Goal: Information Seeking & Learning: Learn about a topic

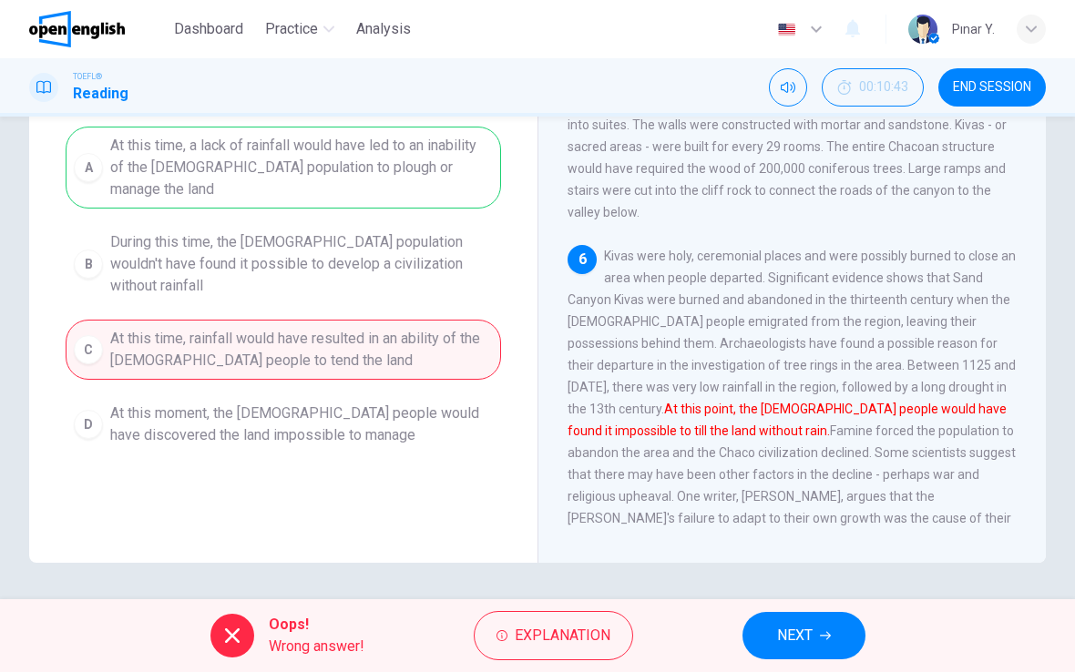
scroll to position [223, 0]
click at [798, 639] on span "NEXT" at bounding box center [795, 635] width 36 height 25
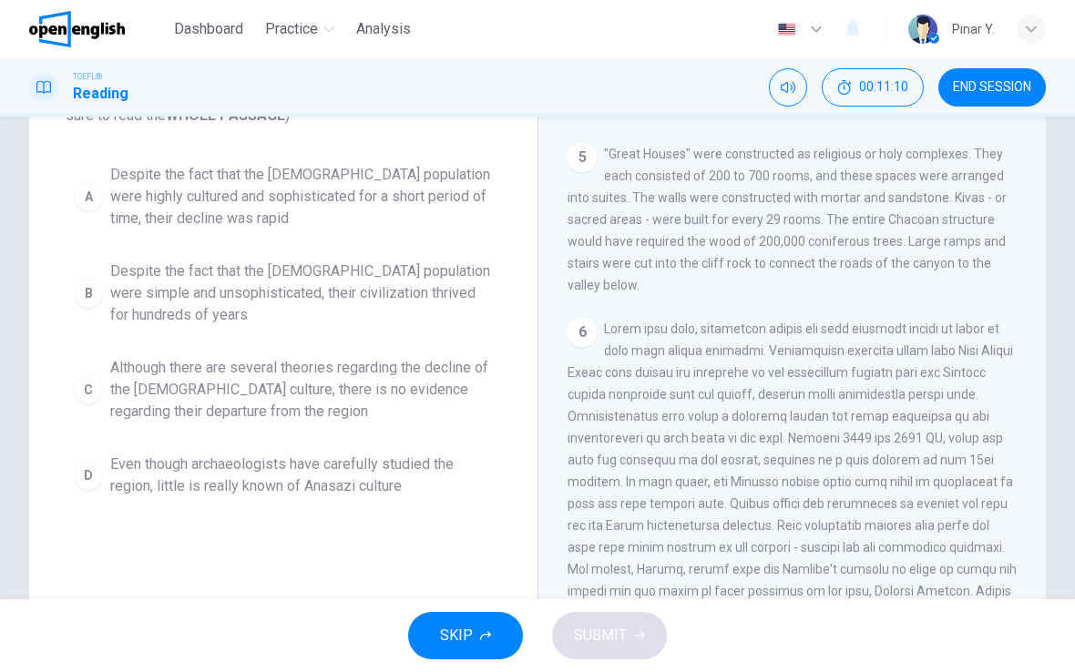
scroll to position [151, 0]
click at [178, 285] on span "Despite the fact that the Anasazi population were simple and unsophisticated, t…" at bounding box center [301, 293] width 382 height 66
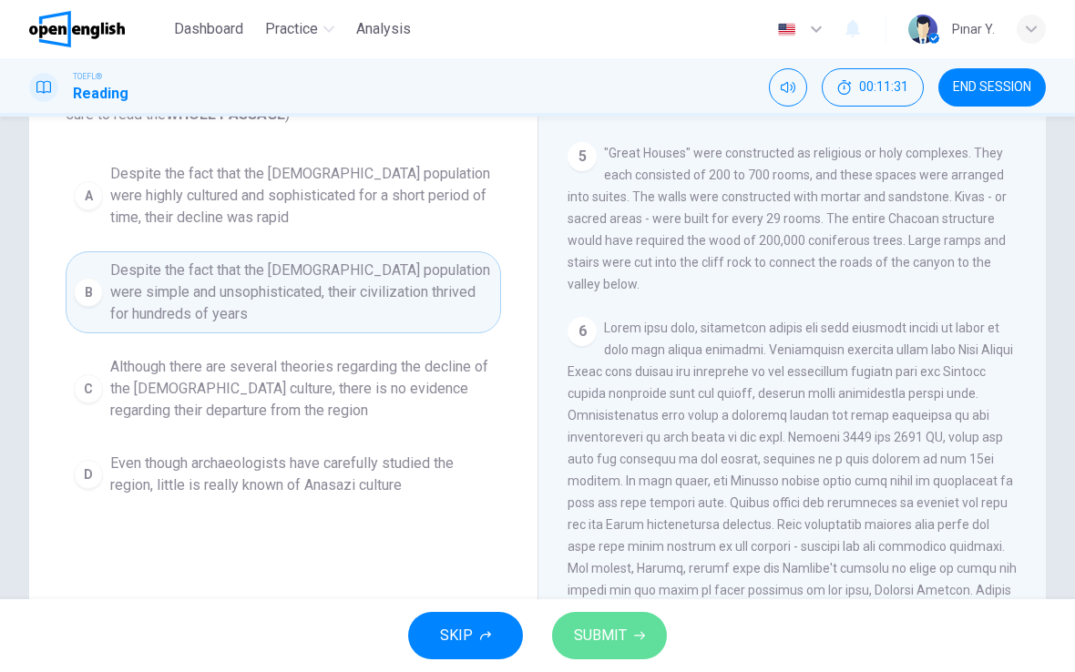
click at [596, 617] on button "SUBMIT" at bounding box center [609, 635] width 115 height 47
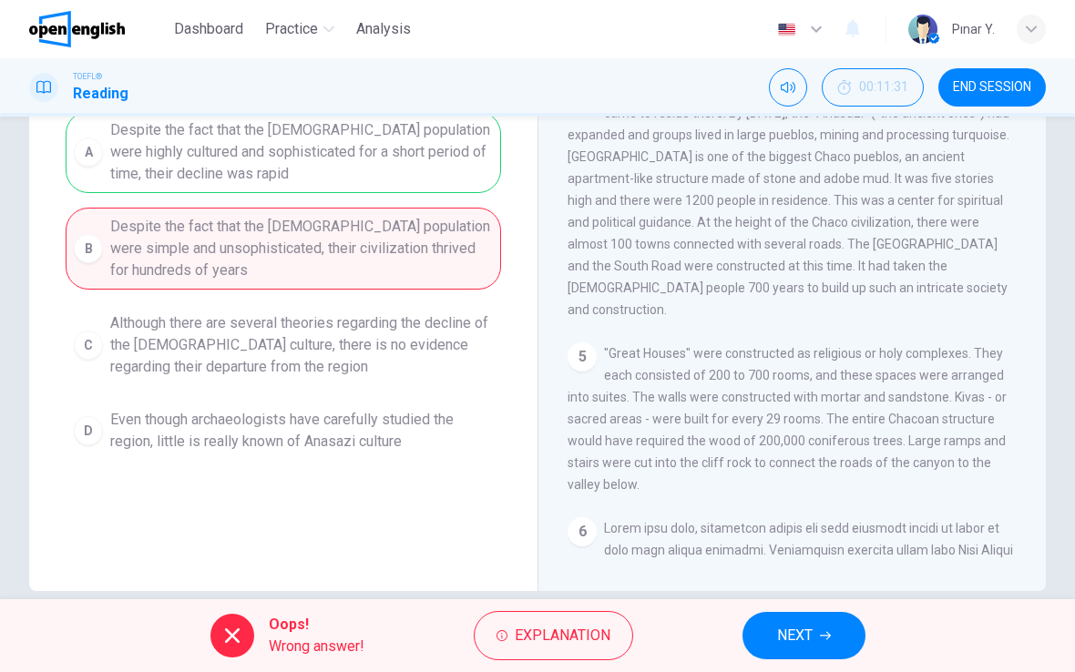
scroll to position [570, 0]
click at [800, 645] on span "NEXT" at bounding box center [795, 635] width 36 height 25
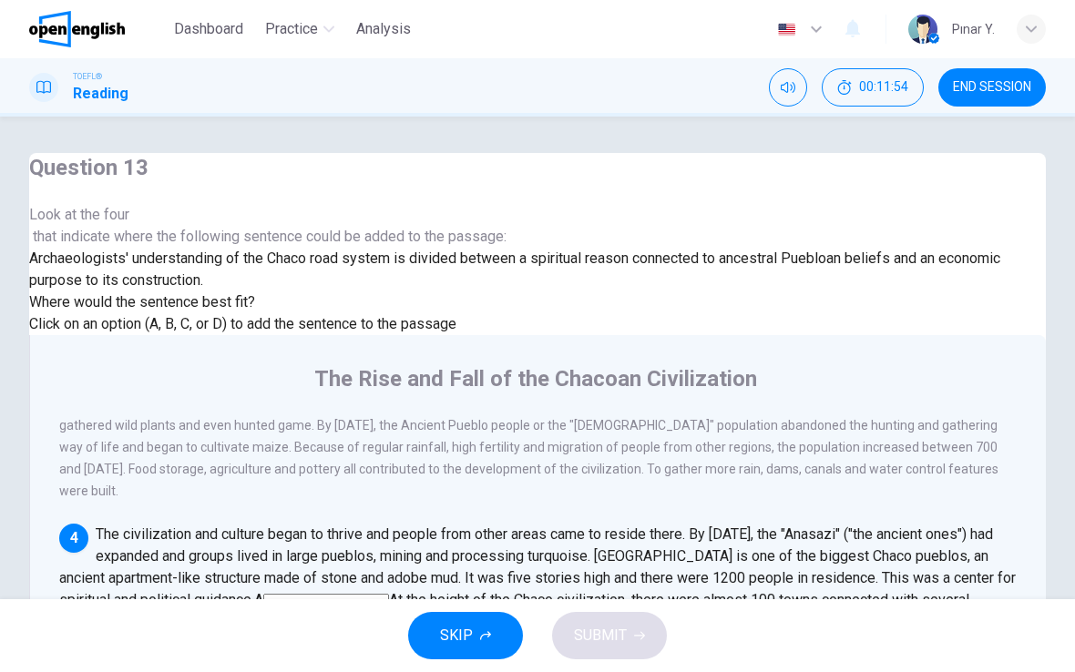
scroll to position [544, 0]
click at [233, 616] on input at bounding box center [170, 624] width 126 height 16
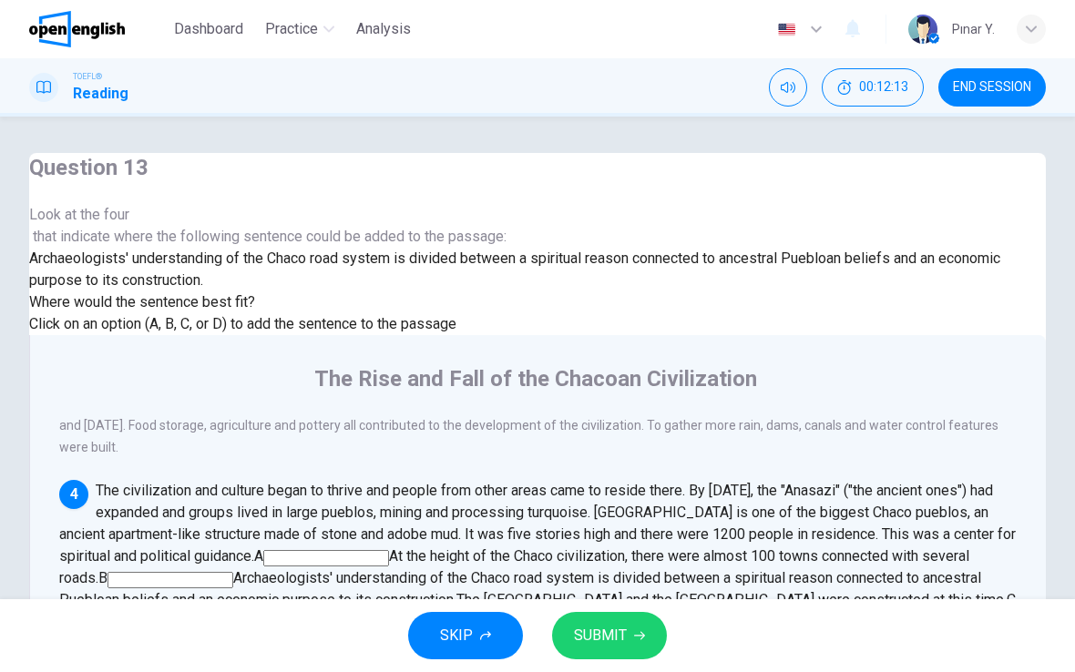
click at [609, 630] on span "SUBMIT" at bounding box center [600, 635] width 53 height 25
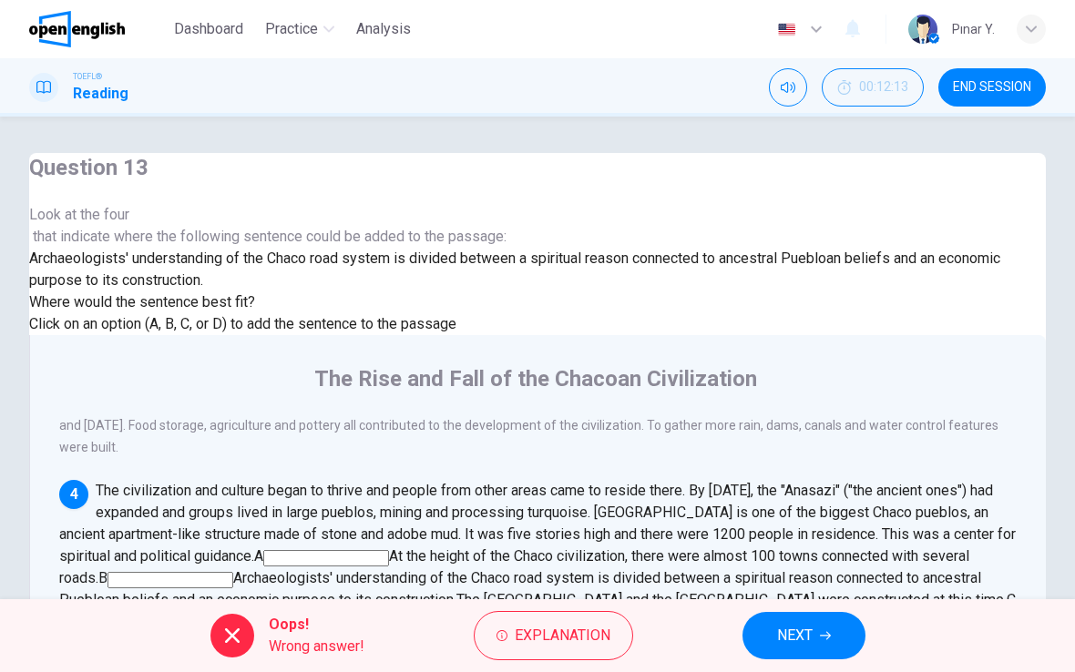
scroll to position [634, 0]
click at [776, 620] on button "NEXT" at bounding box center [803, 635] width 123 height 47
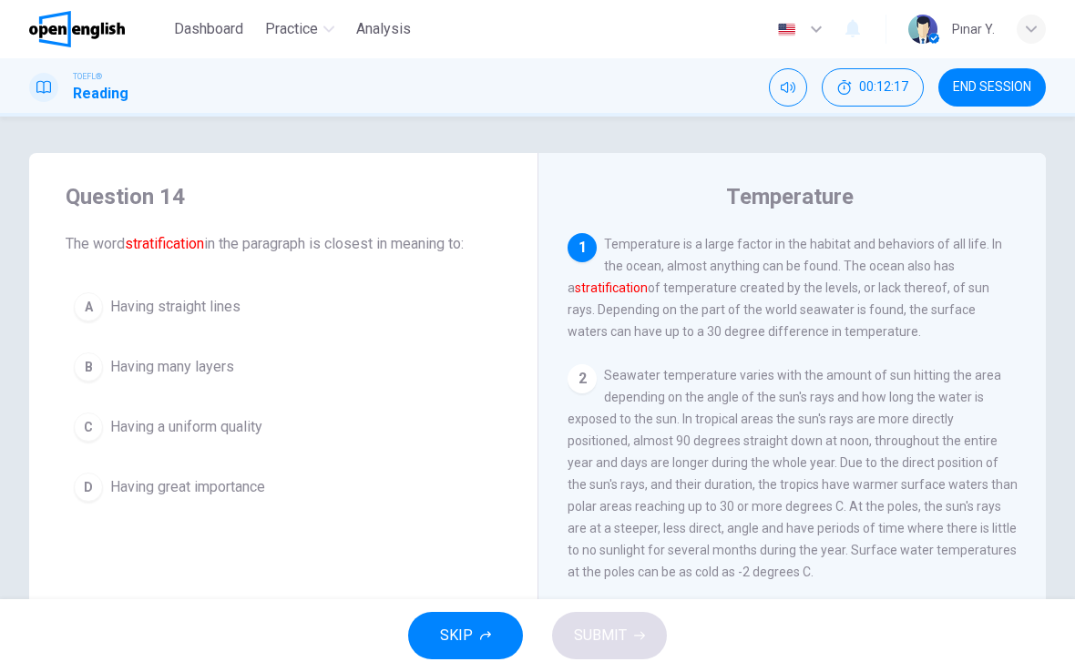
click at [171, 525] on div "Question 14 The word stratification in the paragraph is closest in meaning to: …" at bounding box center [283, 346] width 508 height 386
click at [148, 368] on span "Having many layers" at bounding box center [172, 367] width 124 height 22
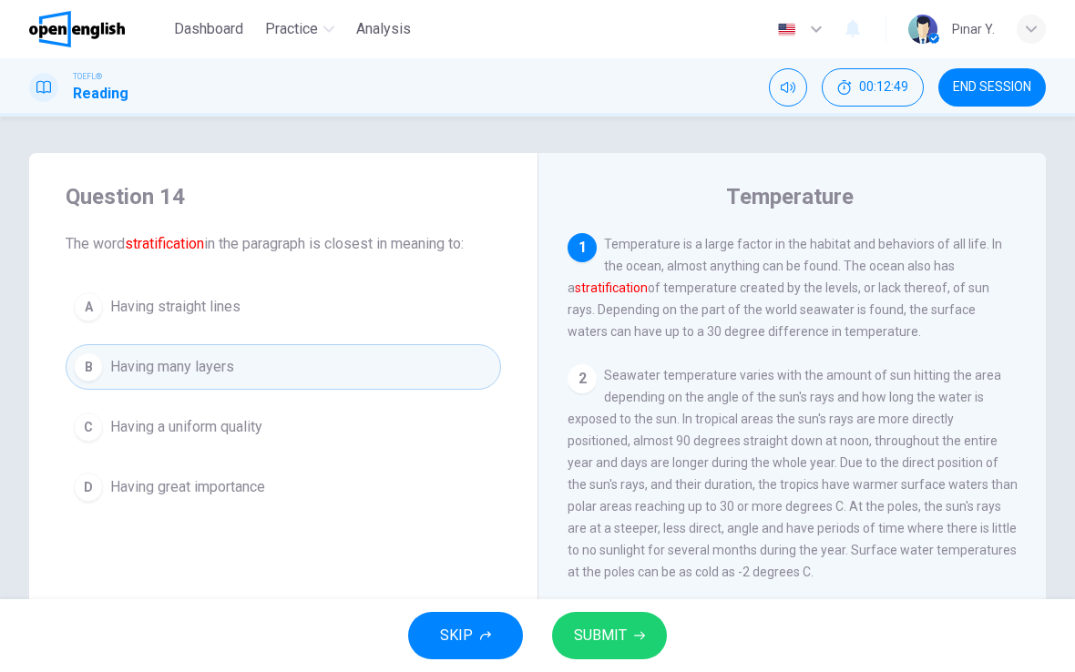
click at [594, 628] on span "SUBMIT" at bounding box center [600, 635] width 53 height 25
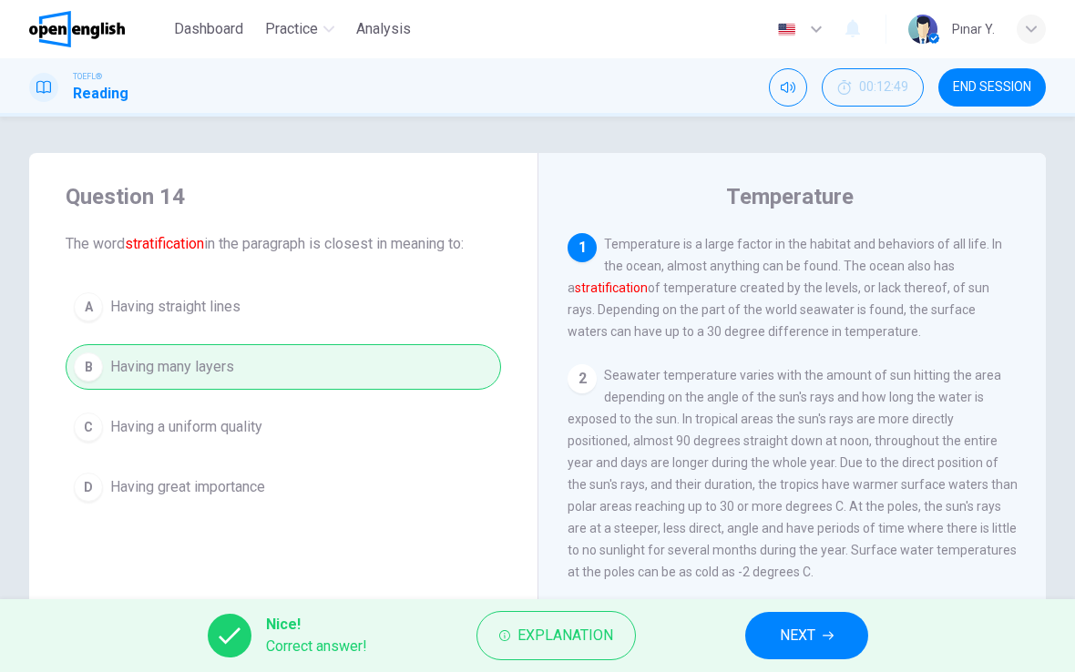
click at [820, 628] on button "NEXT" at bounding box center [806, 635] width 123 height 47
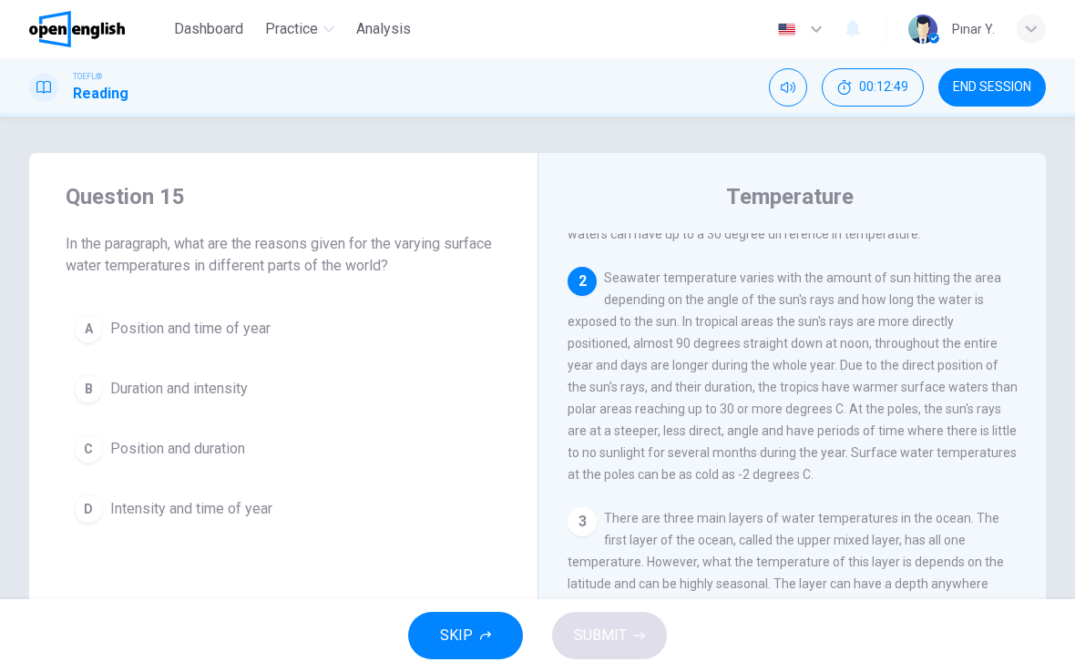
scroll to position [136, 0]
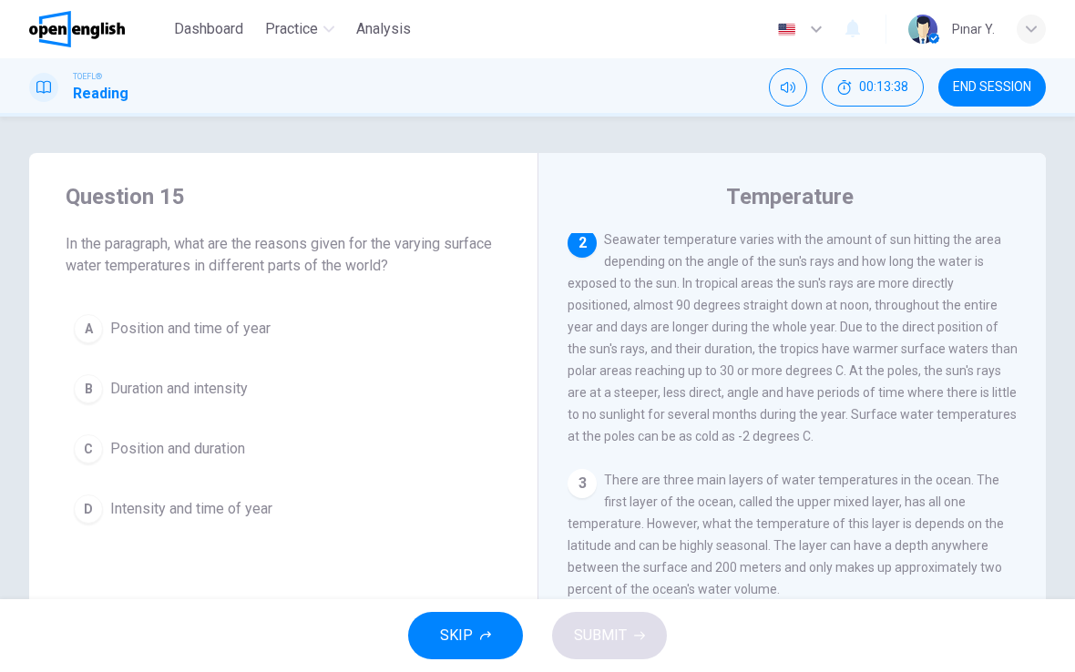
click at [147, 453] on span "Position and duration" at bounding box center [177, 449] width 135 height 22
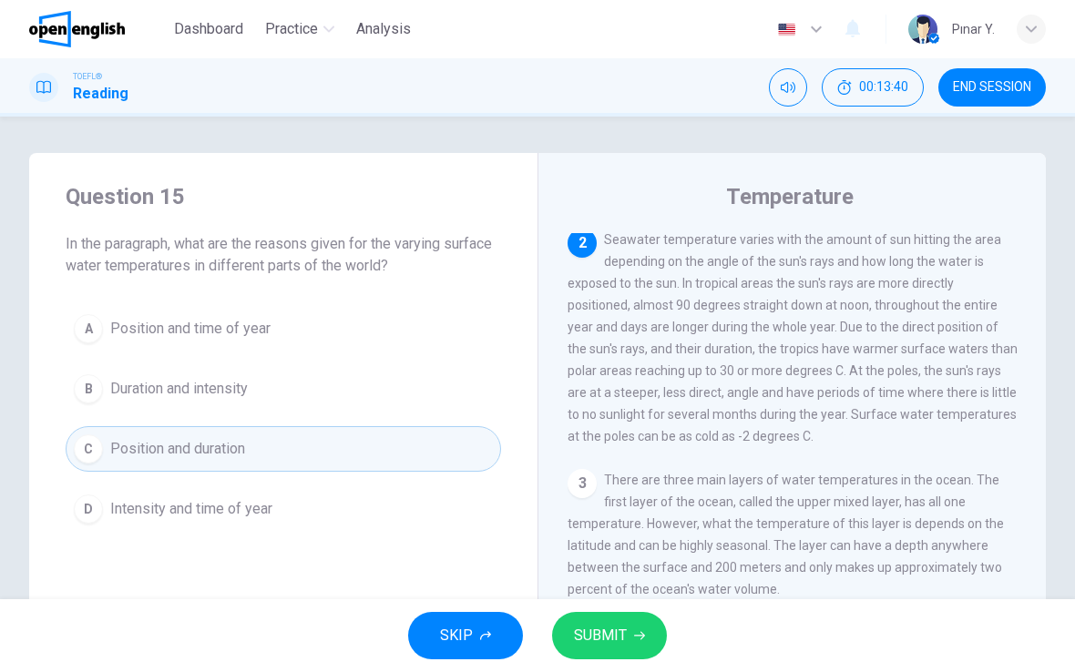
click at [613, 638] on span "SUBMIT" at bounding box center [600, 635] width 53 height 25
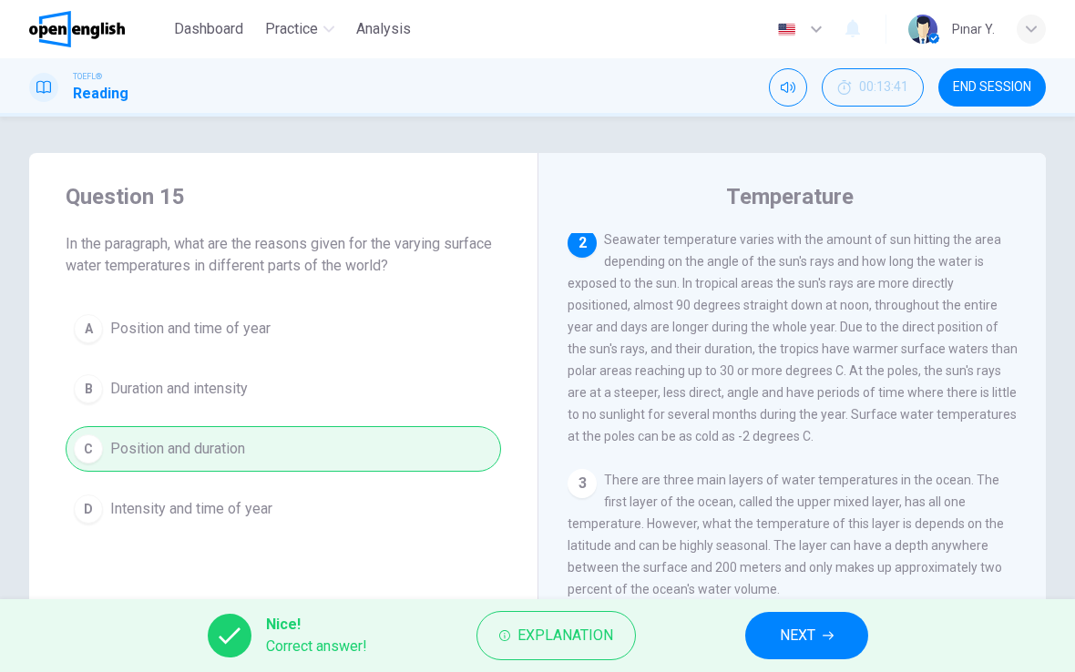
click at [784, 622] on button "NEXT" at bounding box center [806, 635] width 123 height 47
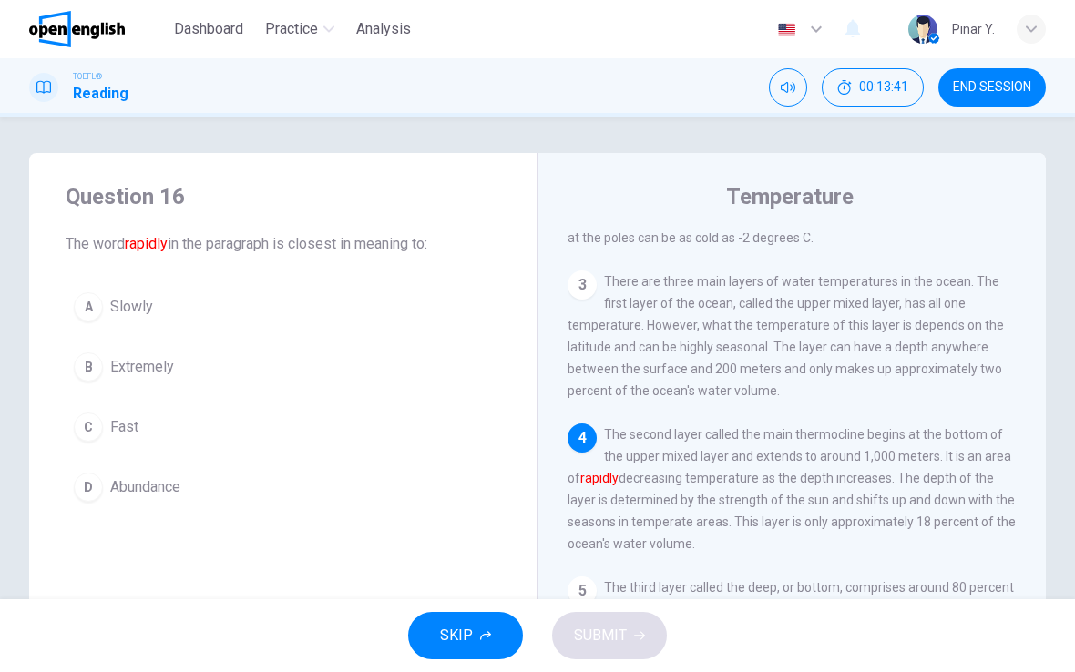
scroll to position [339, 0]
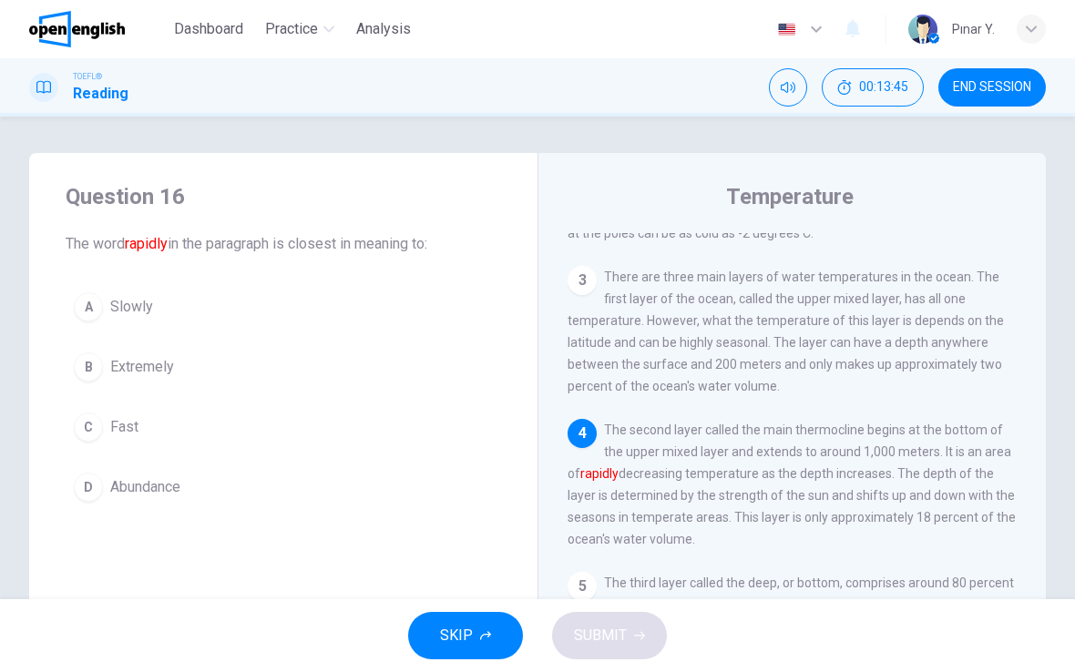
click at [124, 432] on span "Fast" at bounding box center [124, 427] width 28 height 22
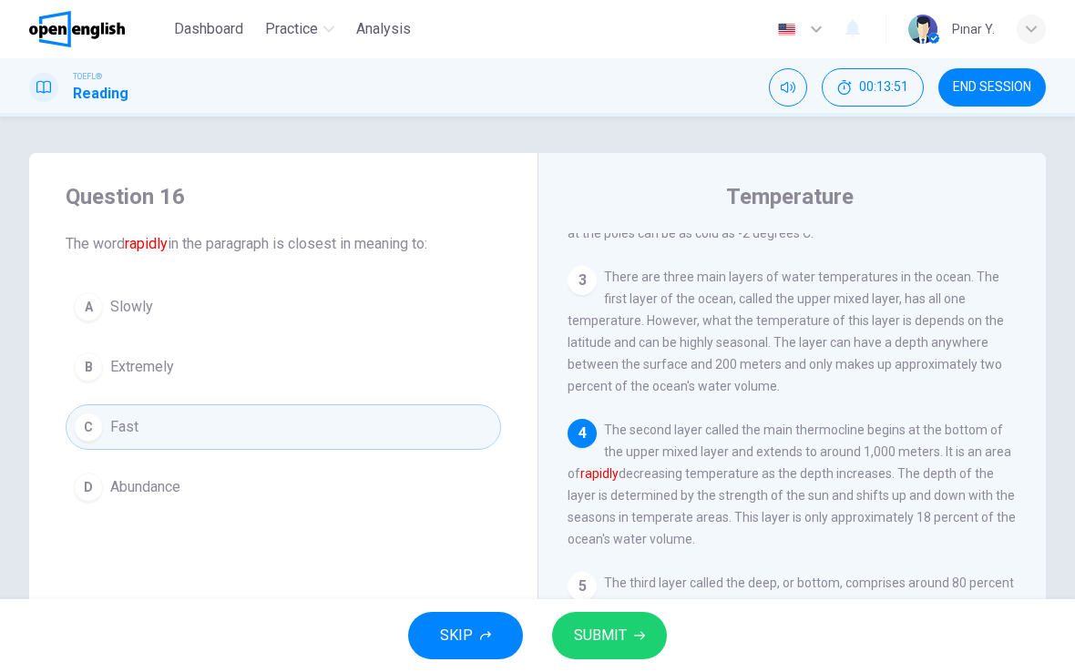
click at [600, 627] on span "SUBMIT" at bounding box center [600, 635] width 53 height 25
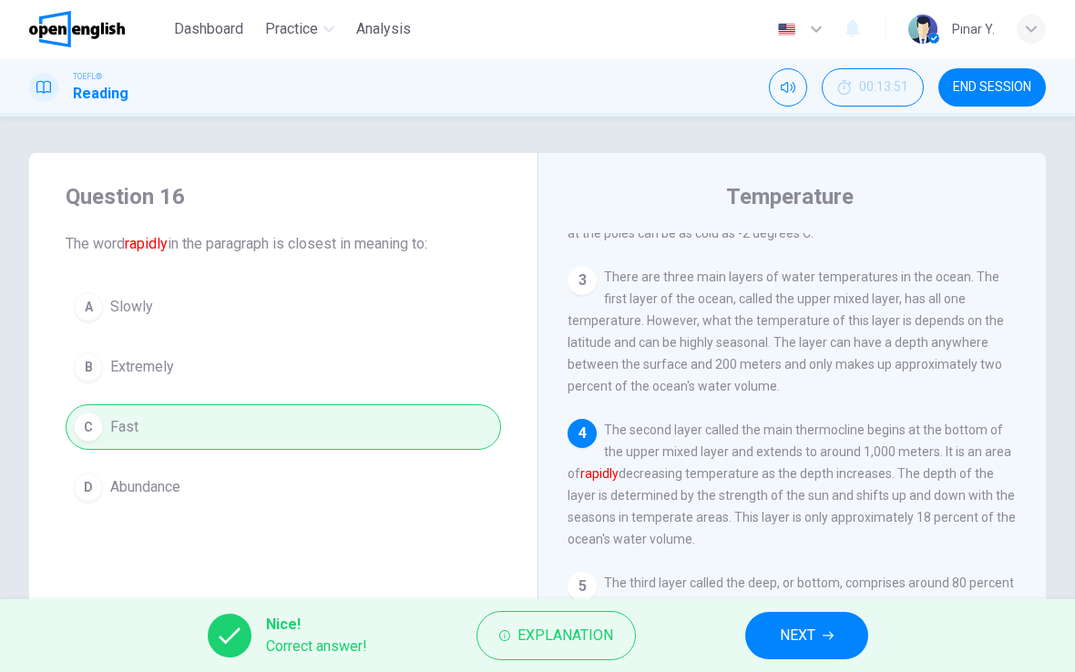
click at [812, 620] on button "NEXT" at bounding box center [806, 635] width 123 height 47
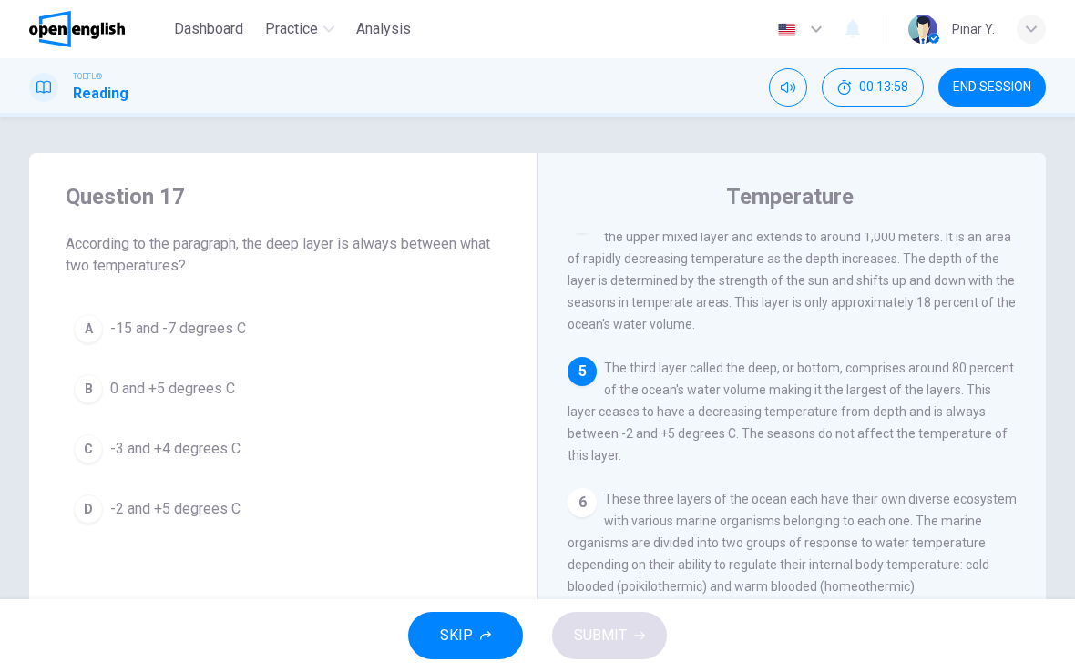
scroll to position [555, 0]
click at [140, 509] on span "-2 and +5 degrees C" at bounding box center [175, 509] width 130 height 22
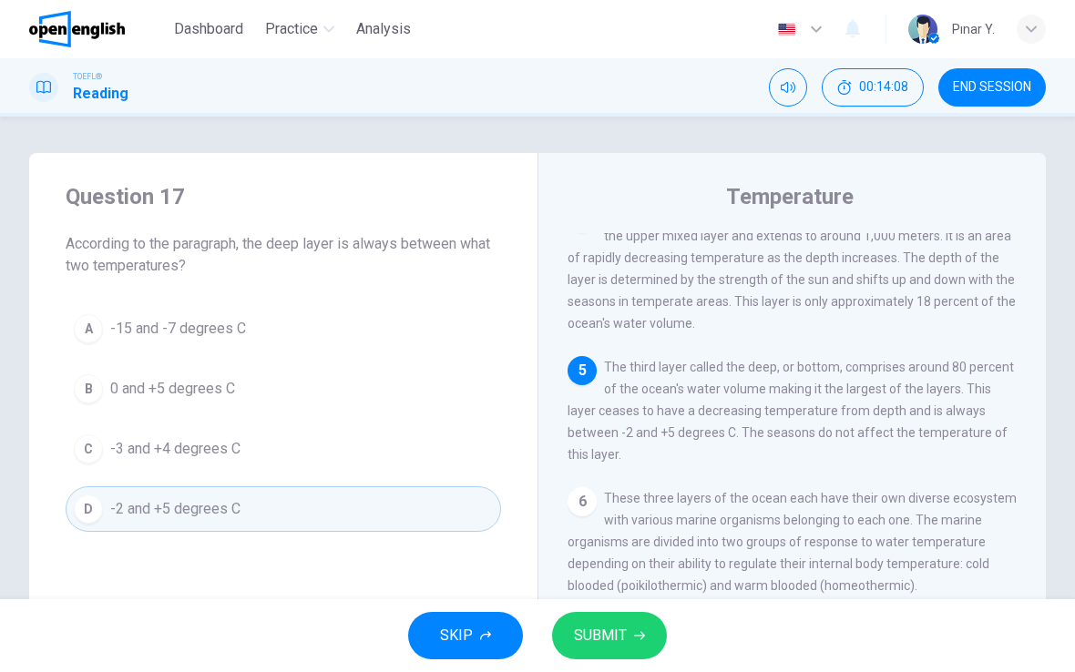
click at [574, 633] on span "SUBMIT" at bounding box center [600, 635] width 53 height 25
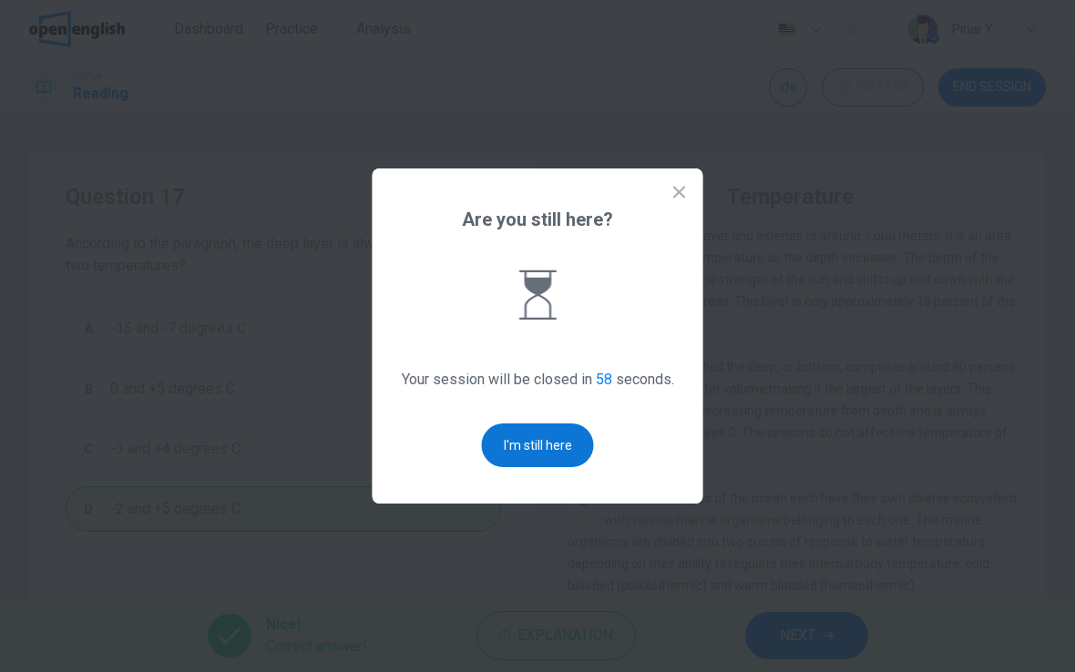
click at [514, 453] on button "I'm still here" at bounding box center [538, 445] width 112 height 44
click at [535, 442] on button "I'm still here" at bounding box center [538, 445] width 112 height 44
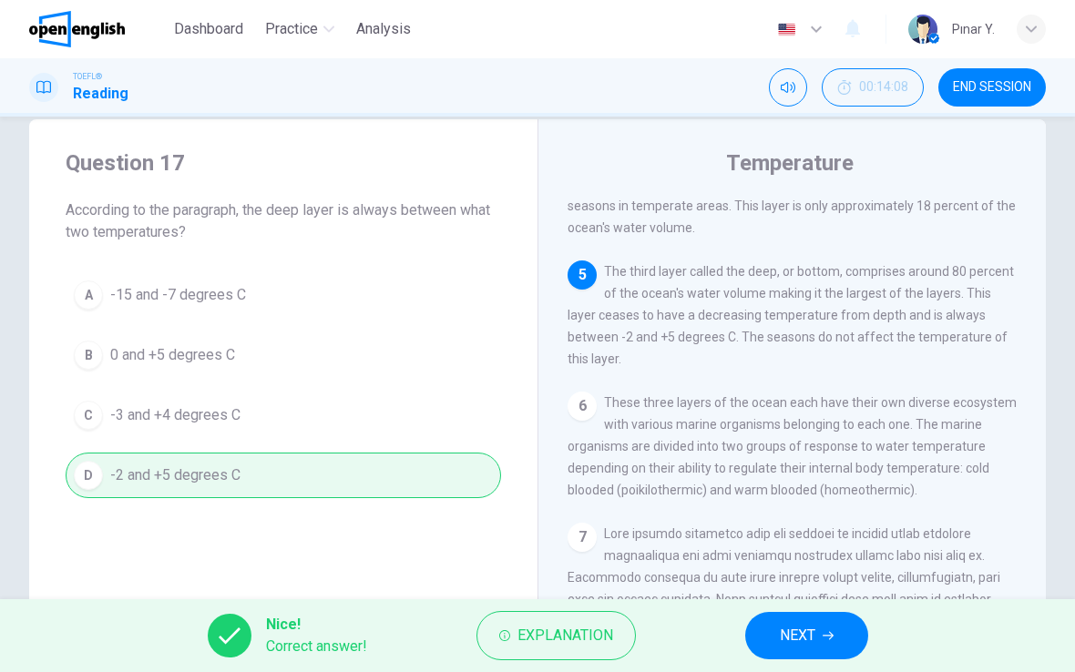
scroll to position [625, 0]
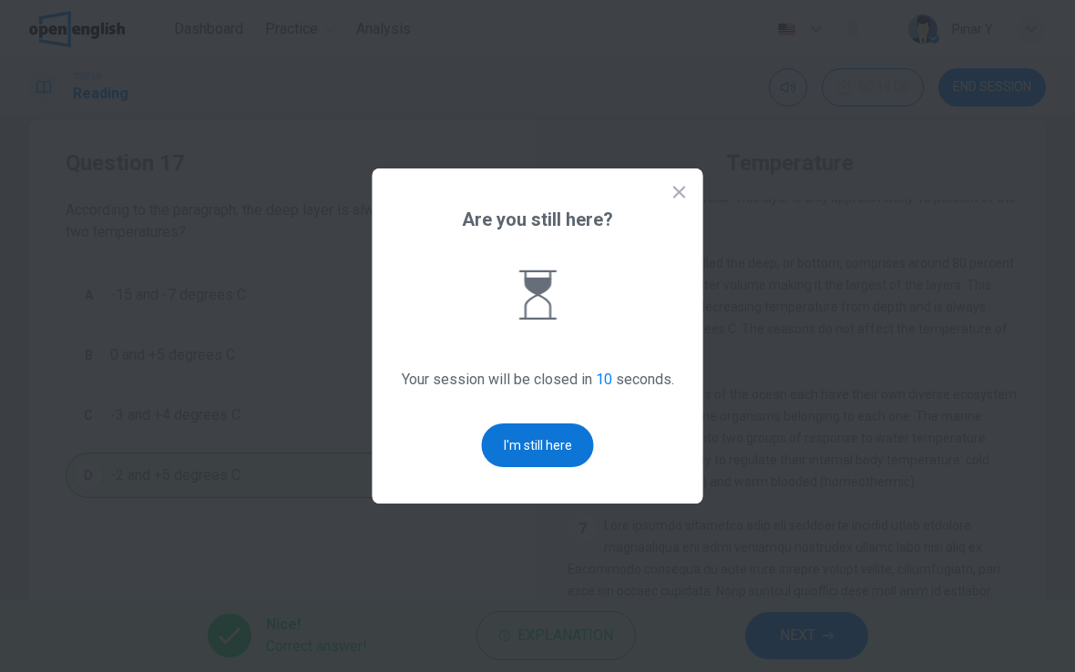
click at [560, 465] on button "I'm still here" at bounding box center [538, 445] width 112 height 44
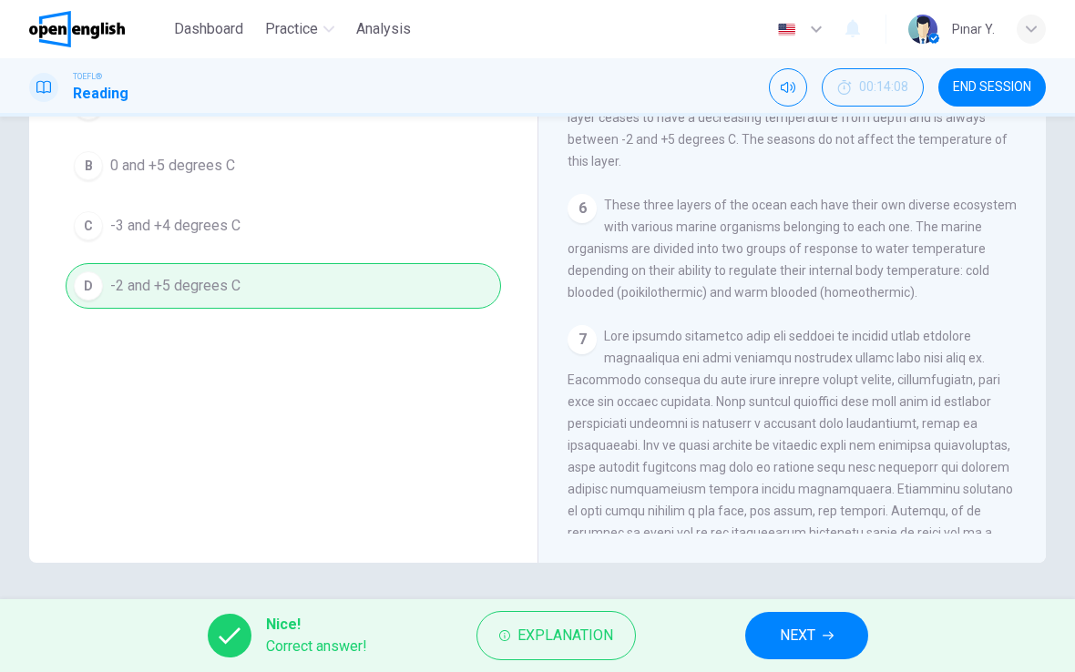
click at [794, 627] on span "NEXT" at bounding box center [798, 635] width 36 height 25
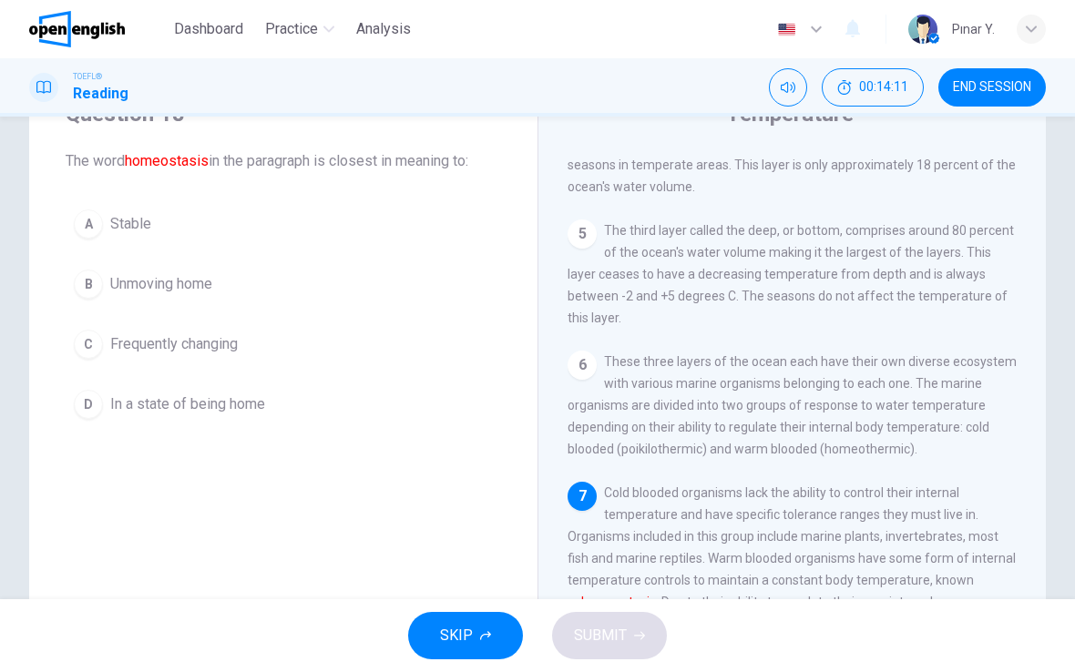
scroll to position [84, 0]
click at [135, 234] on button "A Stable" at bounding box center [283, 223] width 435 height 46
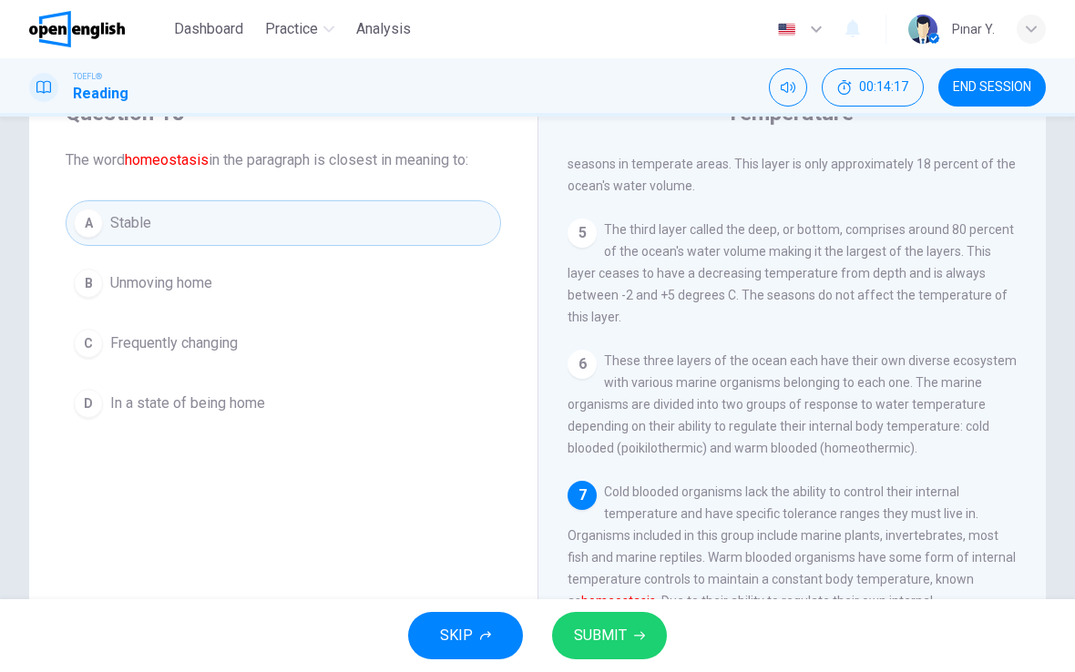
click at [606, 635] on span "SUBMIT" at bounding box center [600, 635] width 53 height 25
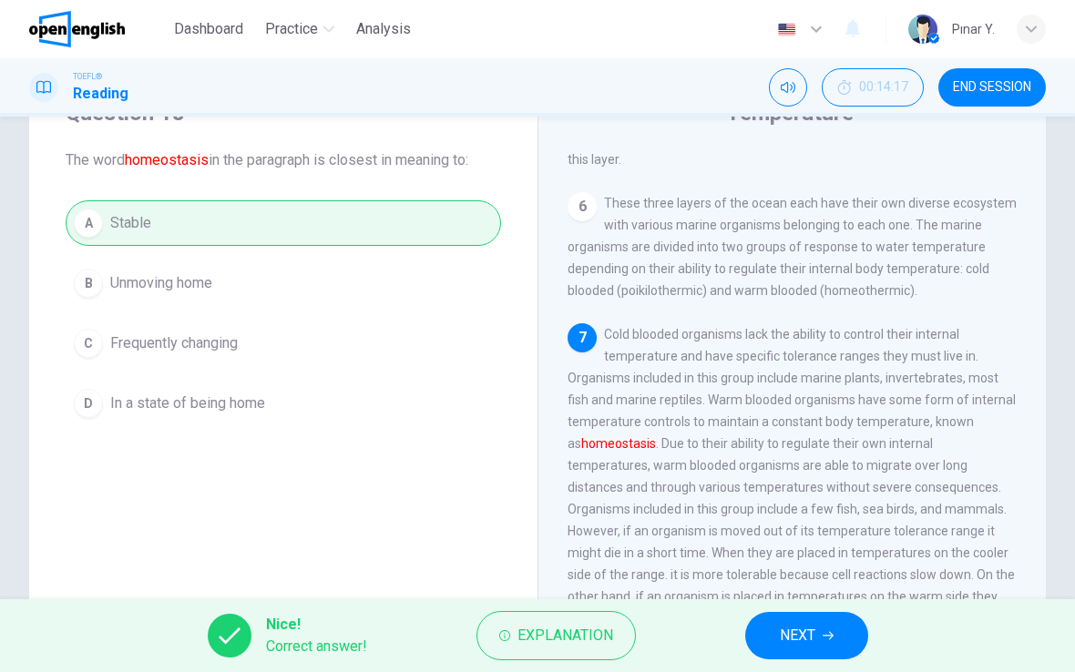
click at [837, 626] on button "NEXT" at bounding box center [806, 635] width 123 height 47
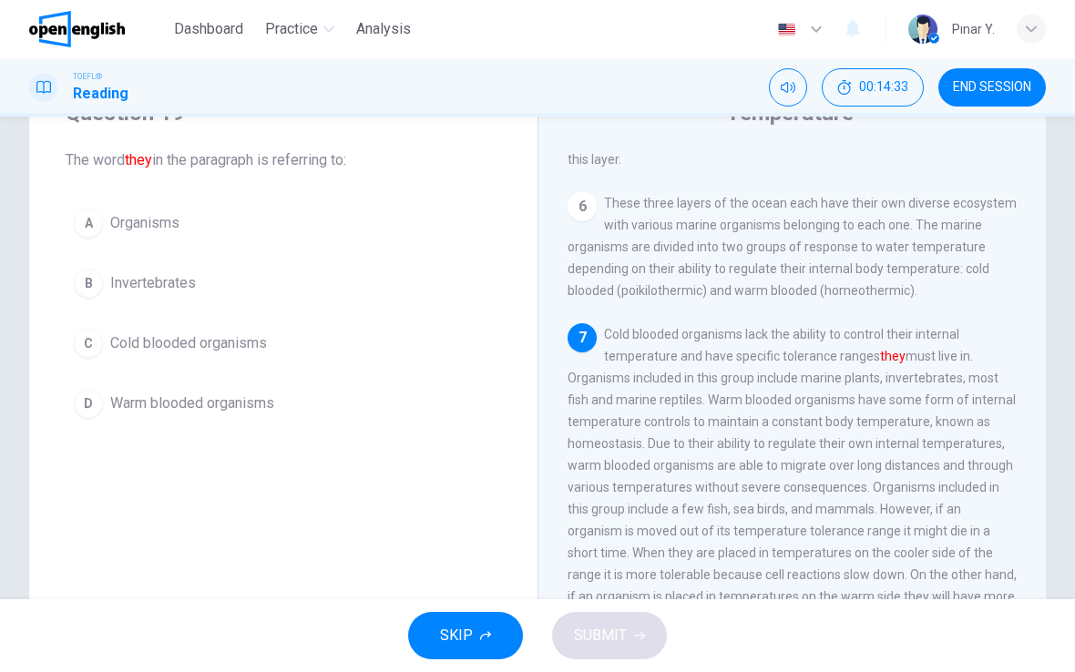
scroll to position [779, 0]
click at [141, 365] on button "C Cold blooded organisms" at bounding box center [283, 344] width 435 height 46
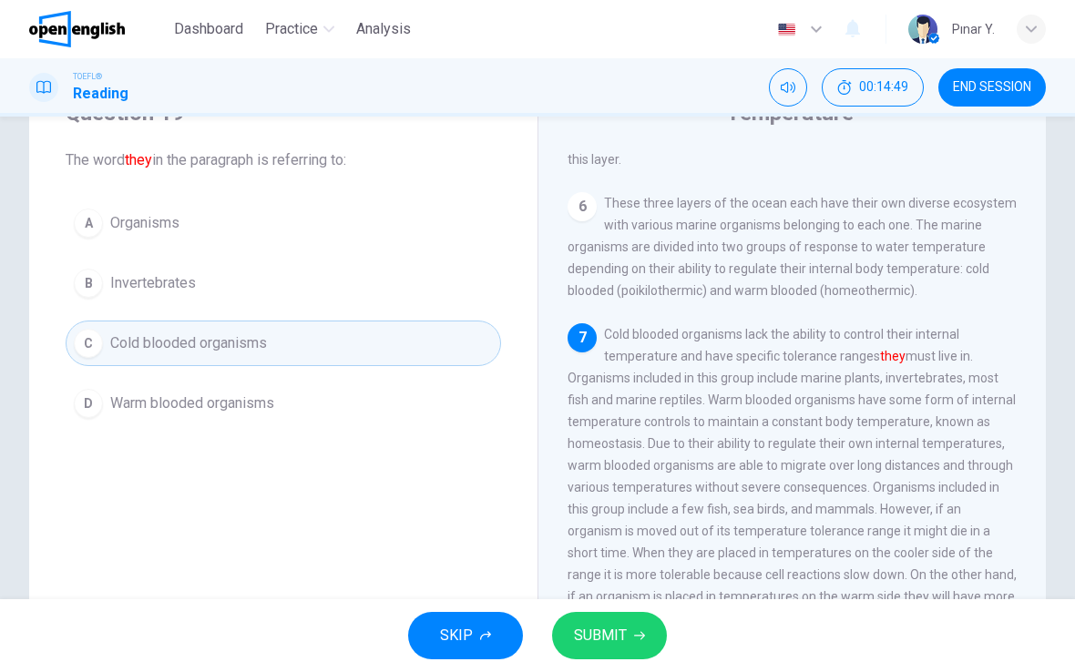
click at [605, 641] on span "SUBMIT" at bounding box center [600, 635] width 53 height 25
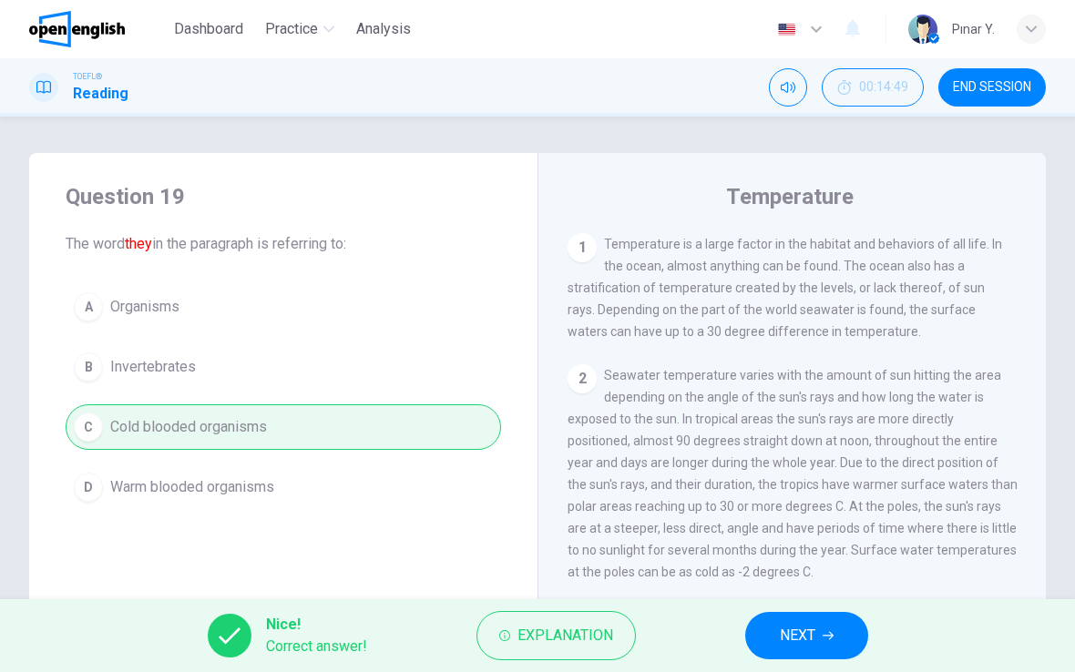
scroll to position [0, 0]
click at [821, 654] on button "NEXT" at bounding box center [806, 635] width 123 height 47
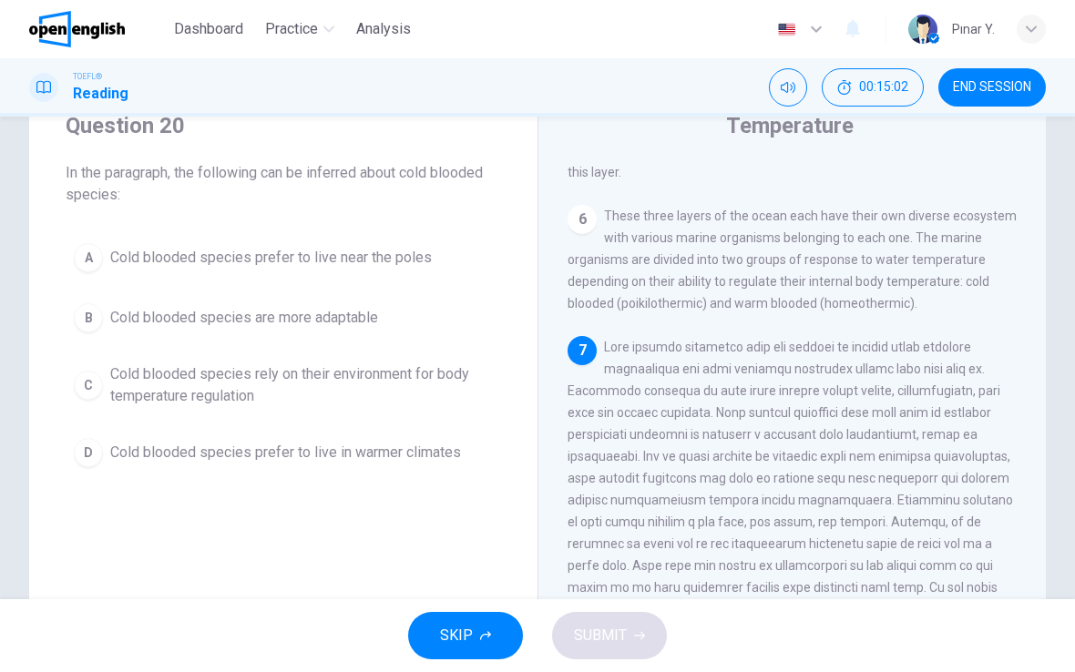
scroll to position [72, 0]
click at [320, 328] on button "B Cold blooded species are more adaptable" at bounding box center [283, 317] width 435 height 46
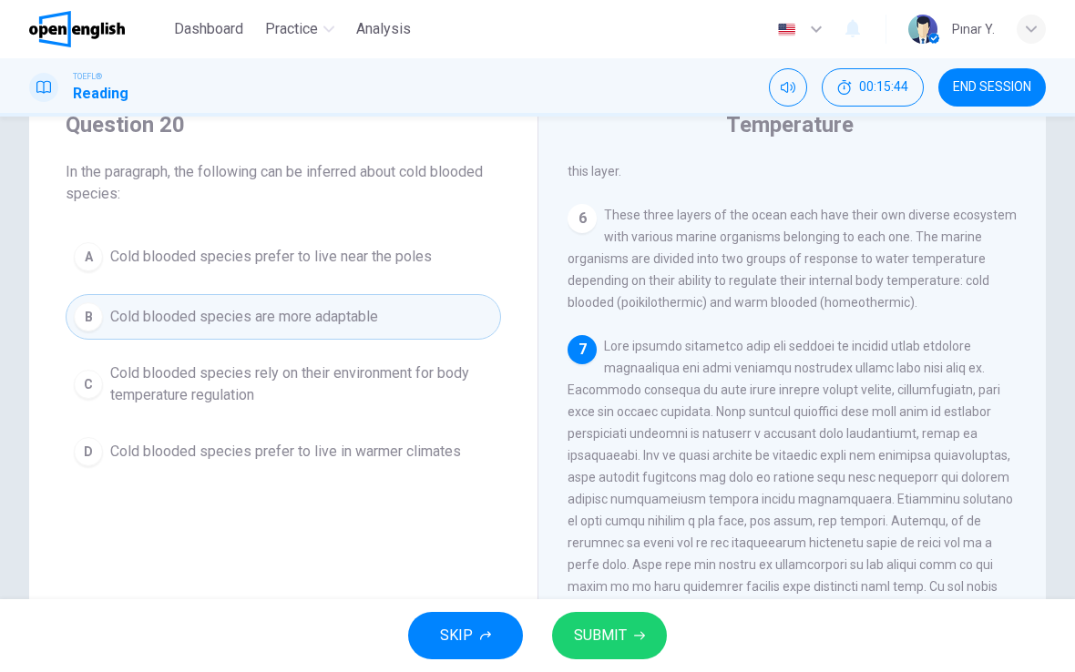
click at [317, 381] on span "Cold blooded species rely on their environment for body temperature regulation" at bounding box center [301, 384] width 382 height 44
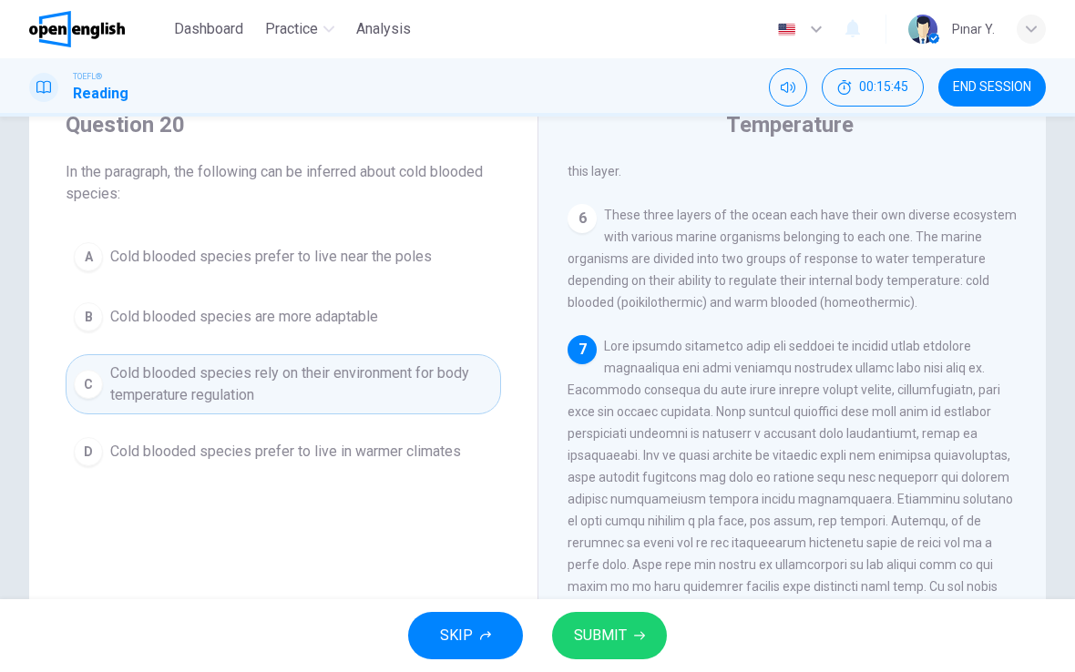
click at [616, 633] on span "SUBMIT" at bounding box center [600, 635] width 53 height 25
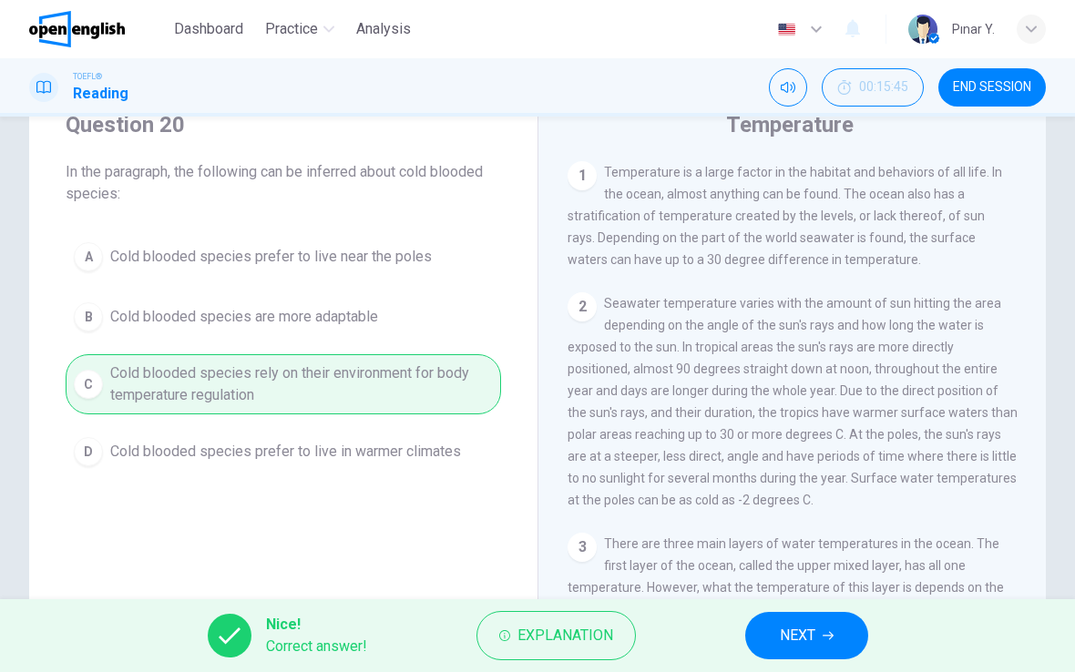
scroll to position [0, 0]
click at [819, 631] on button "NEXT" at bounding box center [806, 635] width 123 height 47
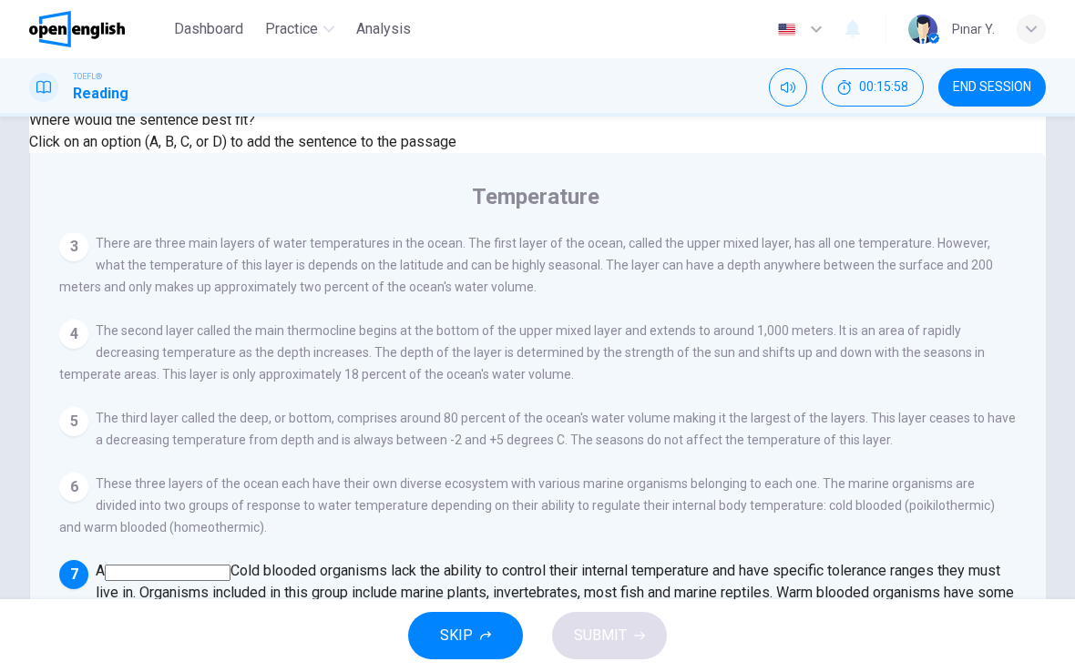
scroll to position [169, 0]
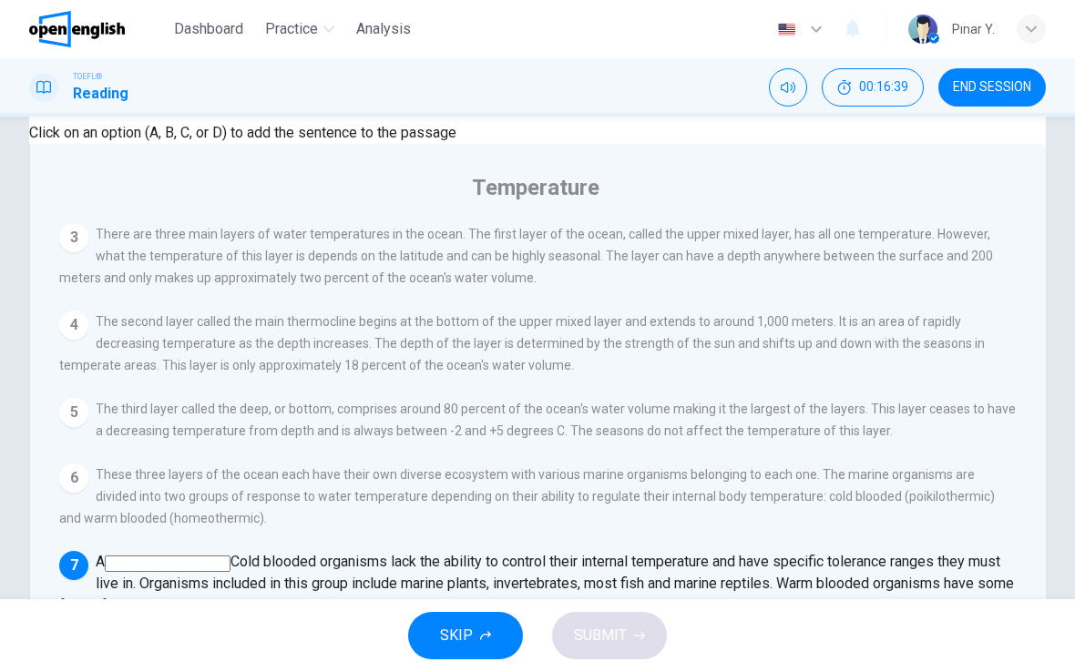
click at [230, 556] on input at bounding box center [168, 564] width 126 height 16
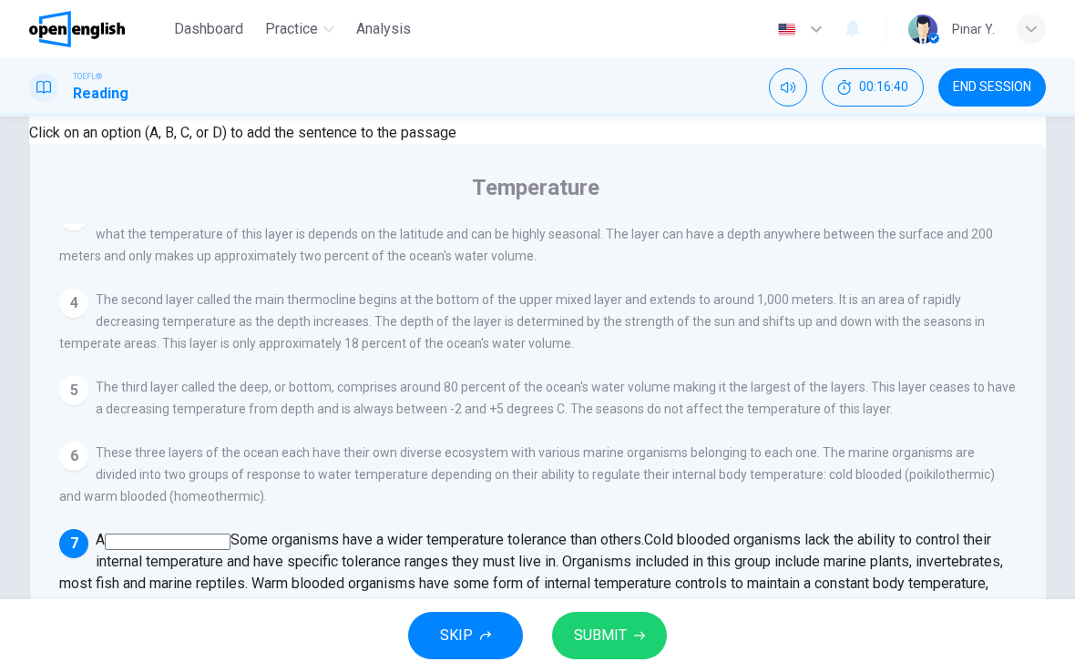
click at [606, 632] on span "SUBMIT" at bounding box center [600, 635] width 53 height 25
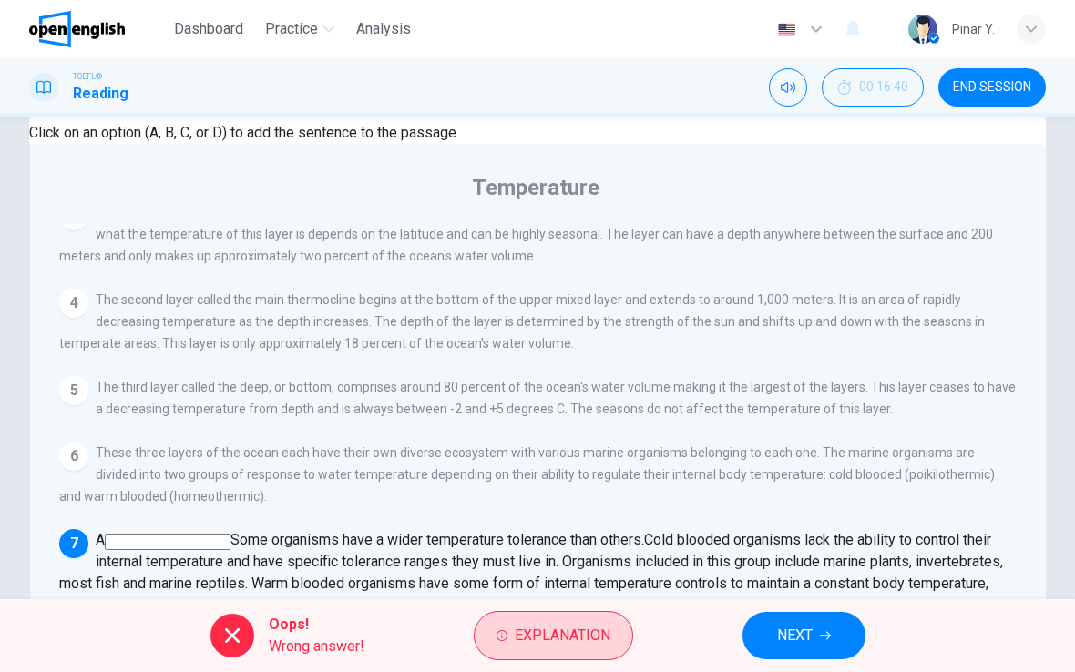
click at [515, 639] on span "Explanation" at bounding box center [563, 635] width 96 height 25
click at [286, 144] on div "Question 21 Look at the four that indicate where the following sentence could b…" at bounding box center [267, 64] width 477 height 160
click at [794, 618] on button "NEXT" at bounding box center [803, 635] width 123 height 47
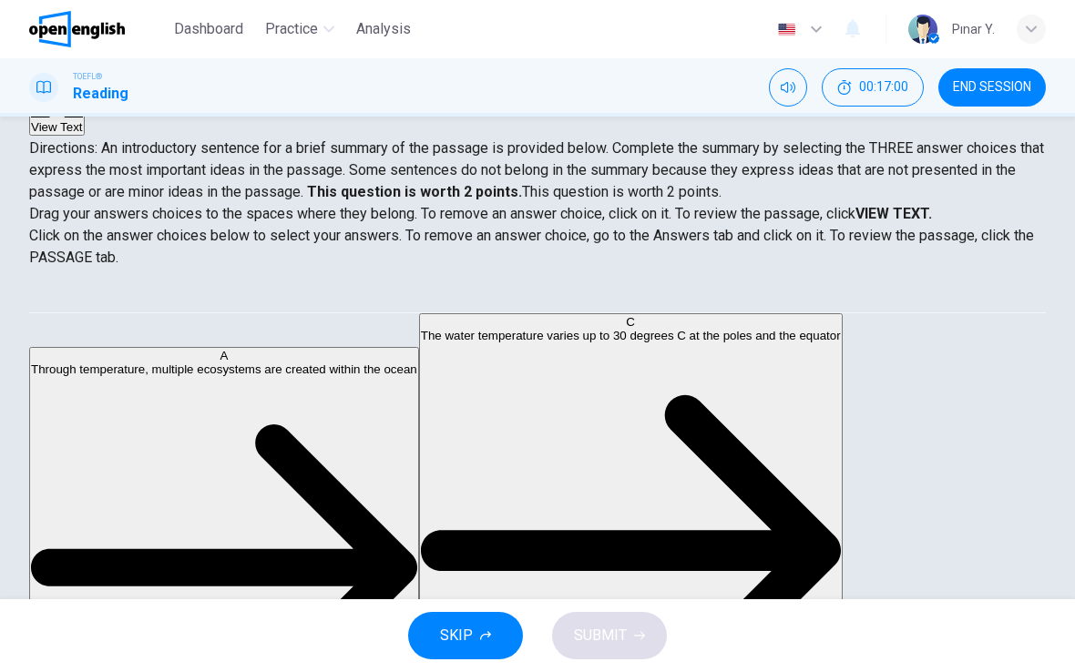
scroll to position [322, 0]
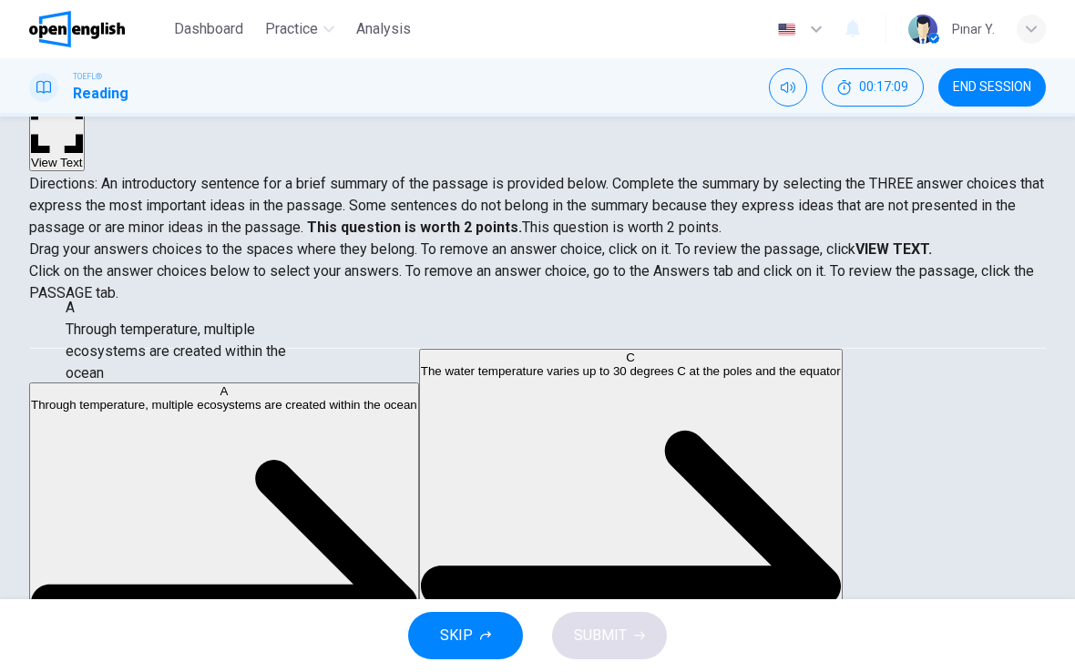
scroll to position [117, 0]
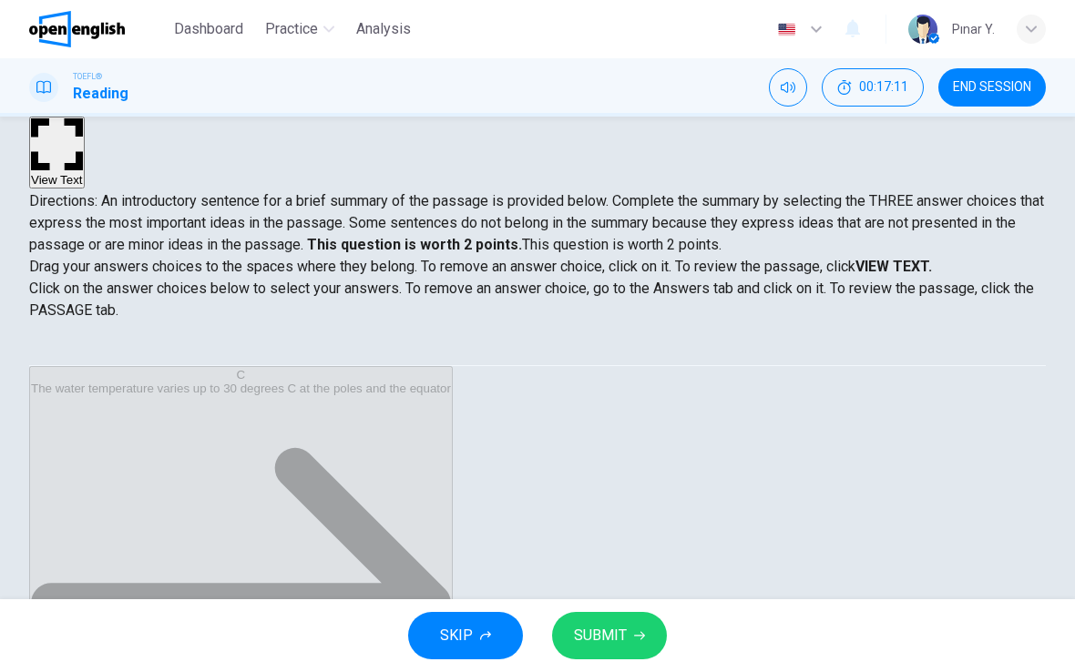
click at [600, 624] on span "SUBMIT" at bounding box center [600, 635] width 53 height 25
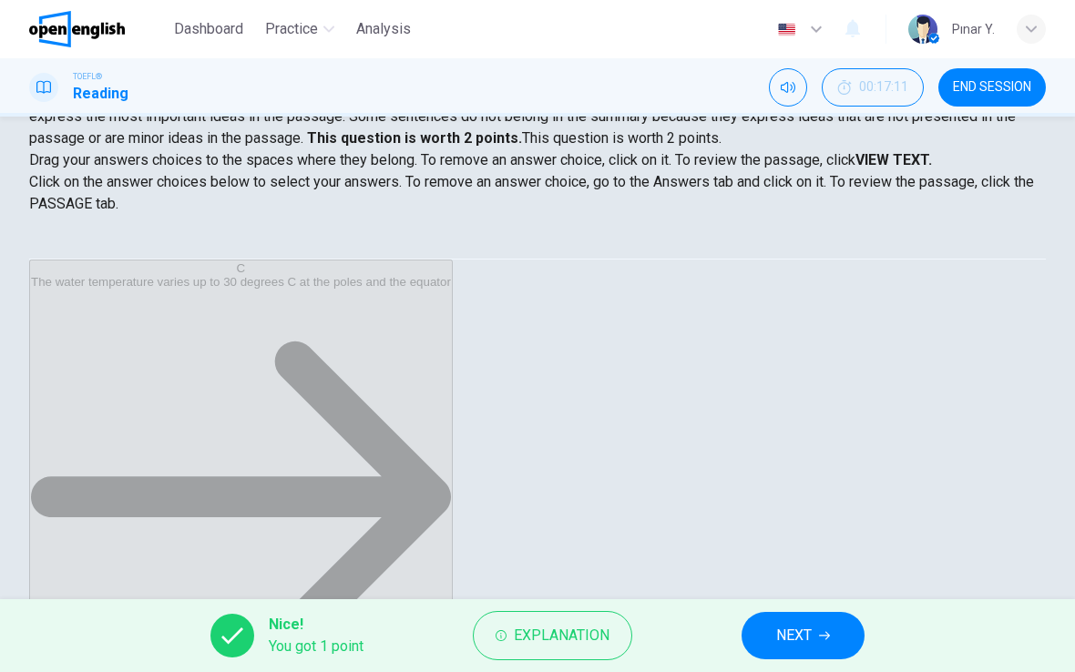
scroll to position [50, 0]
click at [976, 93] on span "END SESSION" at bounding box center [992, 87] width 78 height 15
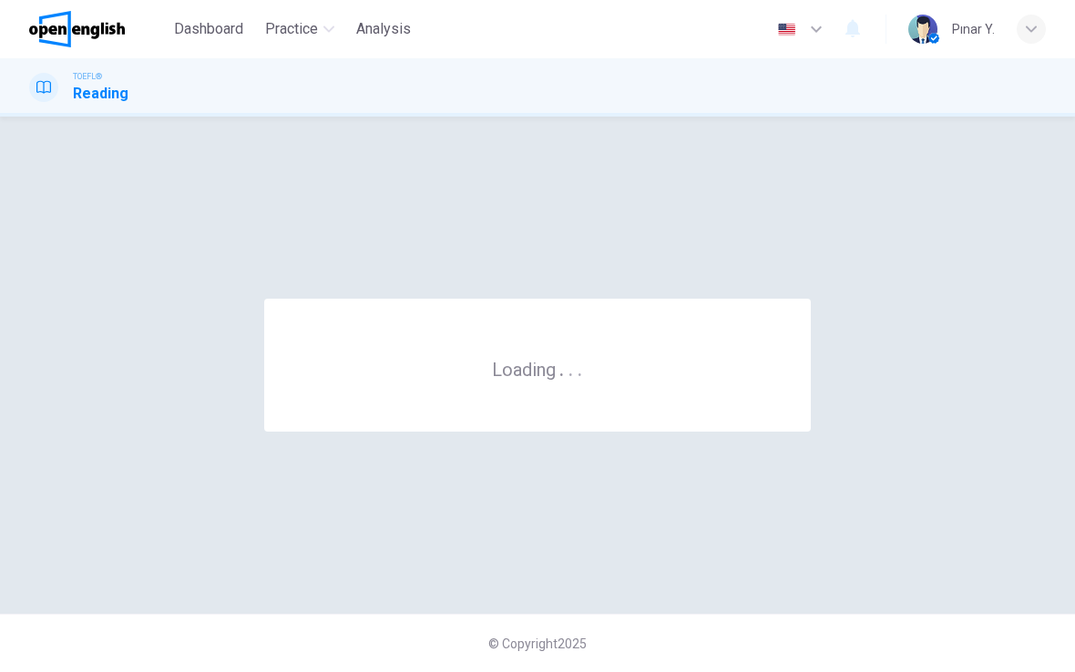
scroll to position [0, 0]
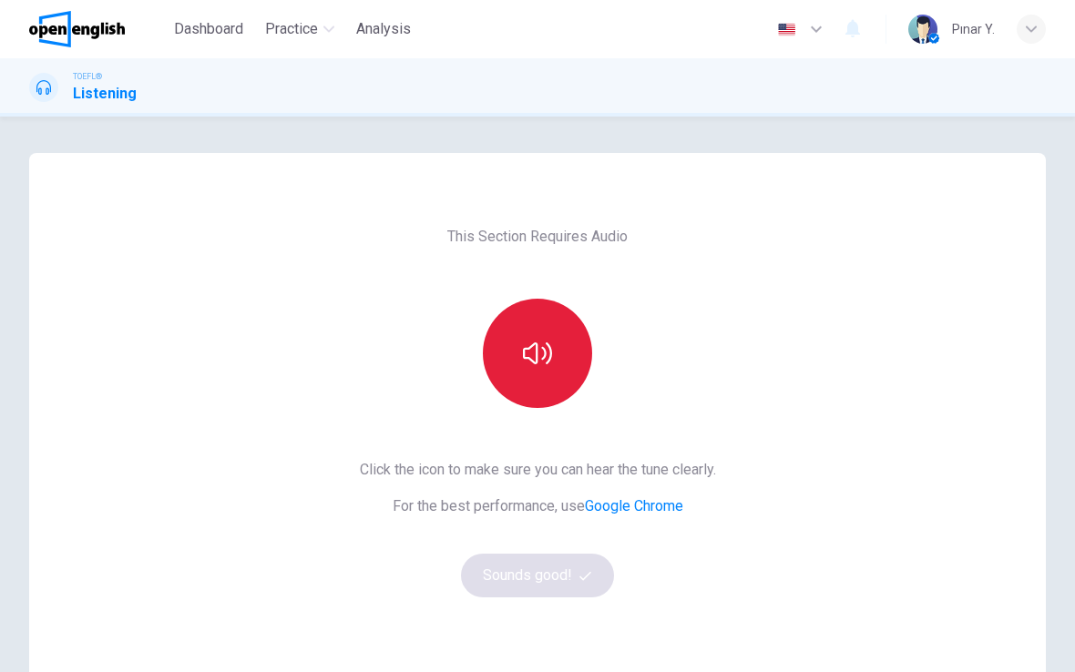
click at [545, 336] on button "button" at bounding box center [537, 353] width 109 height 109
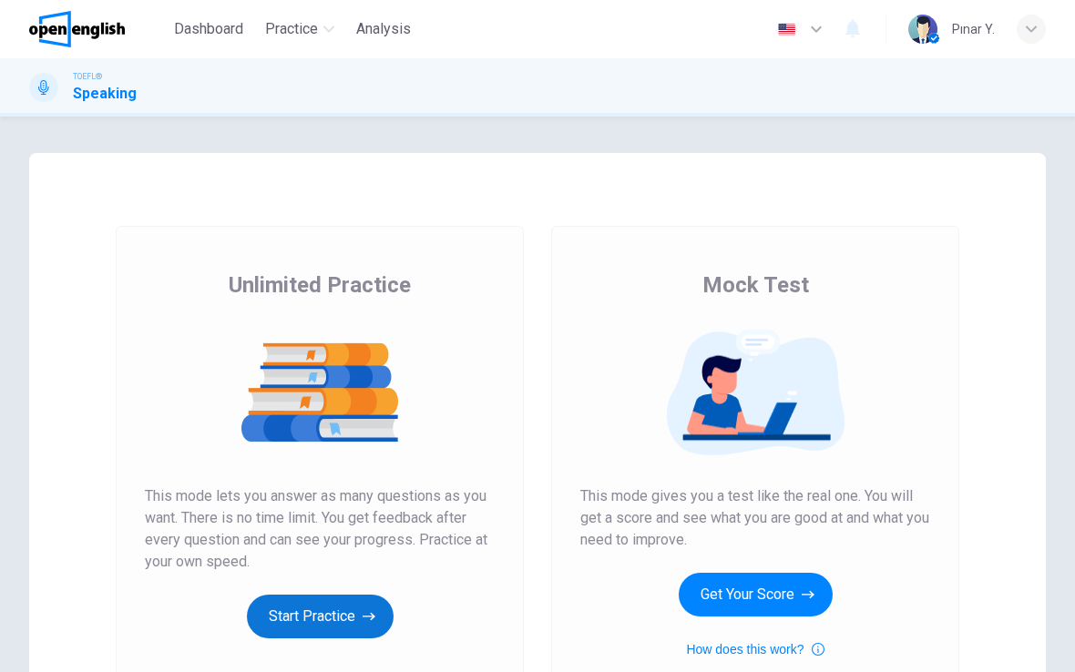
click at [335, 609] on button "Start Practice" at bounding box center [320, 617] width 147 height 44
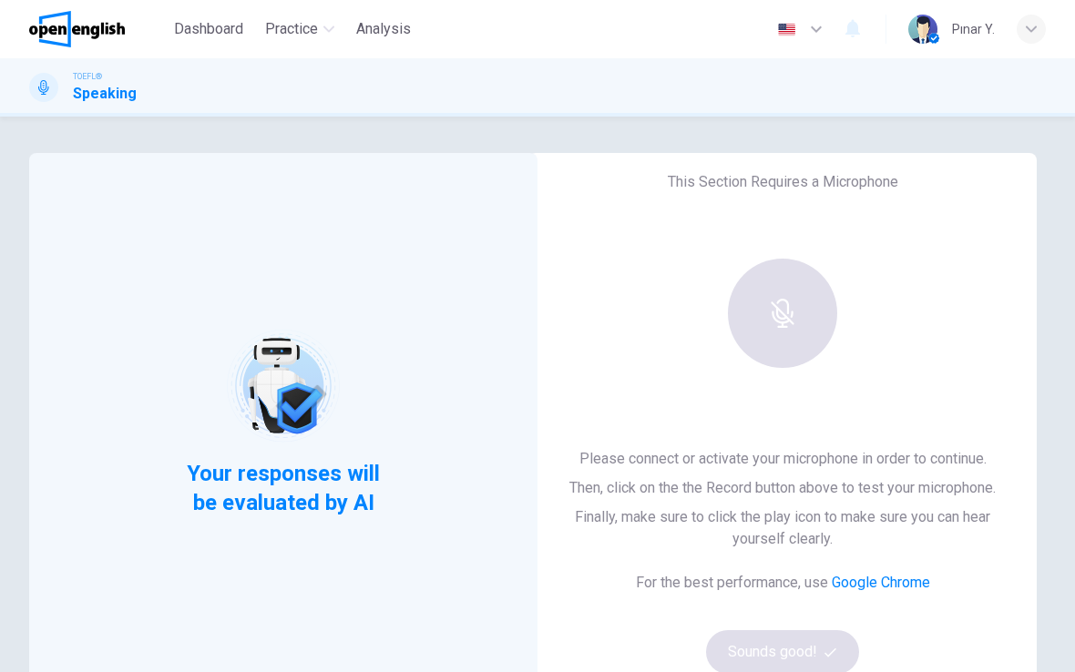
scroll to position [131, 0]
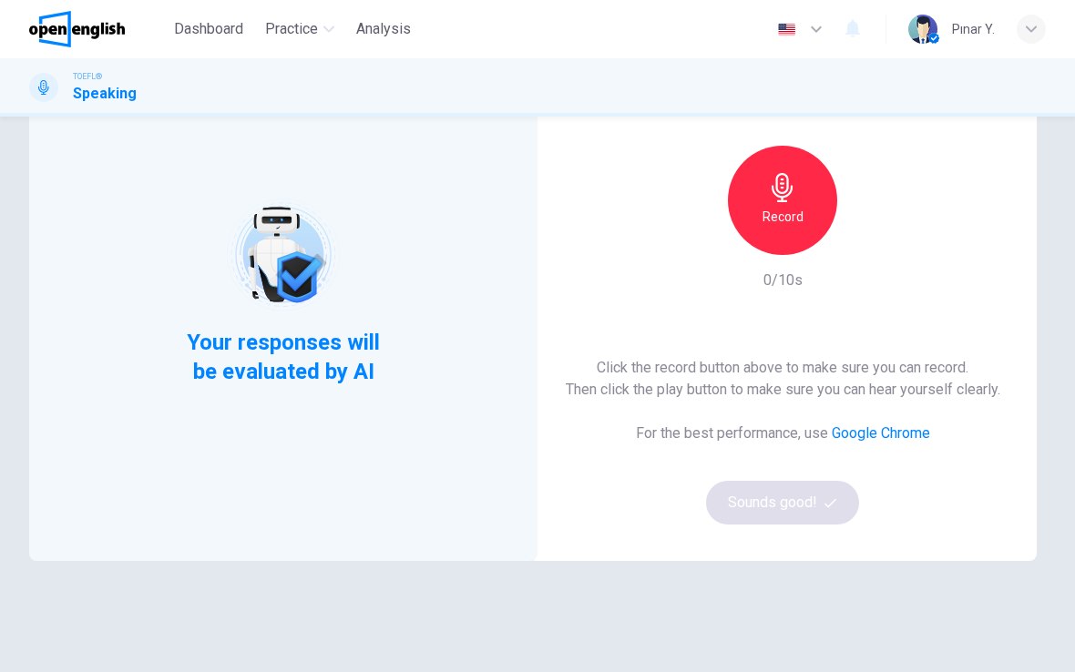
click at [769, 212] on h6 "Record" at bounding box center [782, 217] width 41 height 22
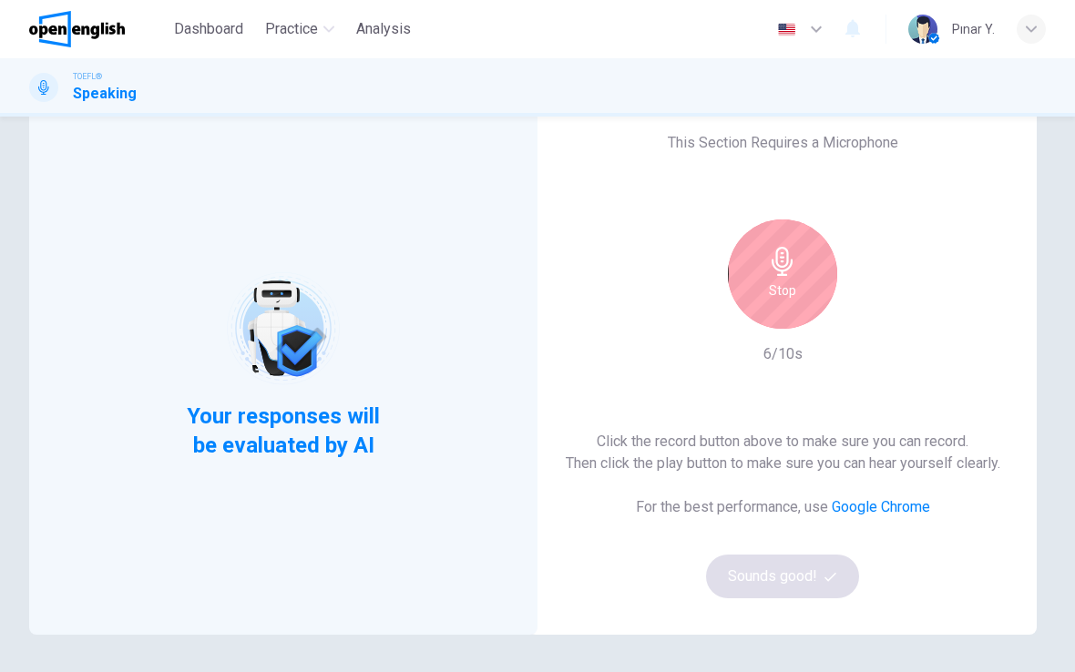
scroll to position [56, 0]
click at [790, 290] on h6 "Stop" at bounding box center [782, 291] width 27 height 22
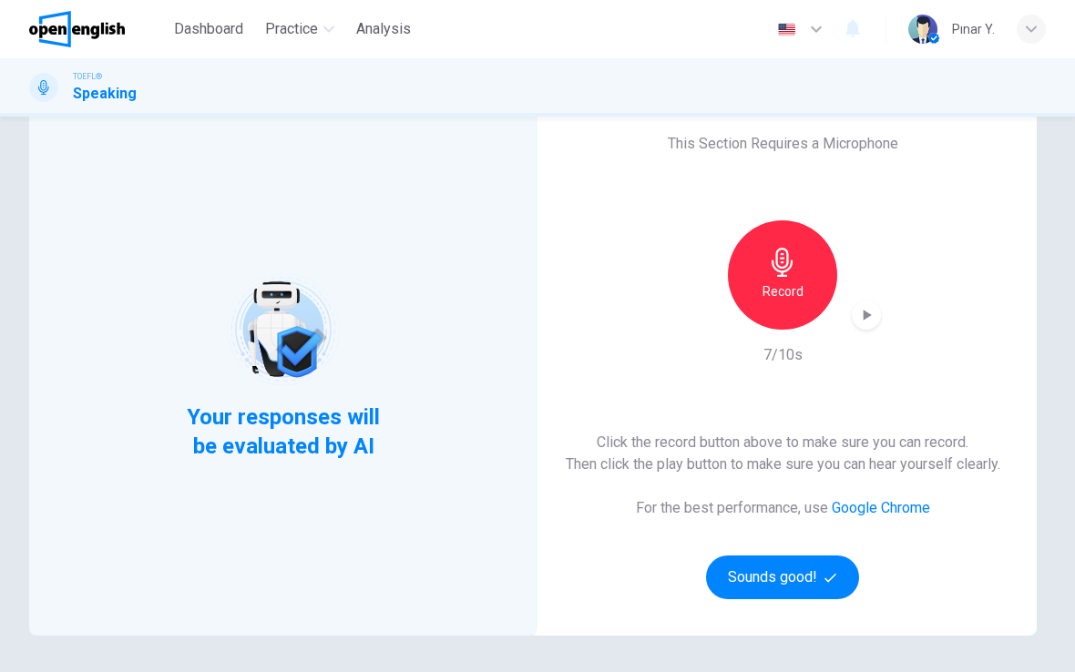
click at [859, 302] on div "button" at bounding box center [865, 315] width 29 height 29
click at [863, 317] on icon "button" at bounding box center [866, 316] width 13 height 14
click at [802, 566] on button "Sounds good!" at bounding box center [782, 578] width 153 height 44
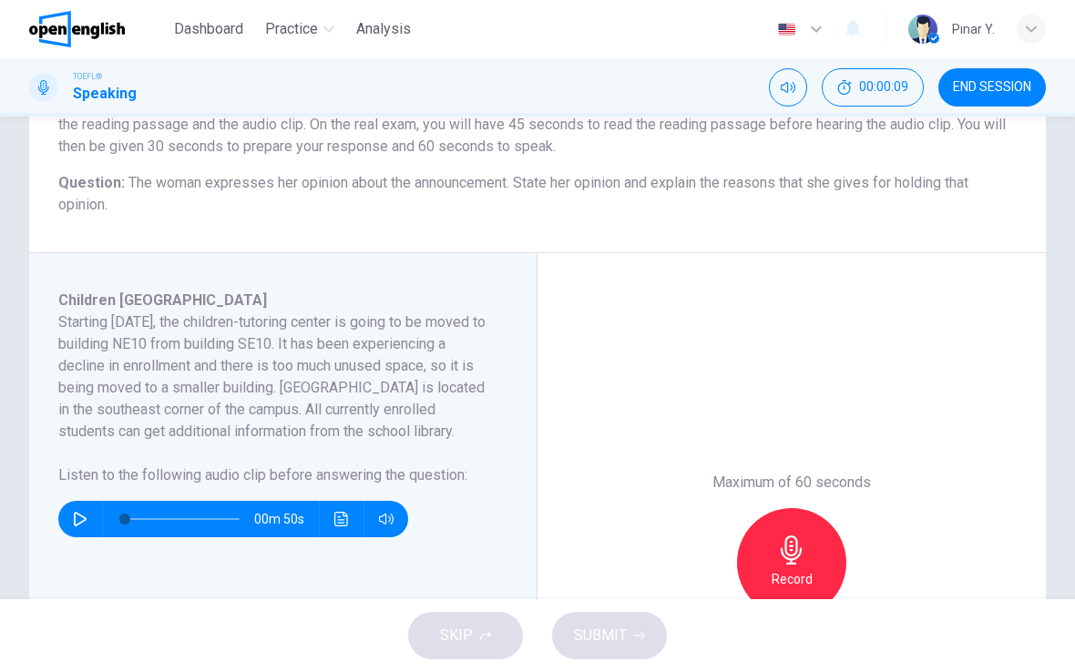
scroll to position [186, 0]
click at [80, 525] on icon "button" at bounding box center [80, 518] width 15 height 15
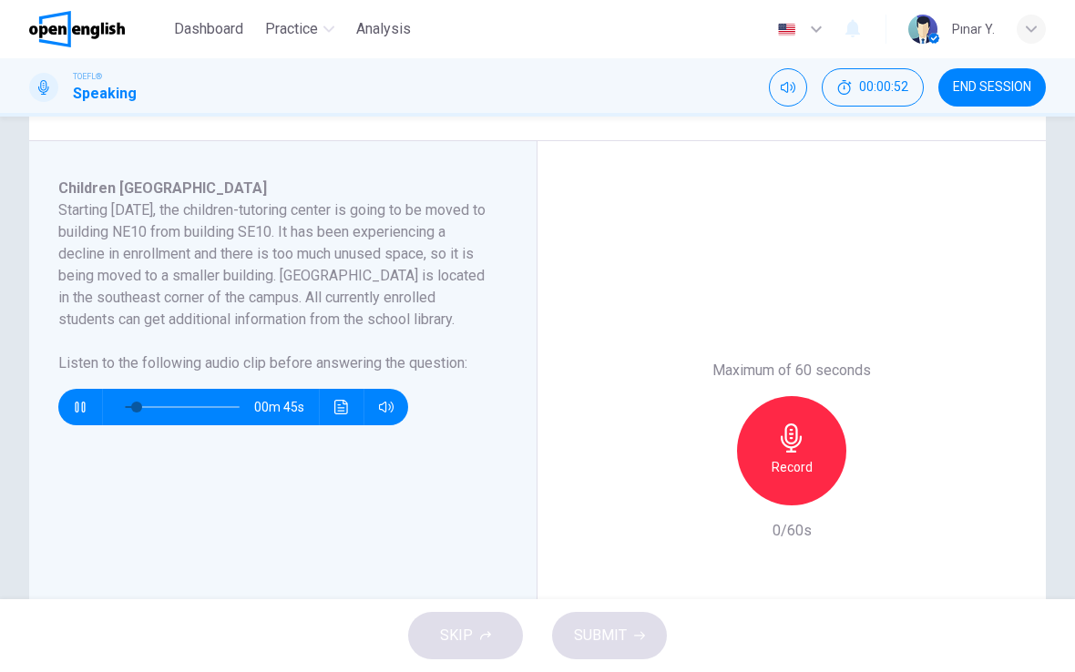
scroll to position [251, 0]
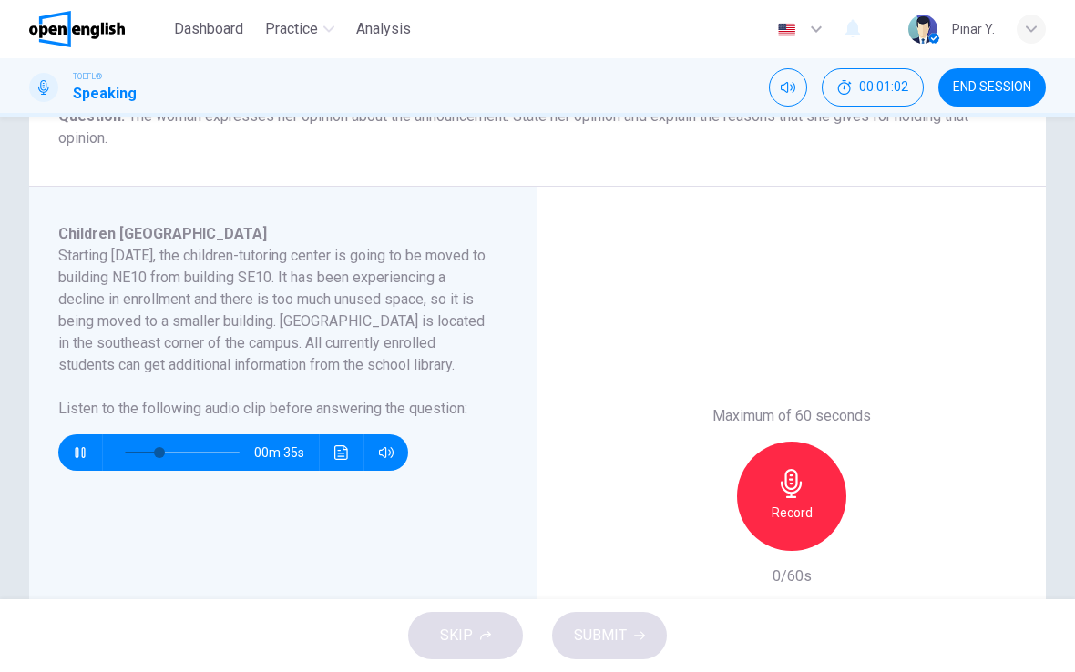
click at [67, 468] on button "button" at bounding box center [80, 452] width 29 height 36
click at [67, 465] on button "button" at bounding box center [80, 452] width 29 height 36
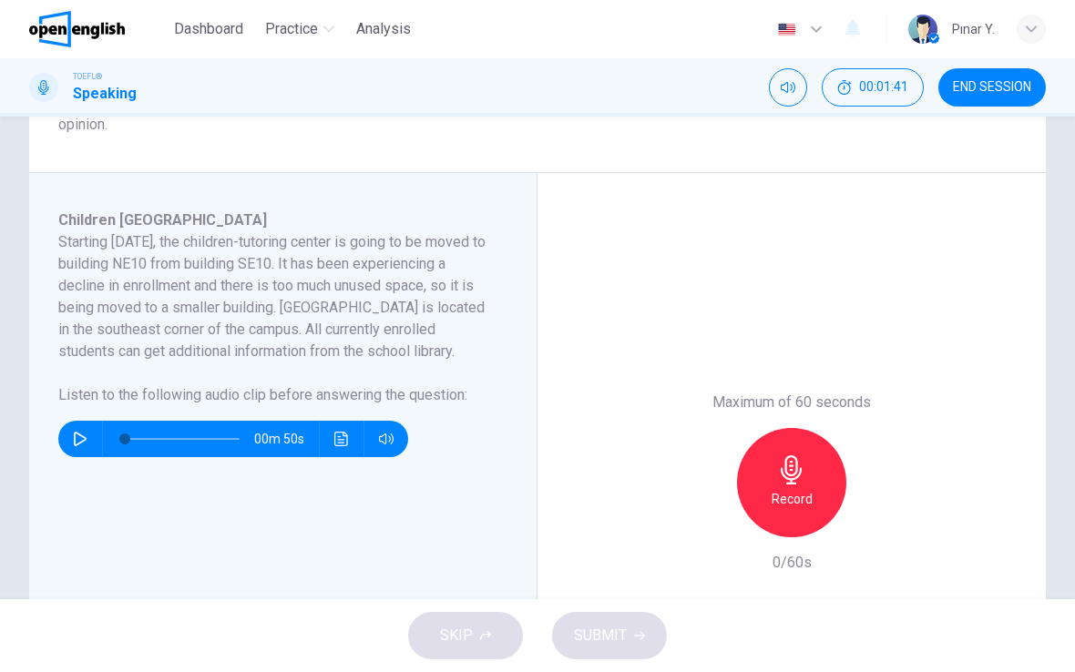
scroll to position [266, 0]
click at [811, 484] on div "Record" at bounding box center [791, 481] width 109 height 109
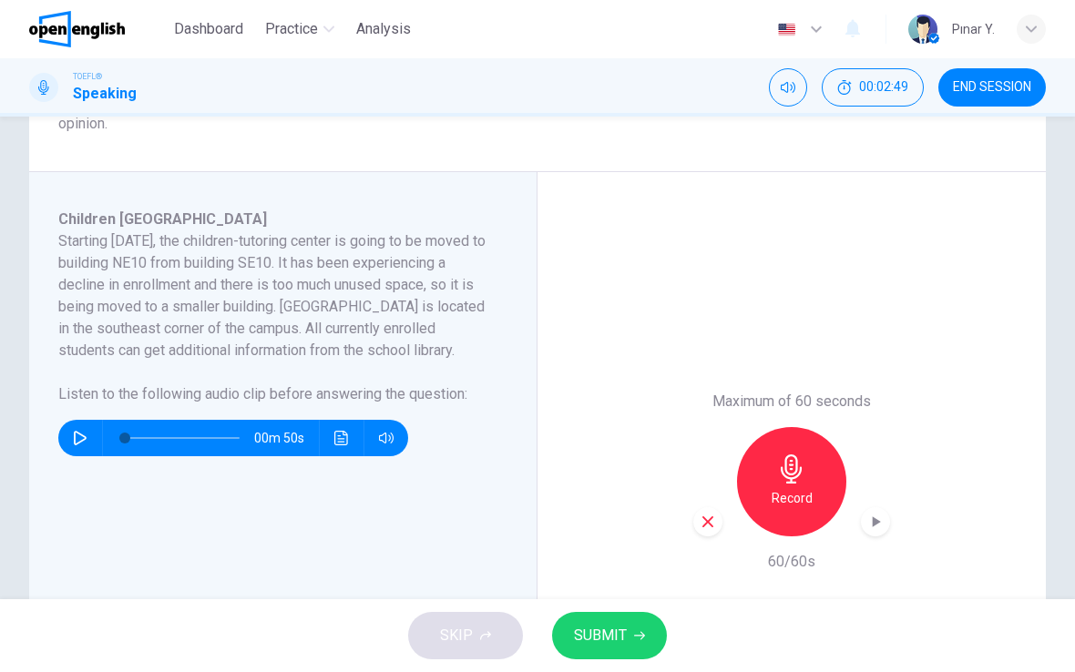
click at [879, 527] on icon "button" at bounding box center [875, 522] width 18 height 18
click at [606, 635] on span "SUBMIT" at bounding box center [600, 635] width 53 height 25
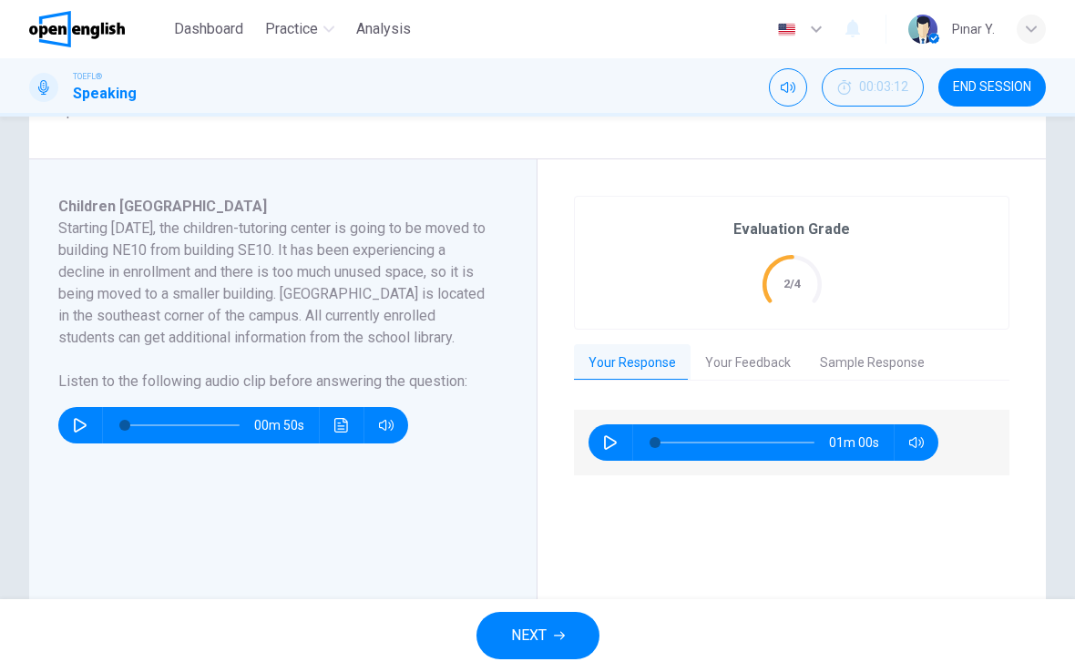
scroll to position [280, 0]
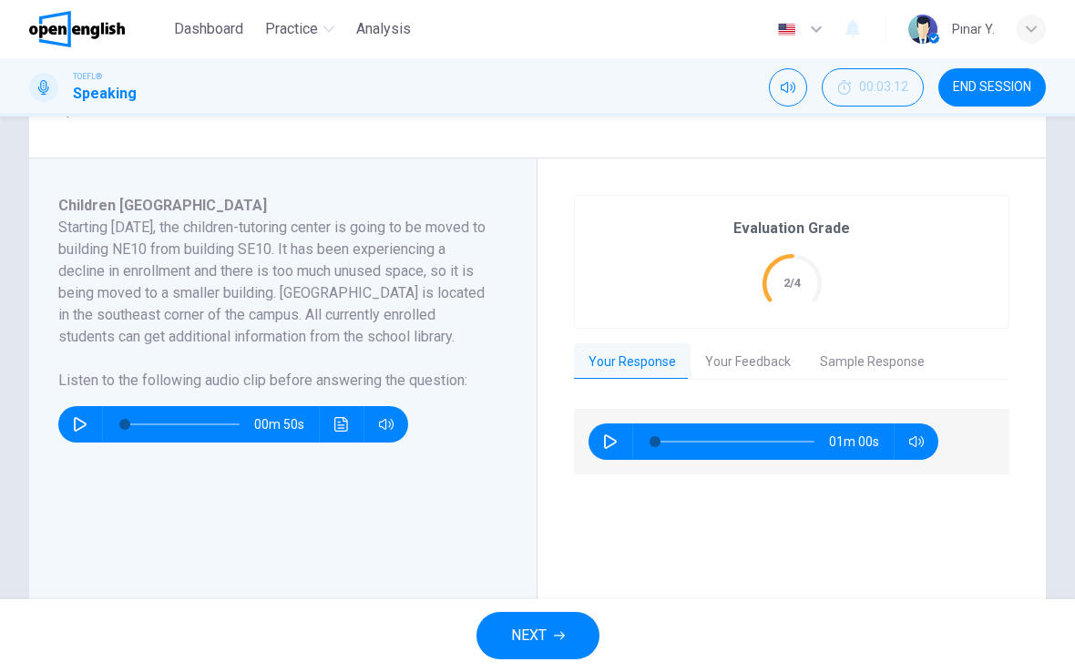
click at [758, 350] on button "Your Feedback" at bounding box center [747, 362] width 115 height 38
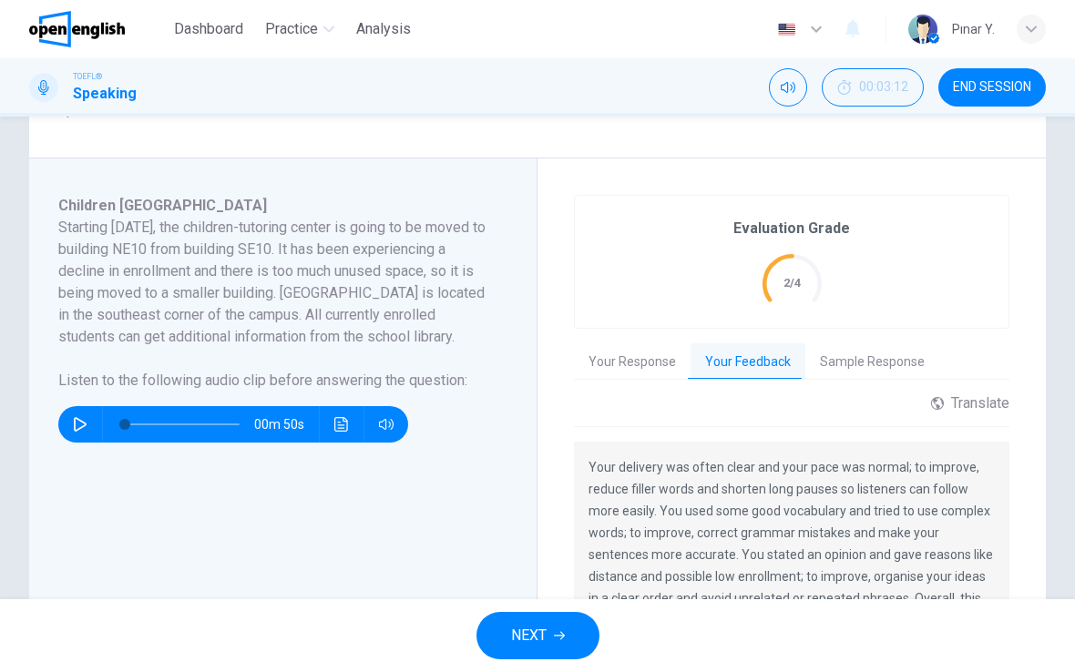
click at [619, 366] on button "Your Response" at bounding box center [632, 362] width 117 height 38
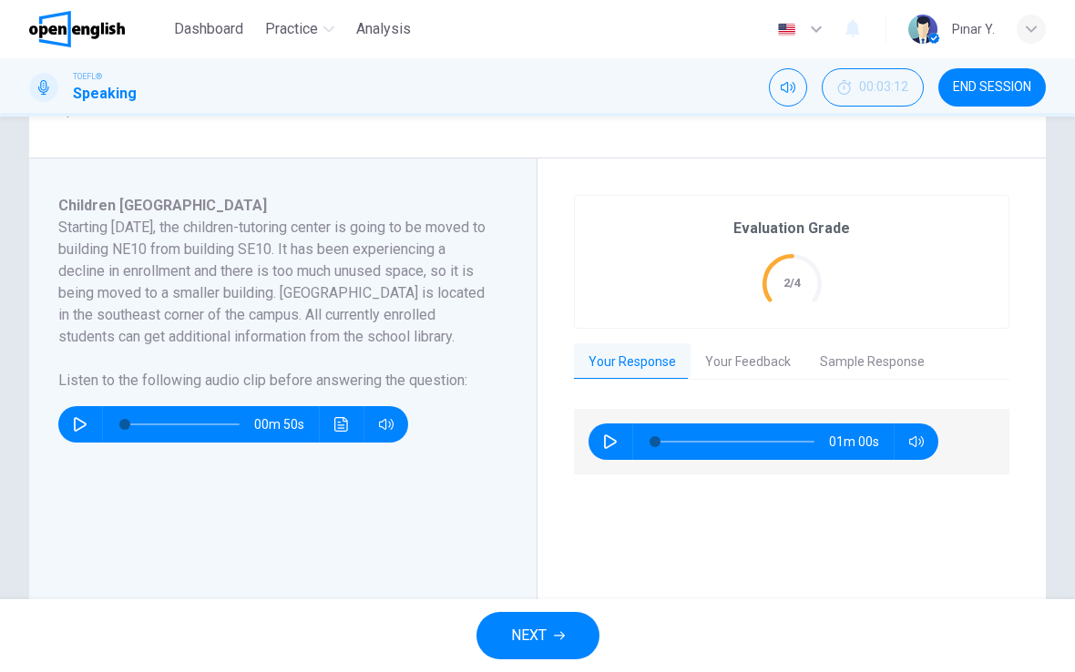
click at [70, 443] on button "button" at bounding box center [80, 424] width 29 height 36
click at [340, 443] on button "Click to see the audio transcription" at bounding box center [341, 424] width 29 height 36
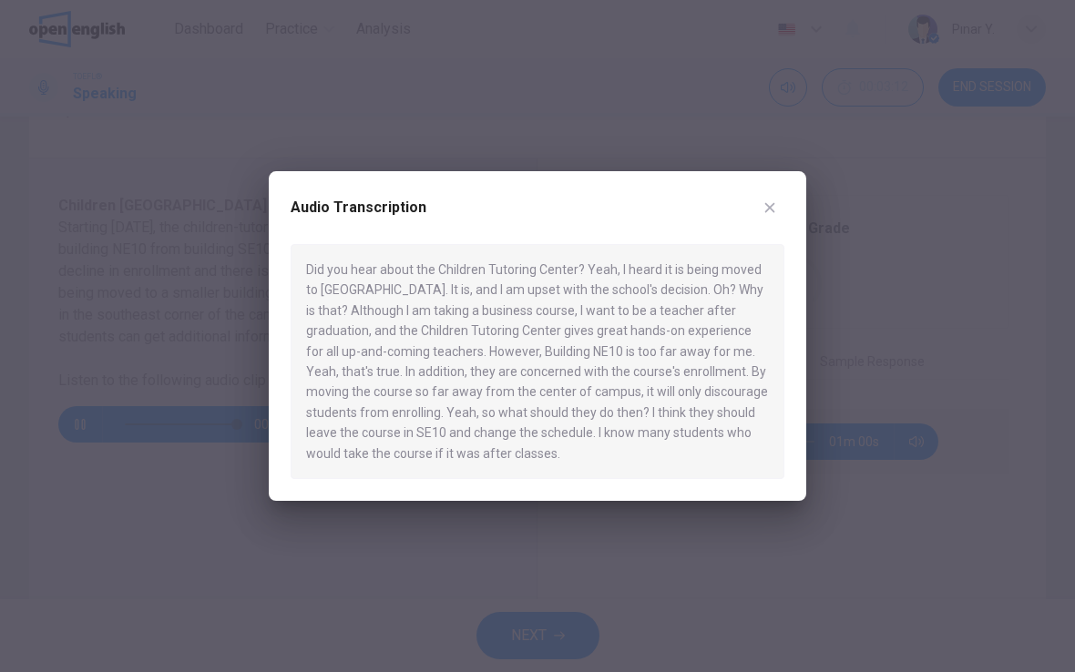
type input "*"
click at [777, 221] on button "button" at bounding box center [769, 207] width 29 height 29
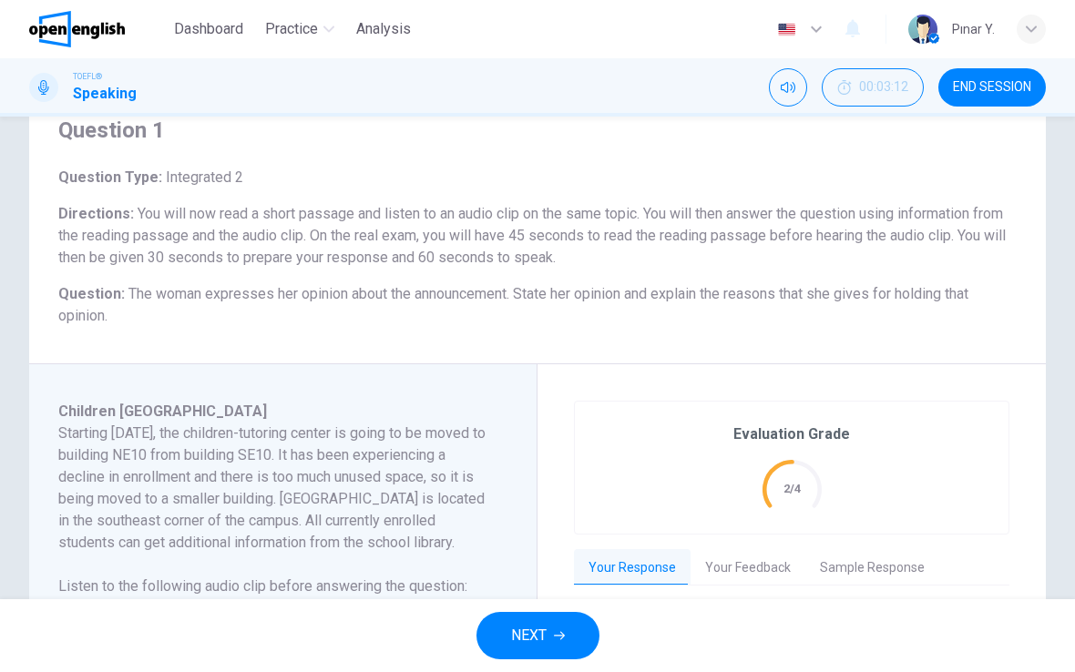
scroll to position [253, 0]
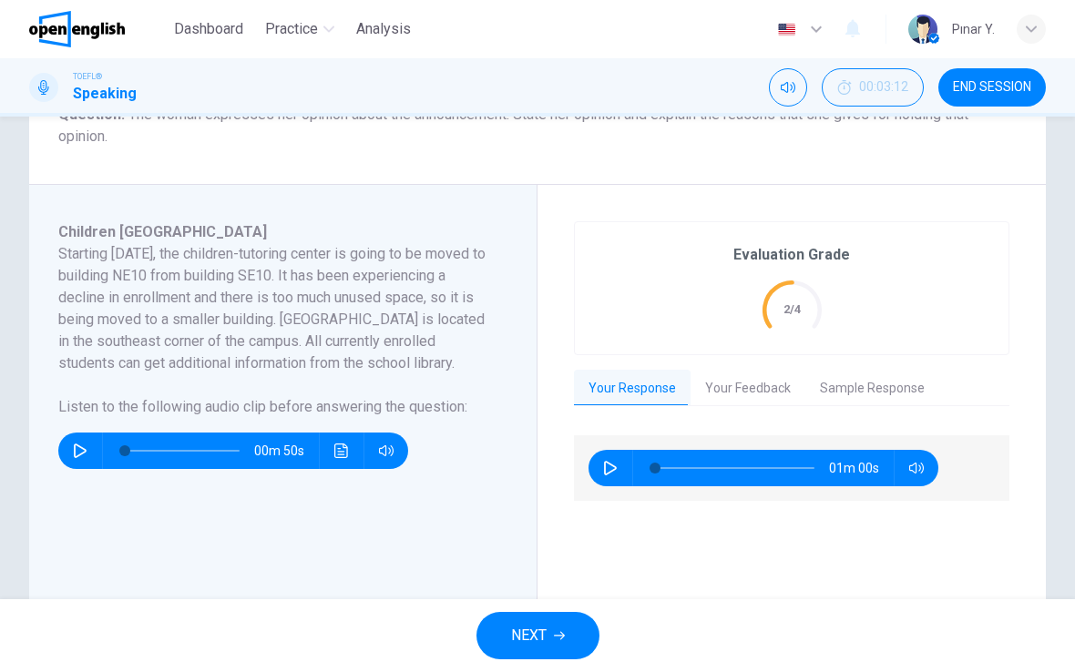
click at [742, 395] on button "Your Feedback" at bounding box center [747, 389] width 115 height 38
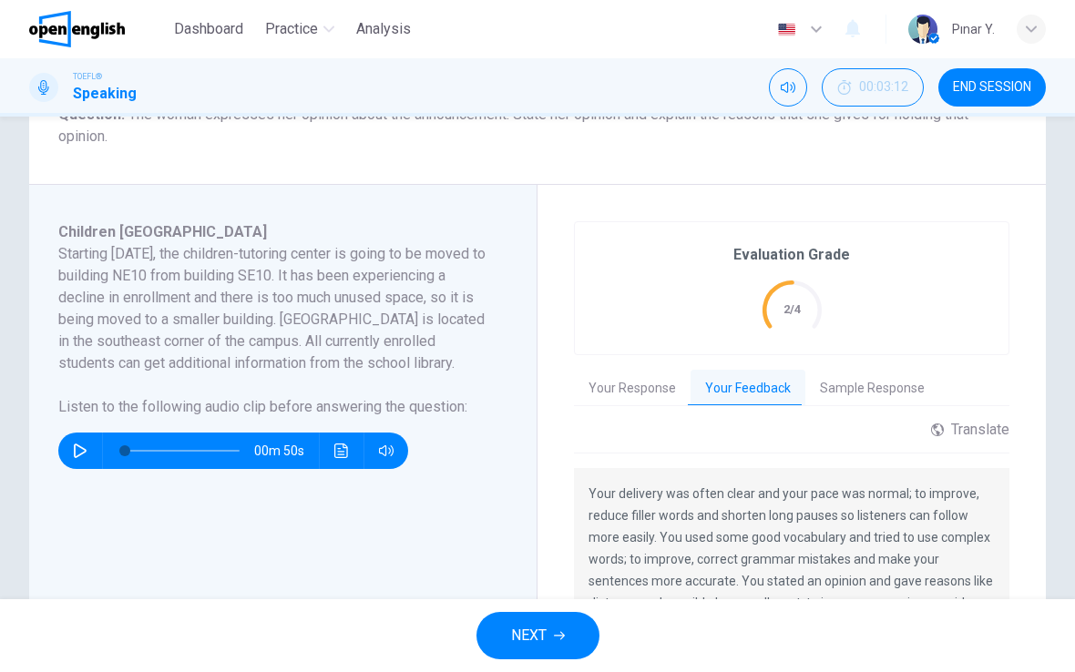
click at [637, 399] on button "Your Response" at bounding box center [632, 389] width 117 height 38
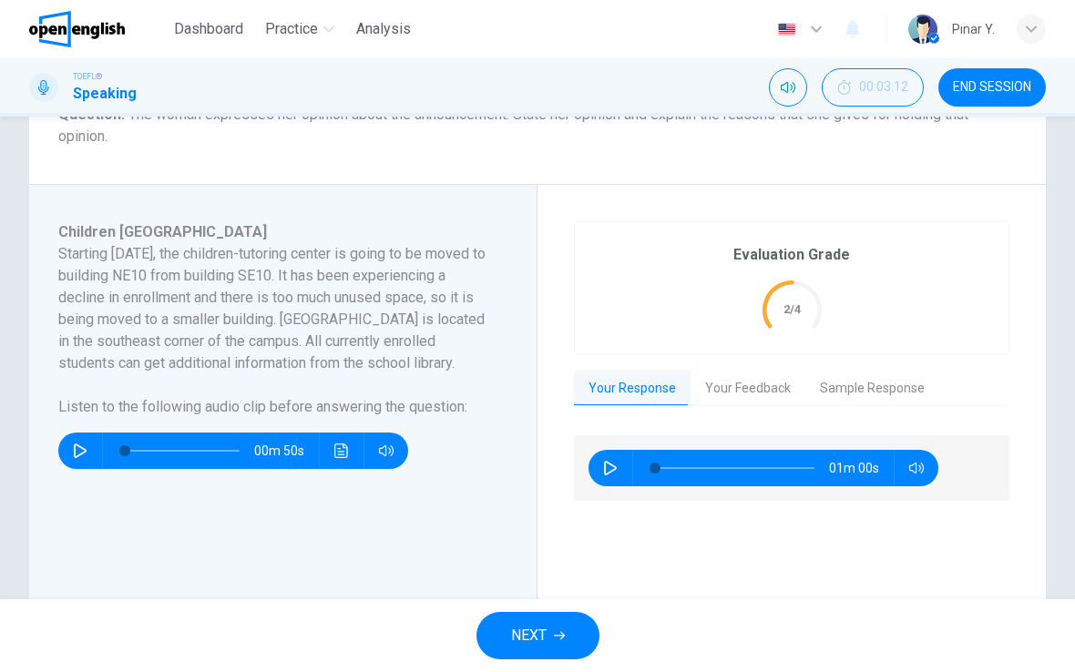
click at [727, 385] on button "Your Feedback" at bounding box center [747, 389] width 115 height 38
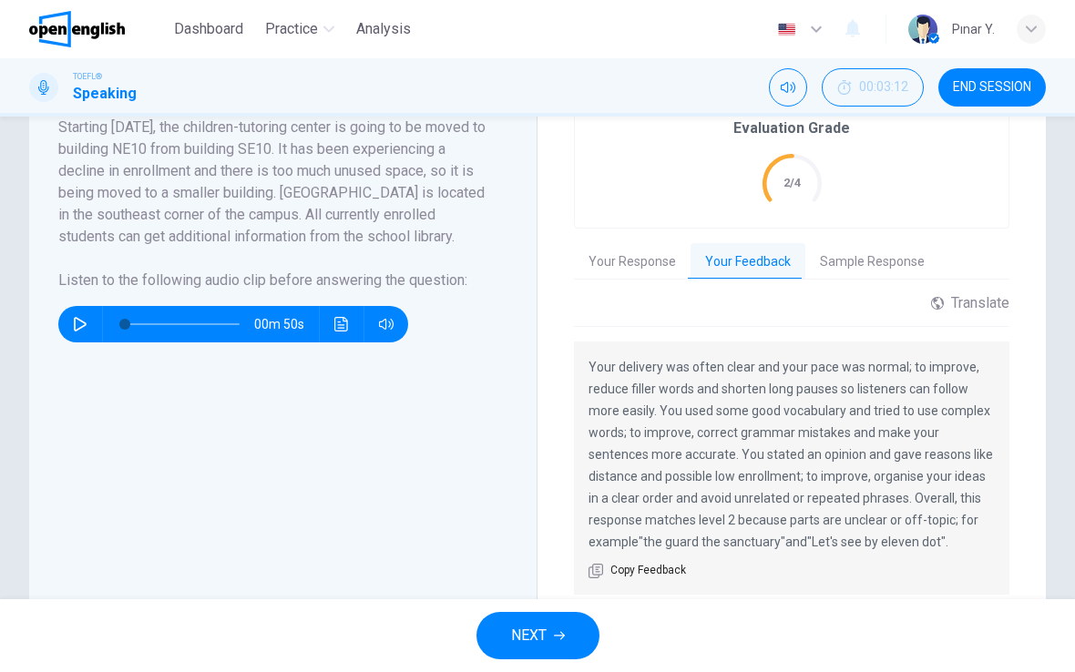
scroll to position [417, 0]
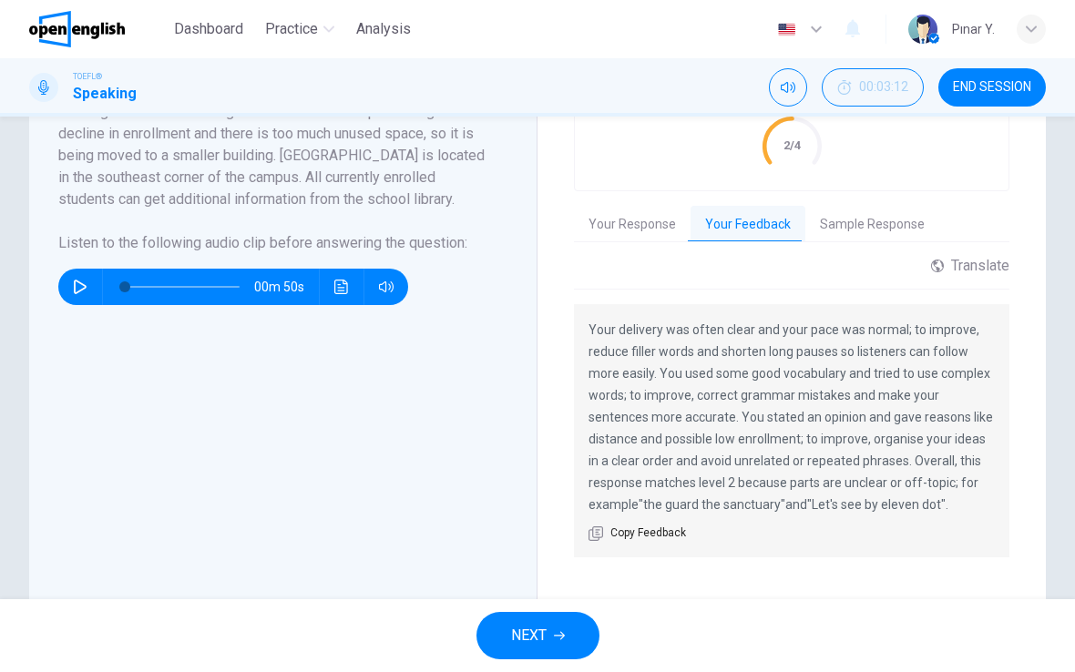
click at [683, 510] on relevance-example ""the guard the sanctuary"" at bounding box center [711, 504] width 147 height 15
click at [882, 231] on button "Sample Response" at bounding box center [872, 225] width 134 height 38
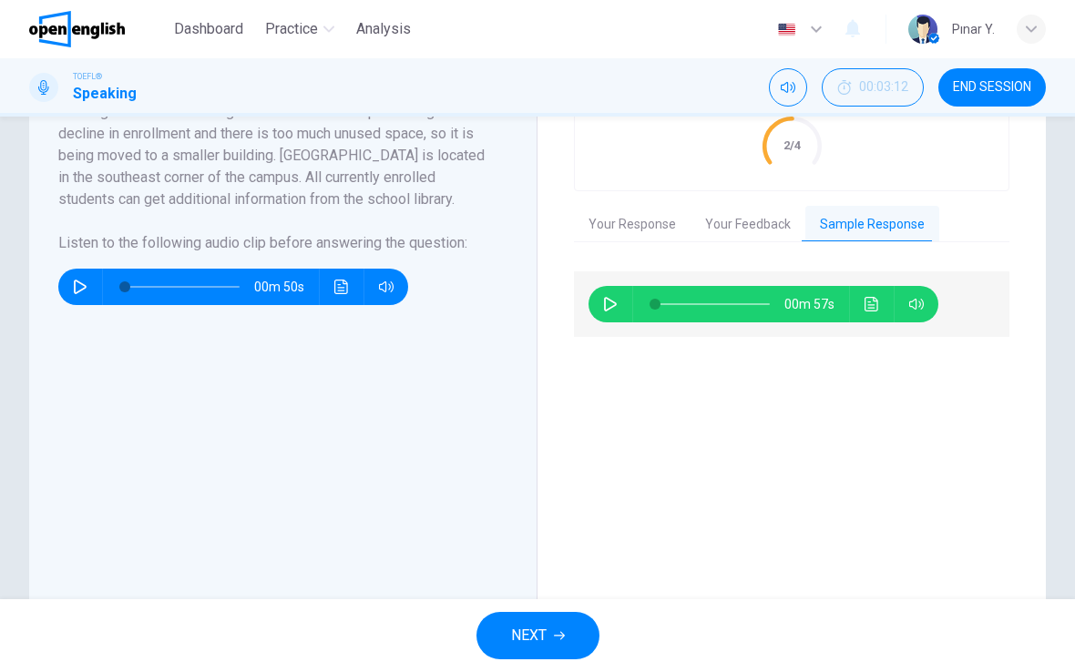
click at [615, 301] on icon "button" at bounding box center [610, 304] width 15 height 15
click at [874, 305] on icon "Click to see the audio transcription" at bounding box center [871, 304] width 14 height 15
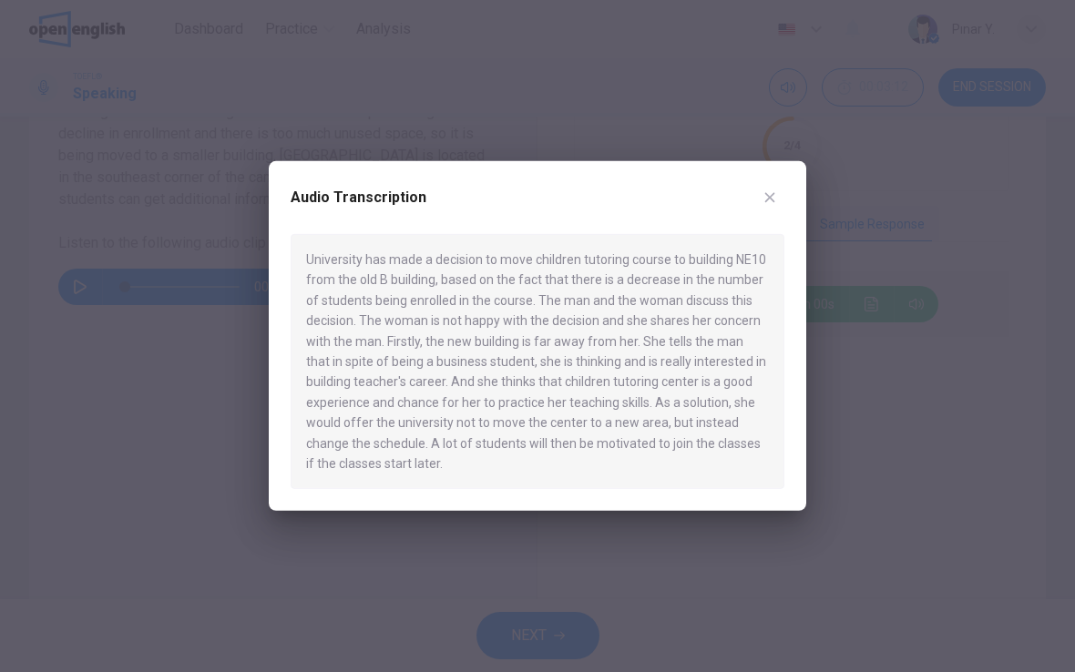
type input "*"
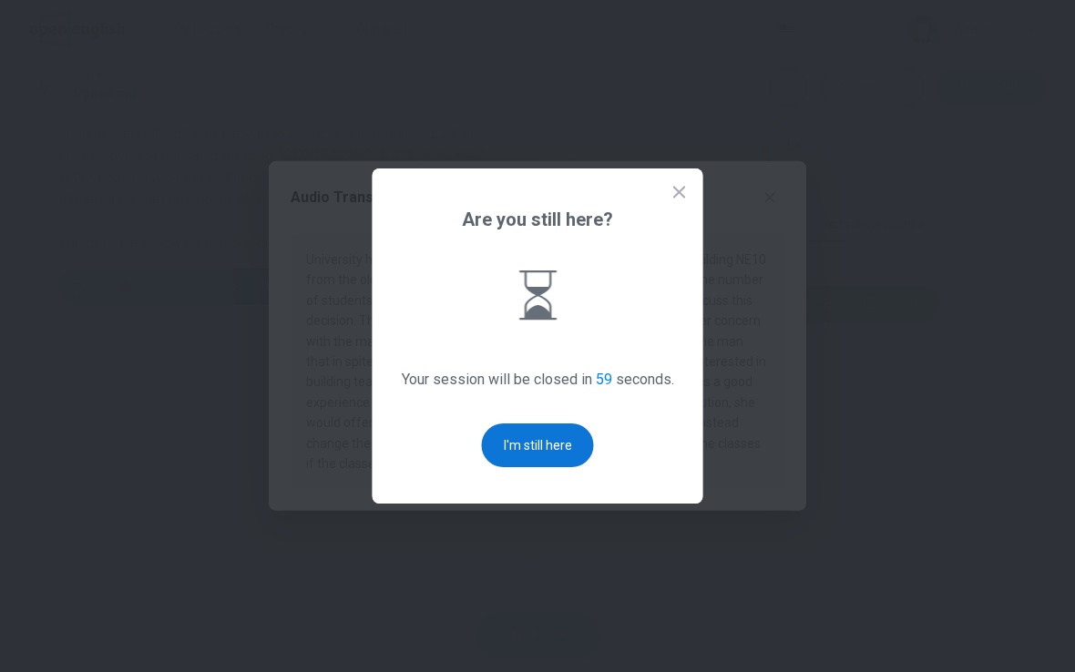
click at [535, 436] on button "I'm still here" at bounding box center [538, 445] width 112 height 44
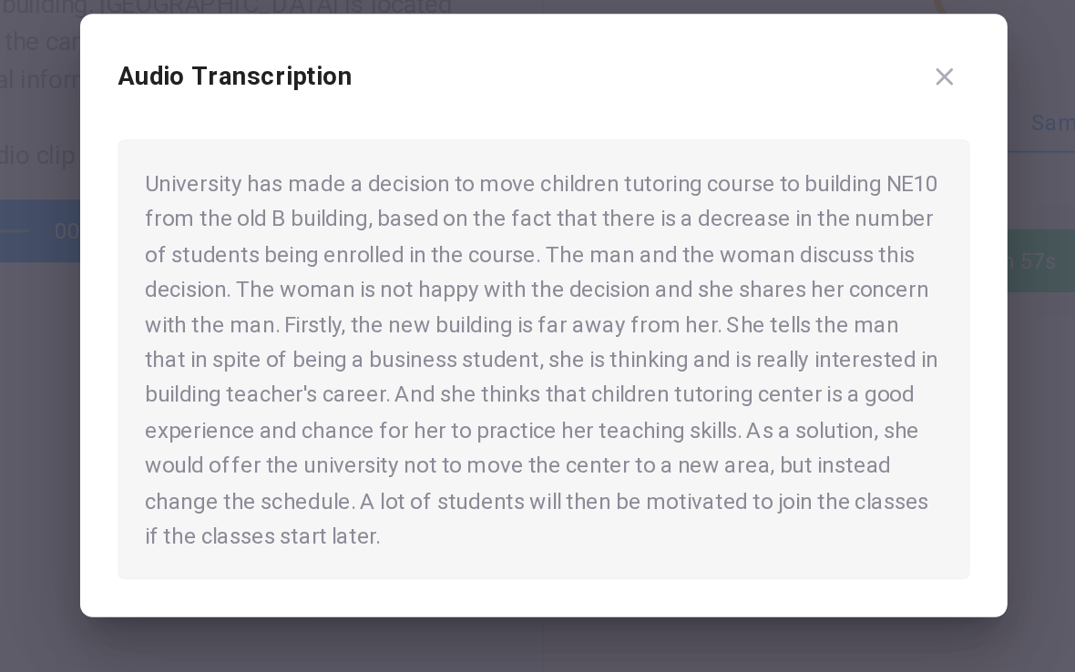
click at [455, 234] on div "University has made a decision to move children tutoring course to building NE1…" at bounding box center [538, 361] width 494 height 255
click at [556, 183] on div "Audio Transcription" at bounding box center [538, 208] width 494 height 51
click at [755, 183] on button "button" at bounding box center [769, 197] width 29 height 29
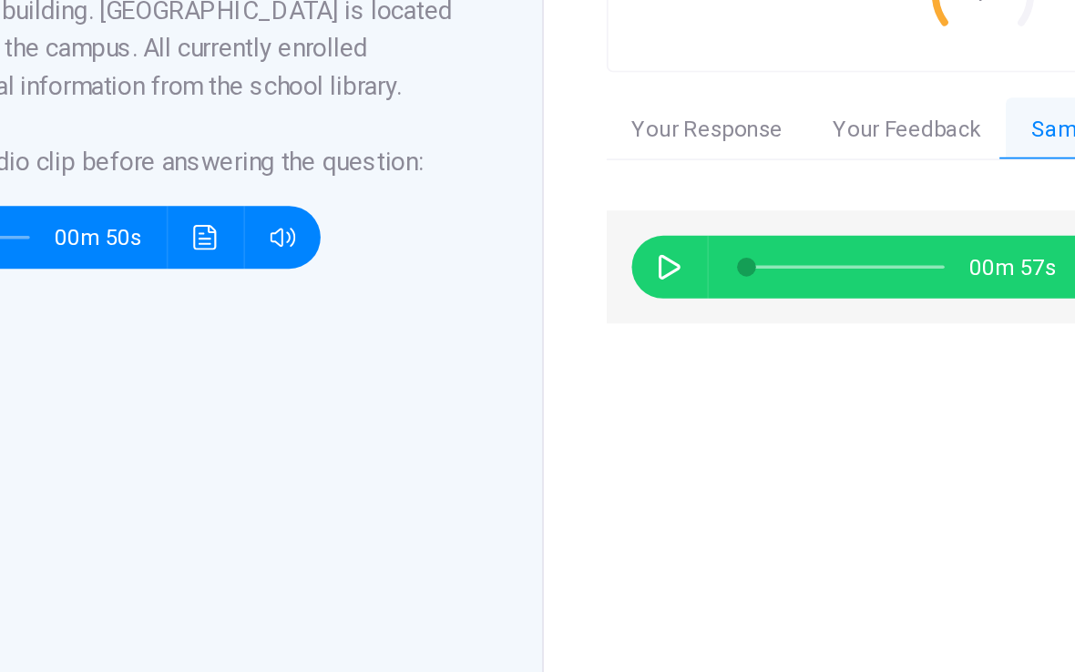
scroll to position [399, 0]
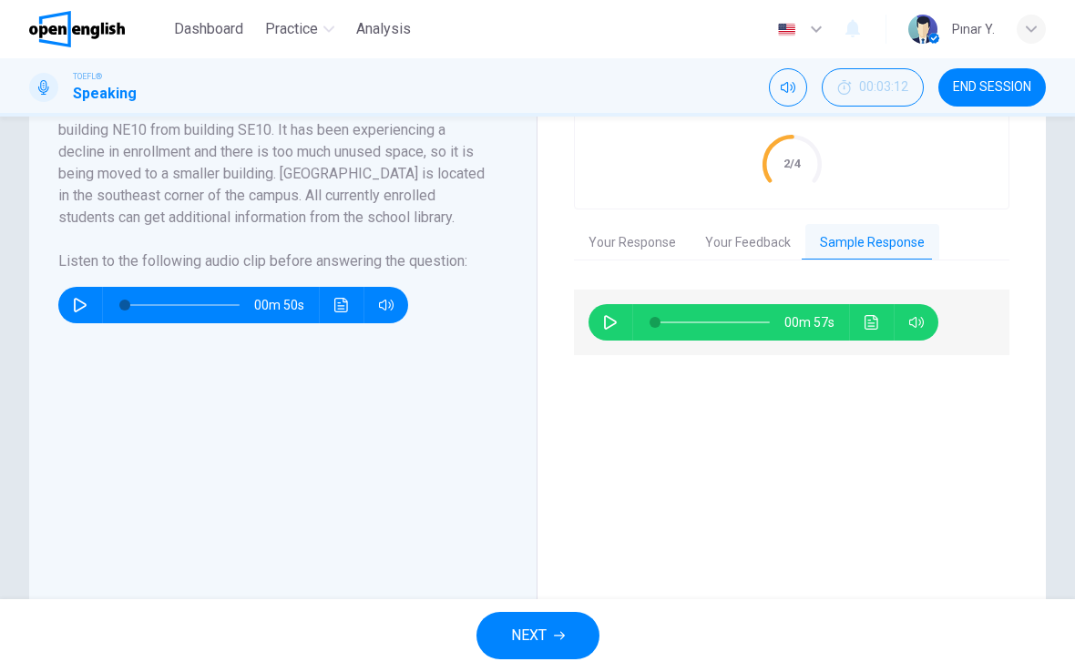
click at [994, 87] on span "END SESSION" at bounding box center [992, 87] width 78 height 15
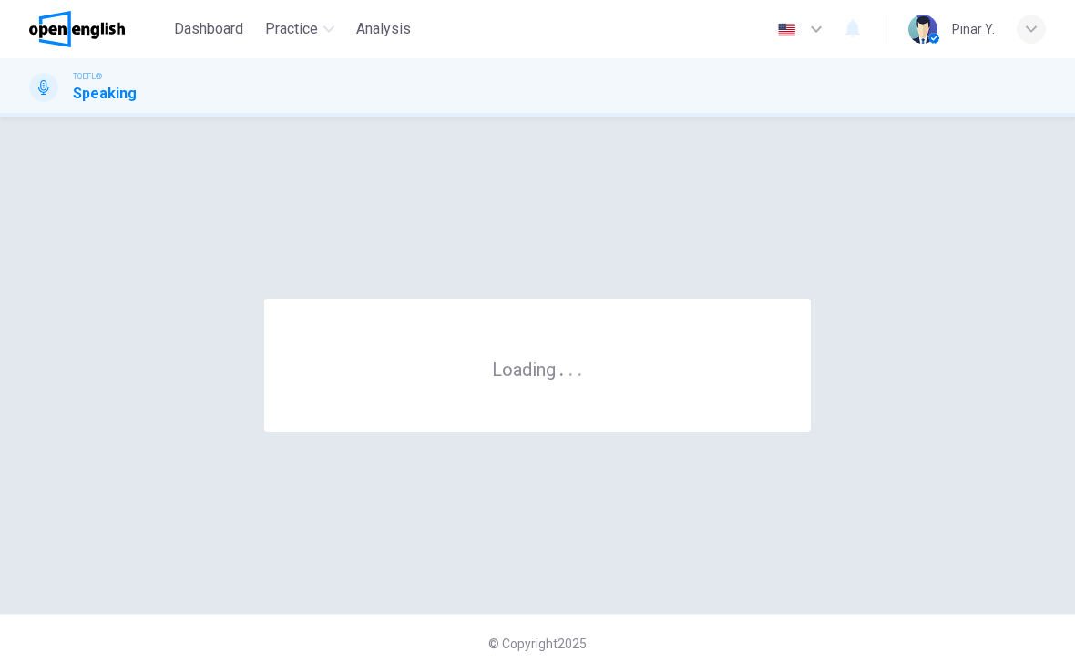
scroll to position [0, 0]
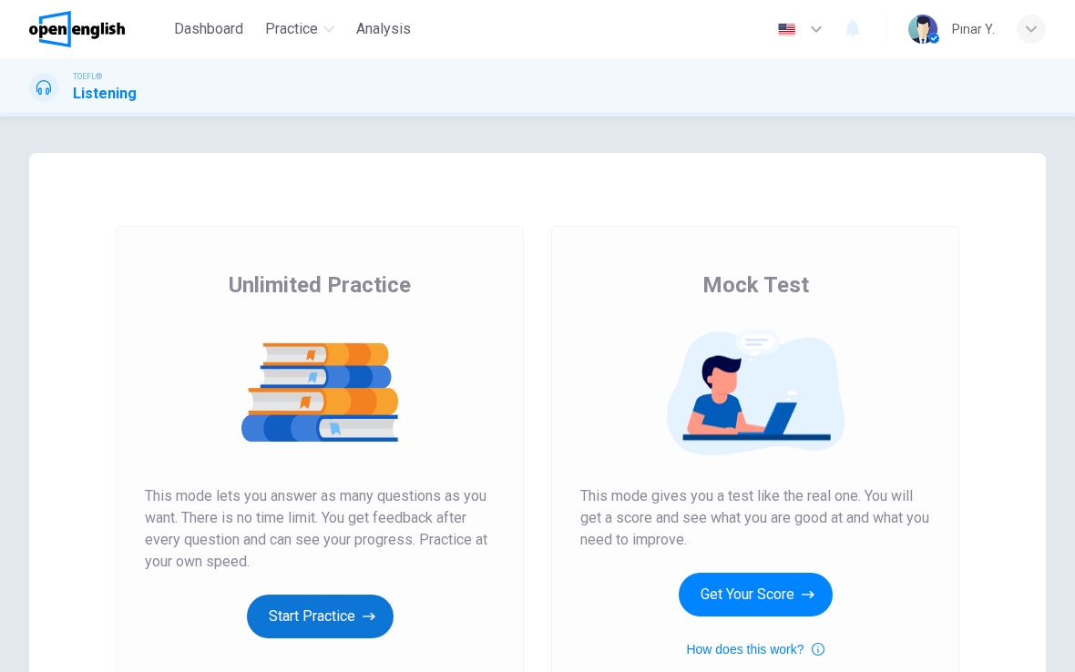
click at [300, 637] on button "Start Practice" at bounding box center [320, 617] width 147 height 44
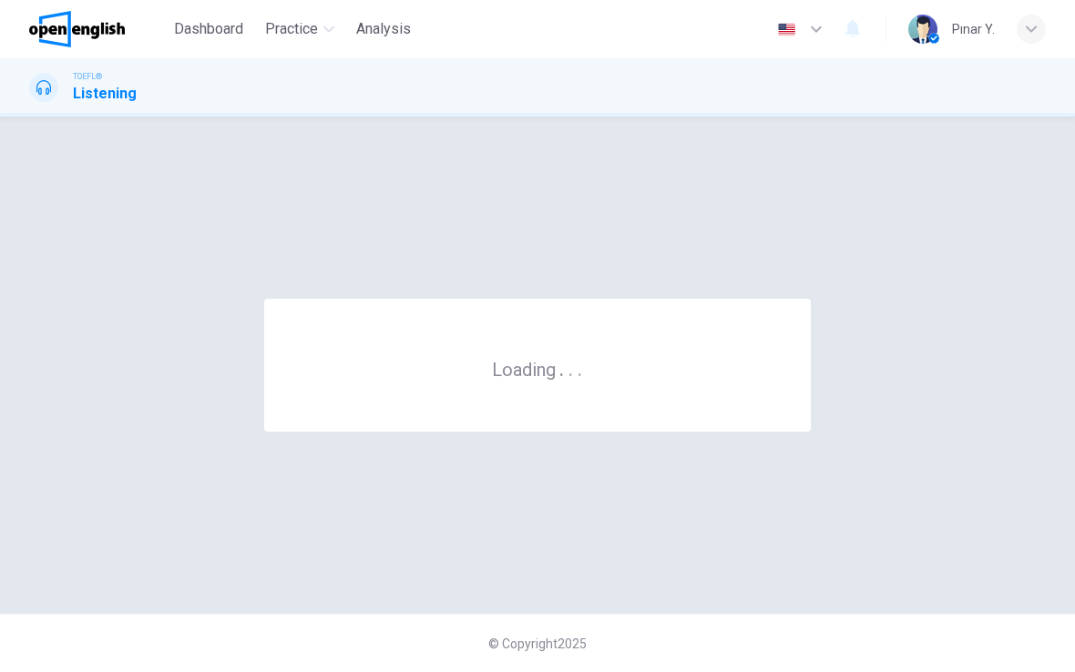
click at [305, 643] on div "© Copyright 2025" at bounding box center [537, 643] width 1075 height 58
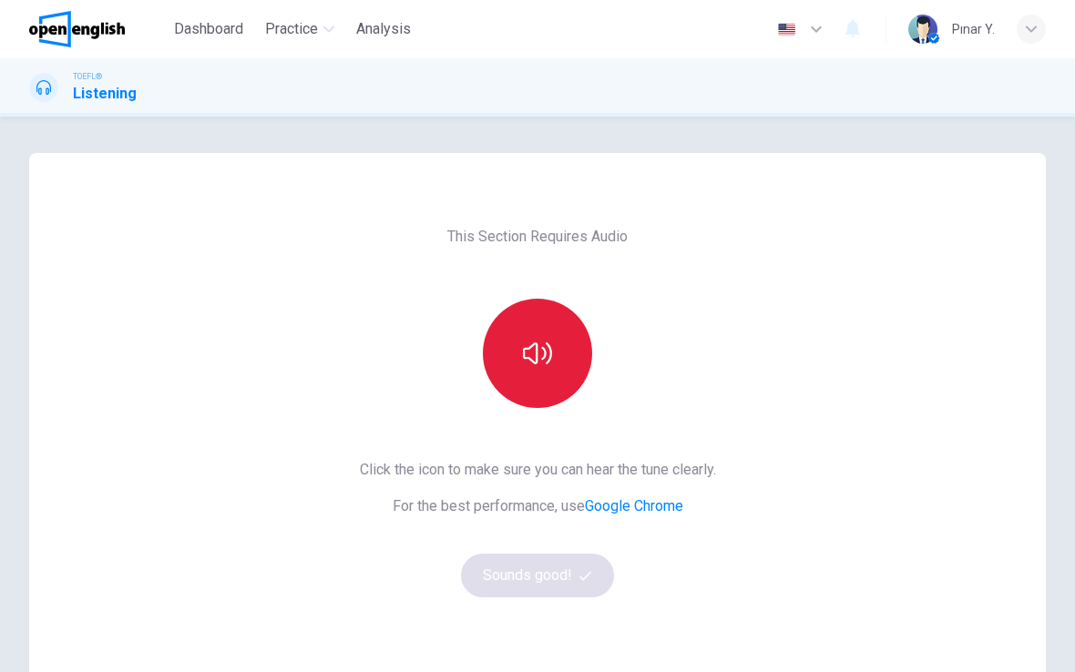
click at [535, 351] on icon "button" at bounding box center [537, 353] width 29 height 29
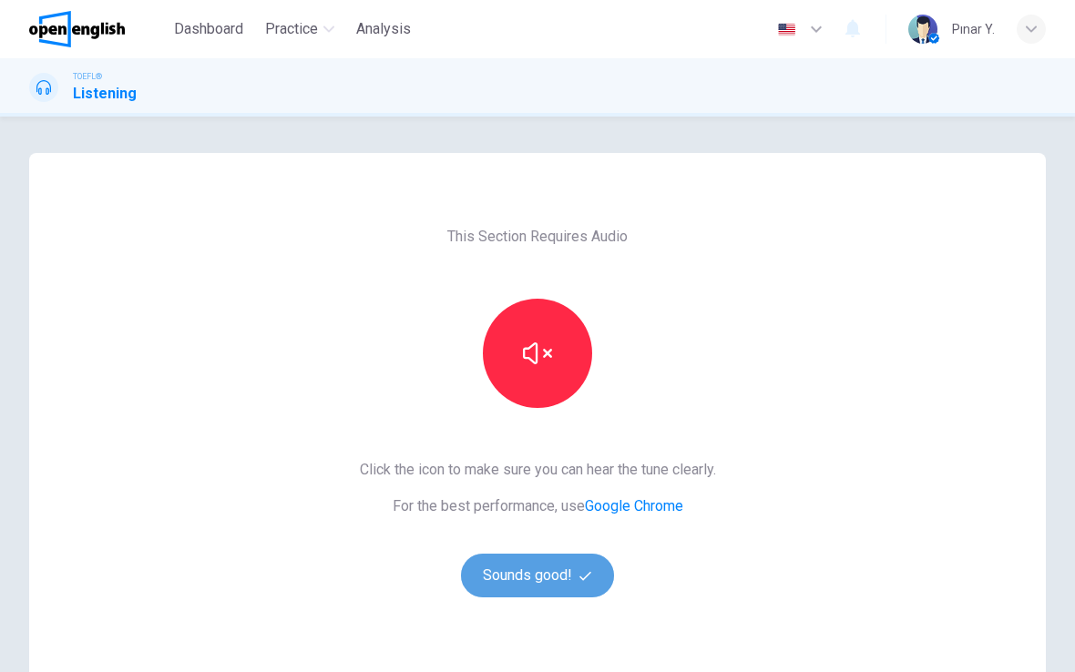
click at [535, 579] on button "Sounds good!" at bounding box center [537, 576] width 153 height 44
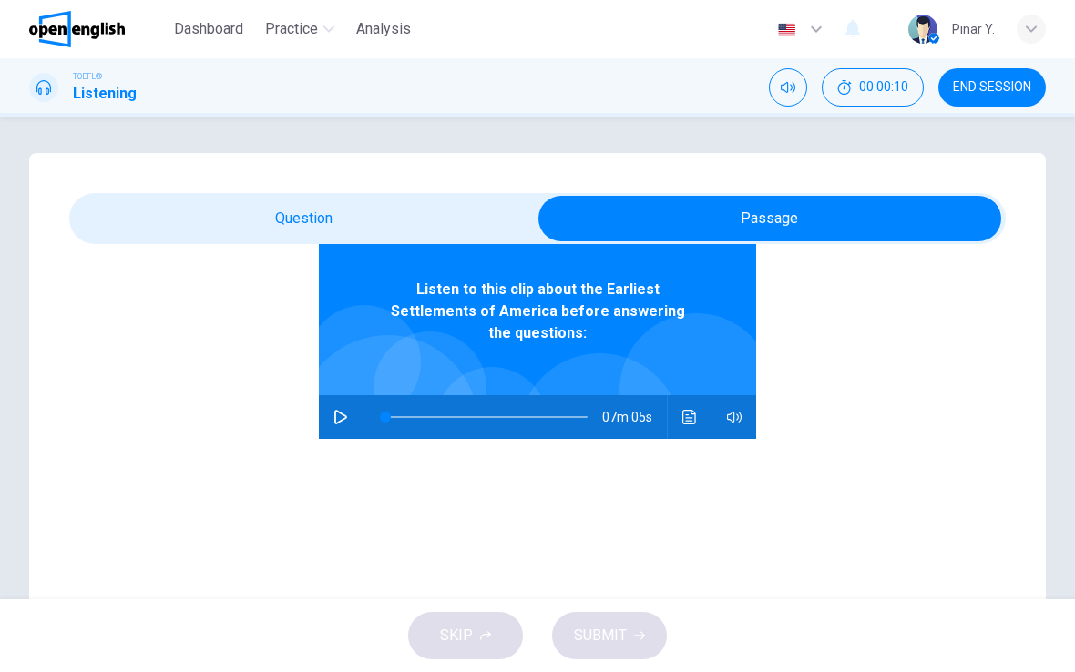
scroll to position [100, 0]
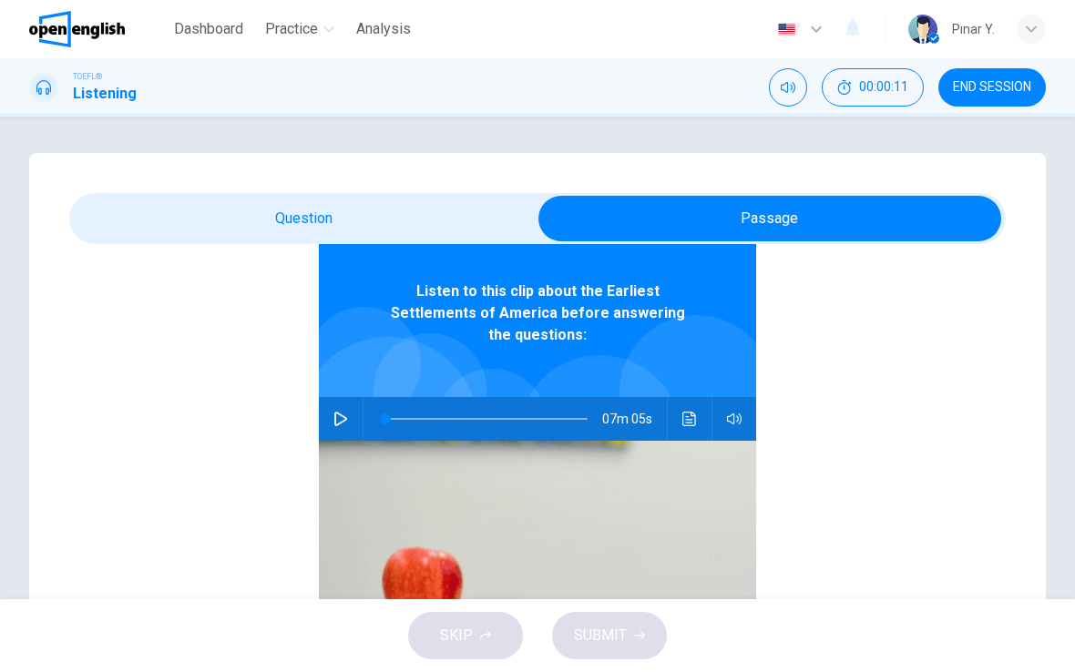
click at [328, 399] on button "button" at bounding box center [340, 419] width 29 height 44
type input "*"
click at [329, 405] on button "button" at bounding box center [340, 419] width 29 height 44
click at [343, 412] on icon "button" at bounding box center [340, 419] width 15 height 15
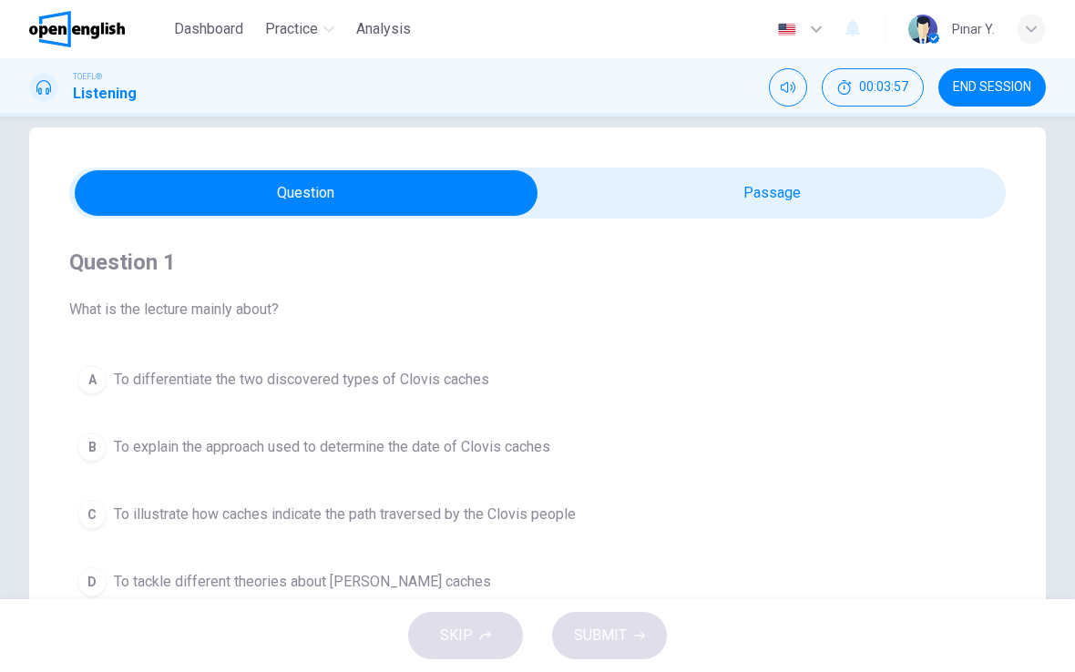
scroll to position [28, 0]
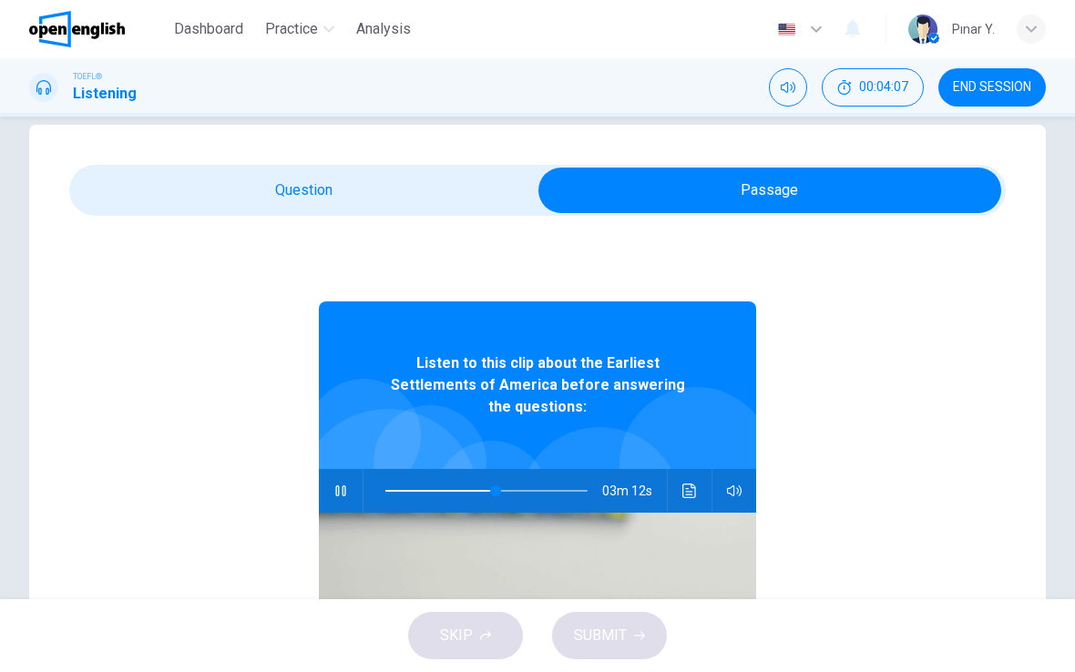
click at [677, 469] on button "Click to see the audio transcription" at bounding box center [689, 491] width 29 height 44
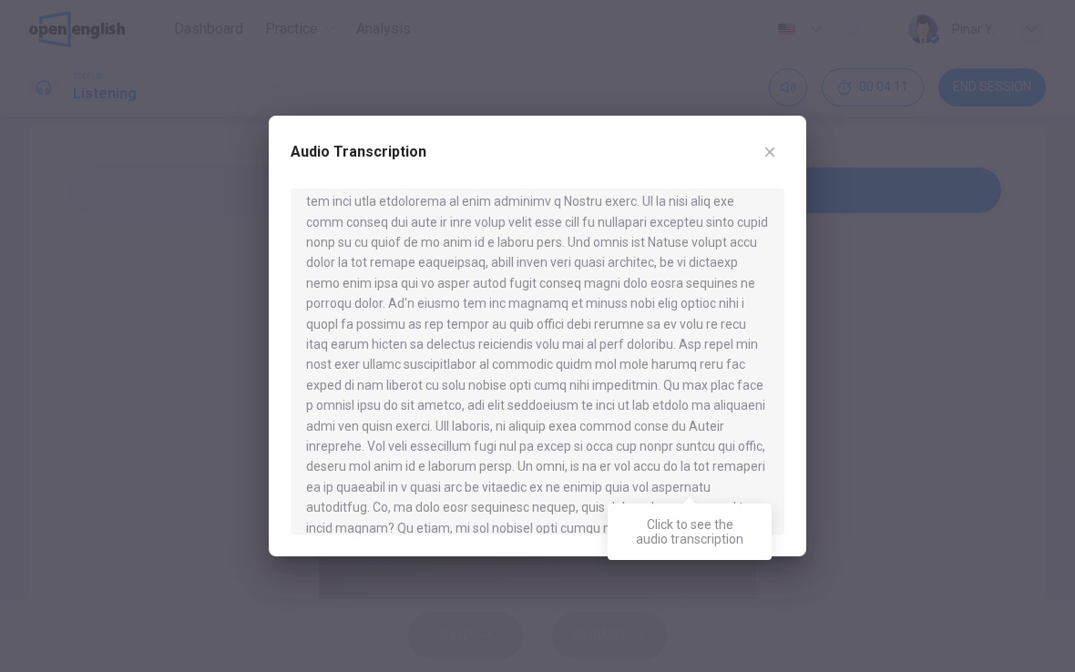
scroll to position [761, 0]
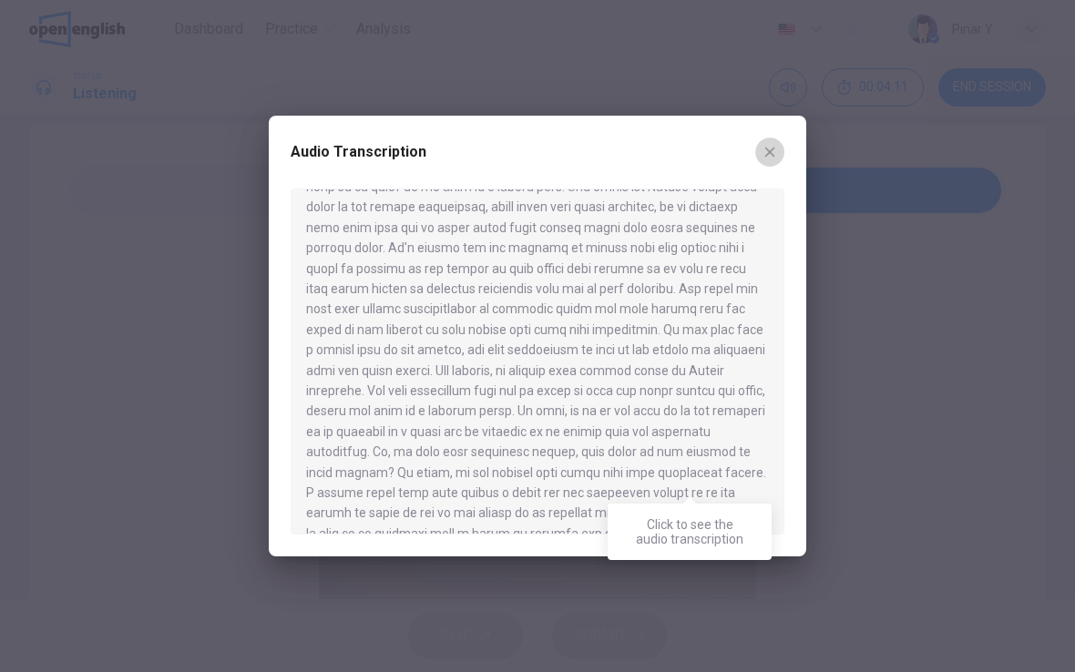
click at [769, 148] on icon "button" at bounding box center [769, 152] width 15 height 15
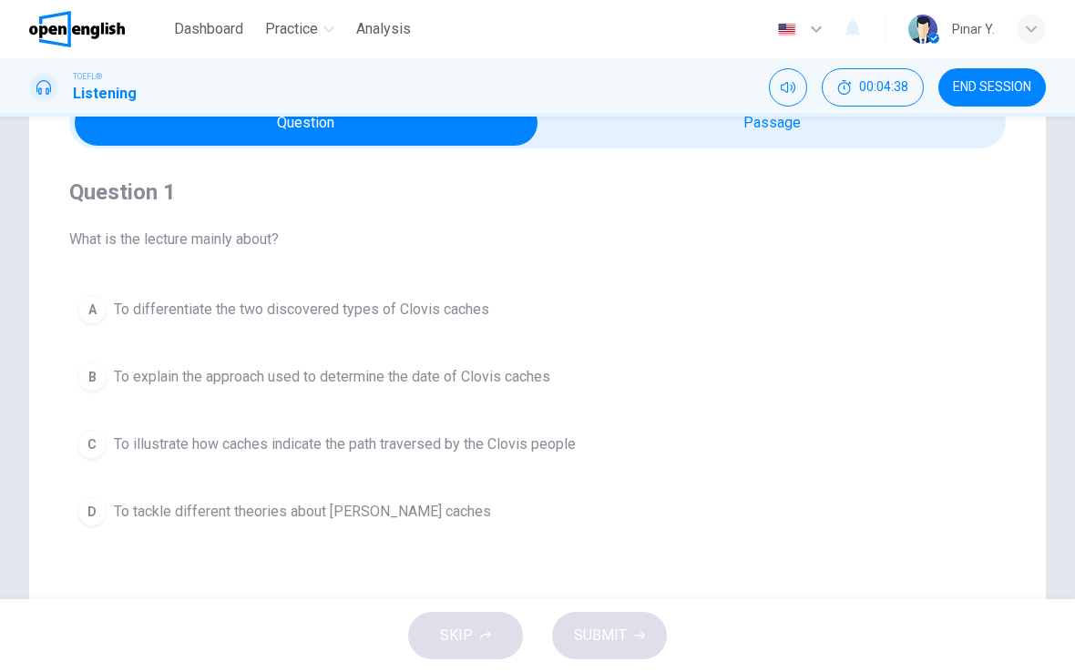
scroll to position [103, 0]
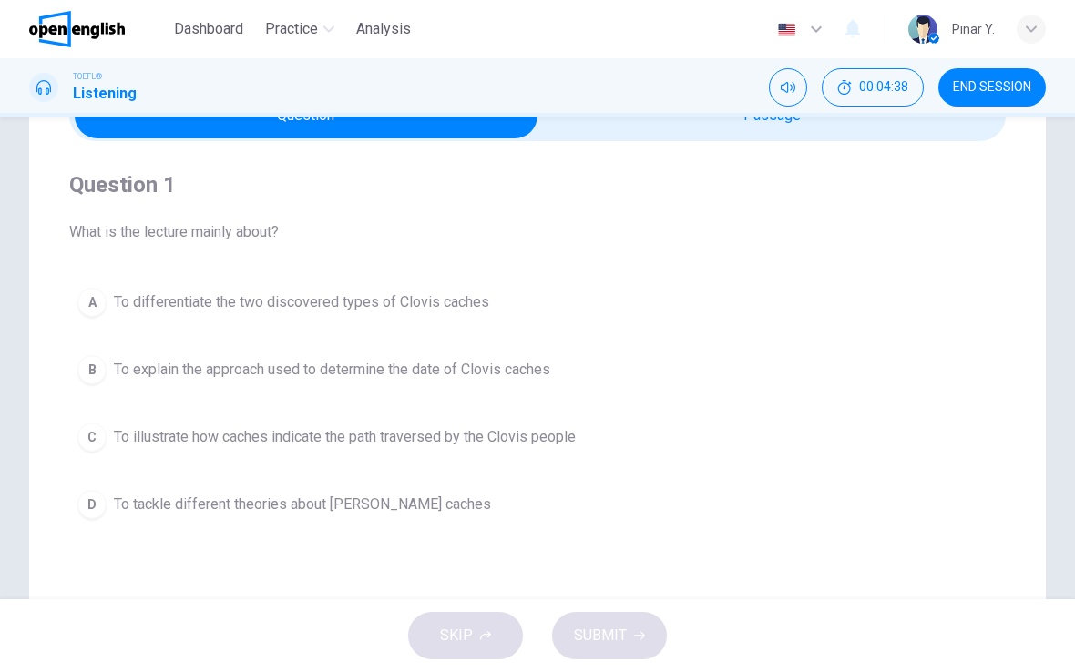
click at [320, 526] on button "D To tackle different theories about [PERSON_NAME] caches" at bounding box center [537, 505] width 936 height 46
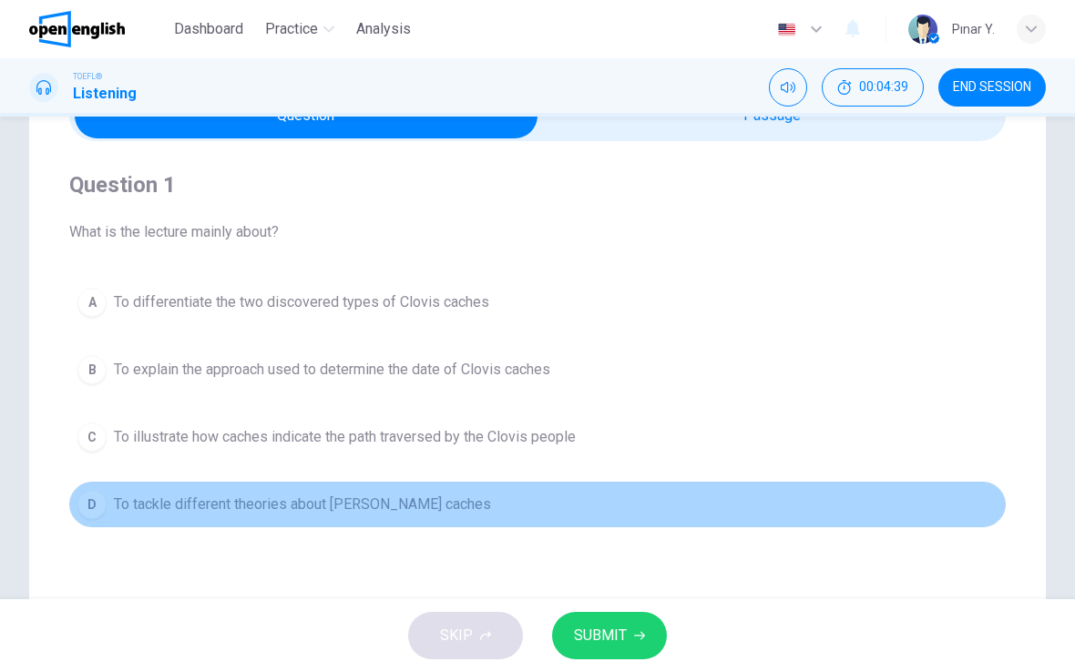
click at [320, 525] on button "D To tackle different theories about [PERSON_NAME] caches" at bounding box center [537, 505] width 936 height 46
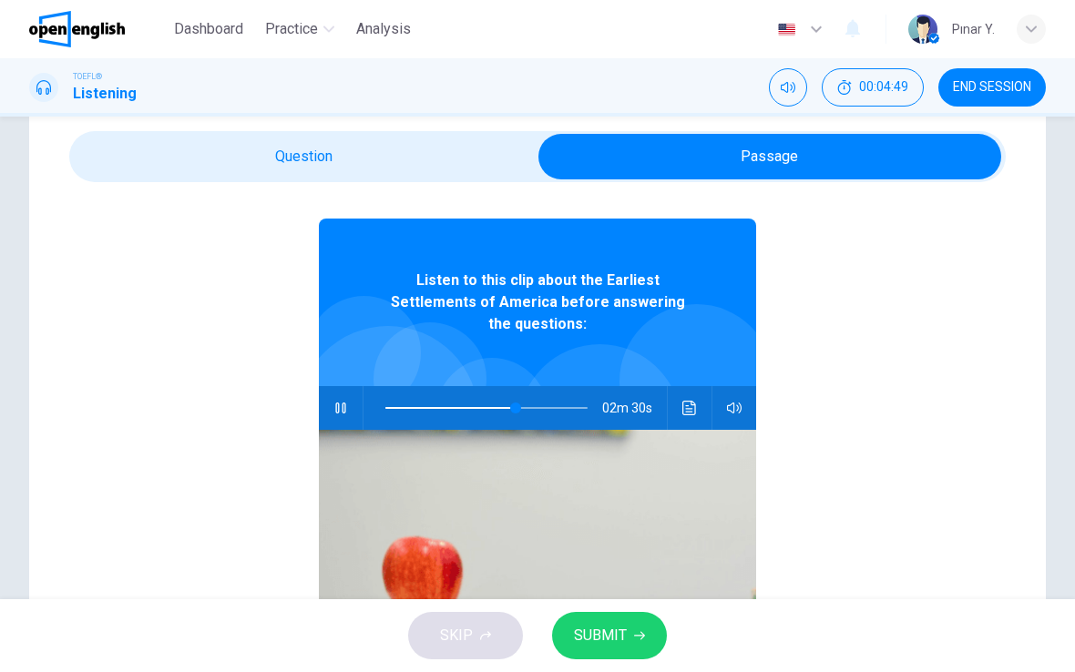
scroll to position [54, 0]
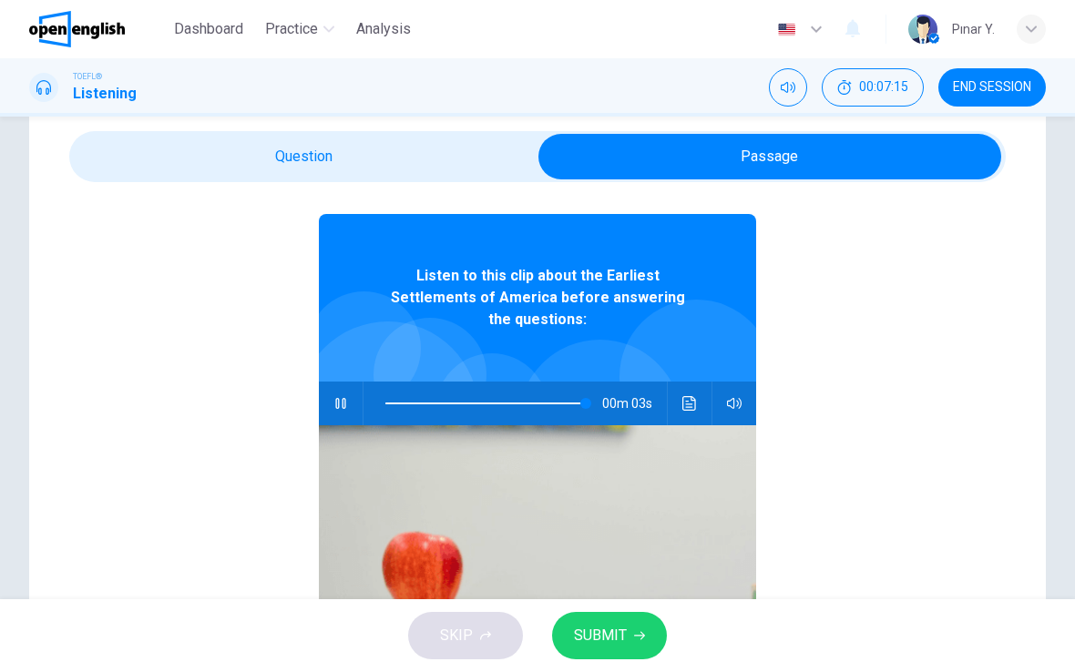
click at [677, 382] on button "Click to see the audio transcription" at bounding box center [689, 404] width 29 height 44
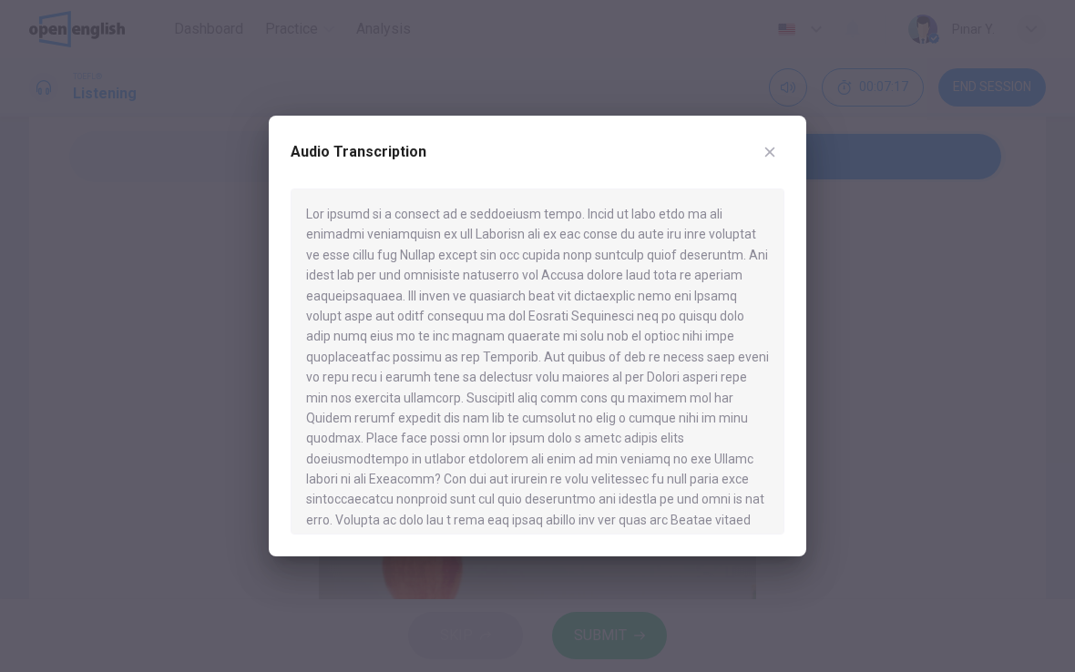
scroll to position [0, 0]
type input "*"
click at [758, 149] on button "button" at bounding box center [769, 152] width 29 height 29
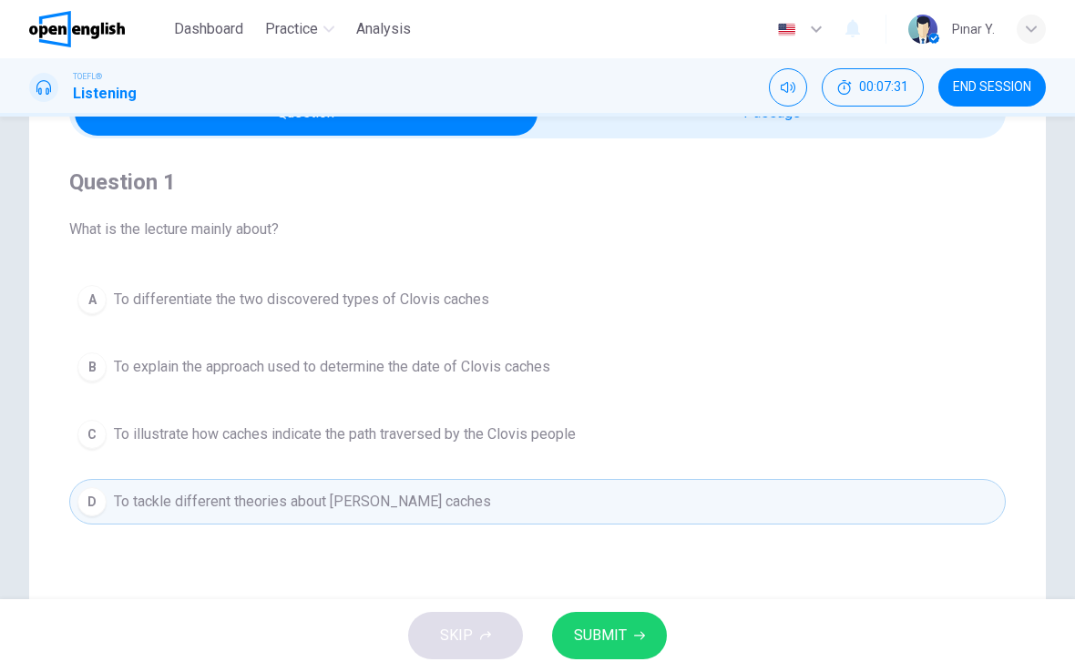
scroll to position [107, 0]
click at [586, 624] on span "SUBMIT" at bounding box center [600, 635] width 53 height 25
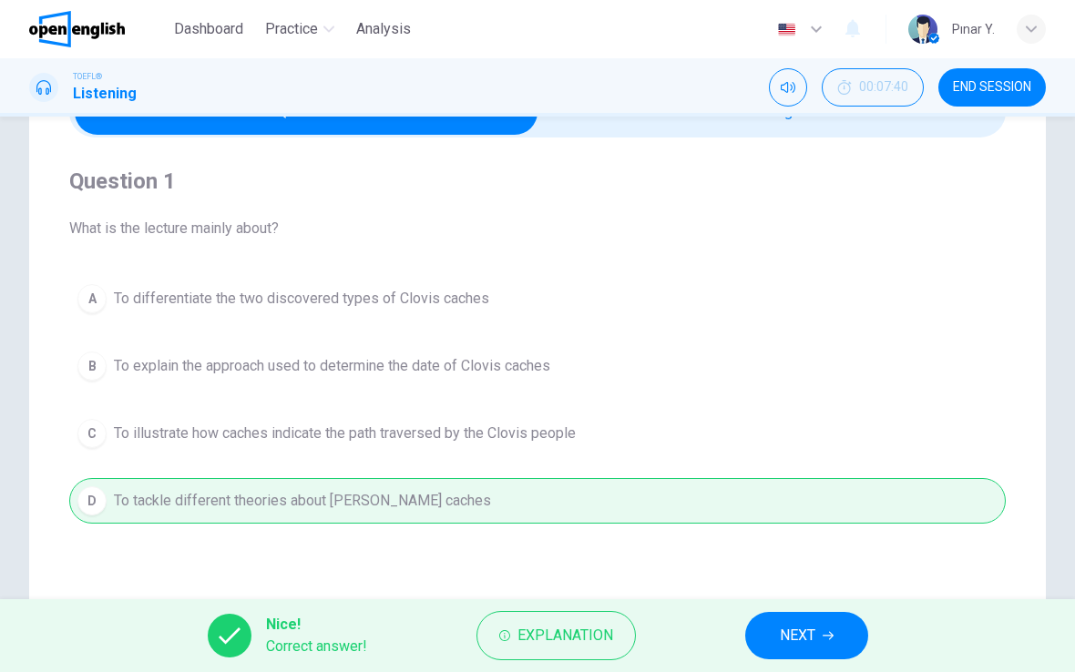
click at [770, 621] on button "NEXT" at bounding box center [806, 635] width 123 height 47
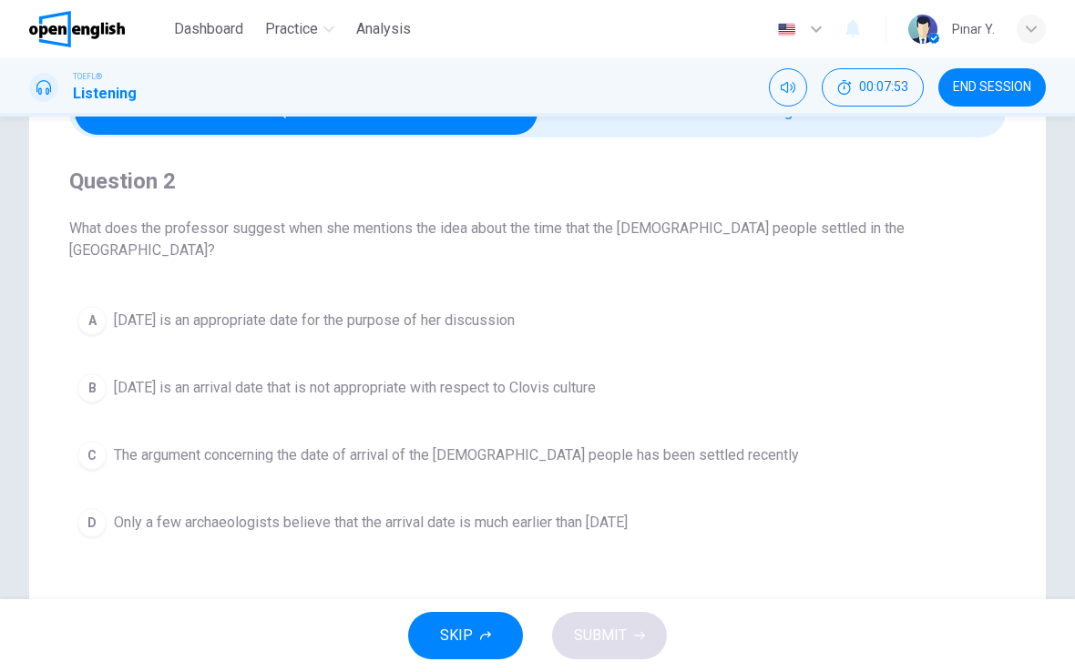
click at [142, 377] on span "[DATE] is an arrival date that is not appropriate with respect to Clovis culture" at bounding box center [355, 388] width 482 height 22
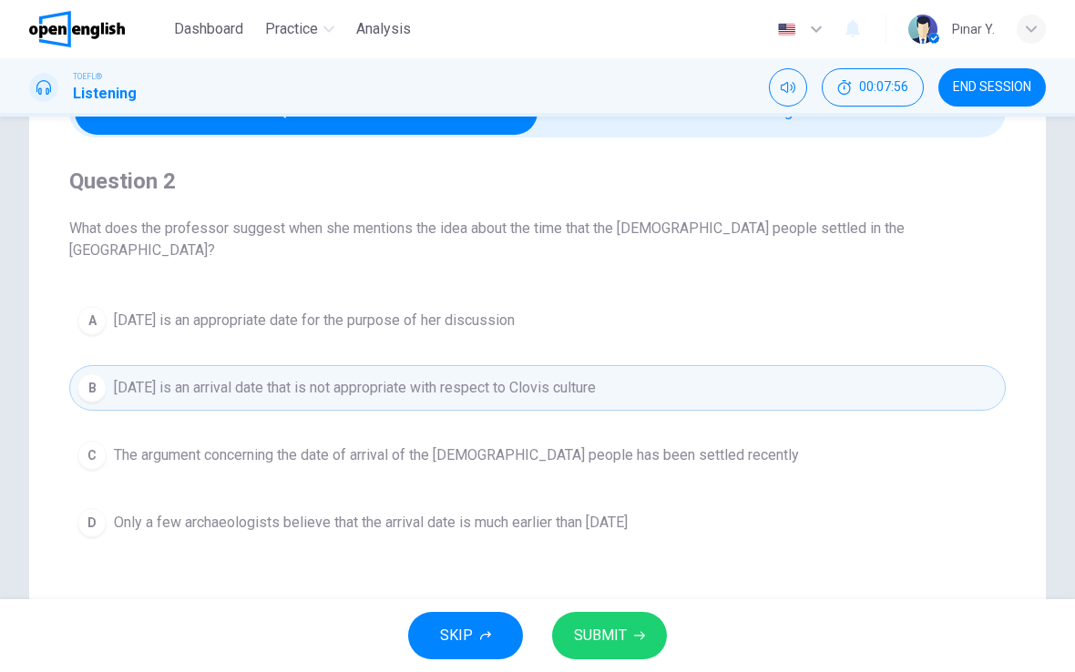
click at [234, 512] on span "Only a few archaeologists believe that the arrival date is much earlier than [D…" at bounding box center [371, 523] width 514 height 22
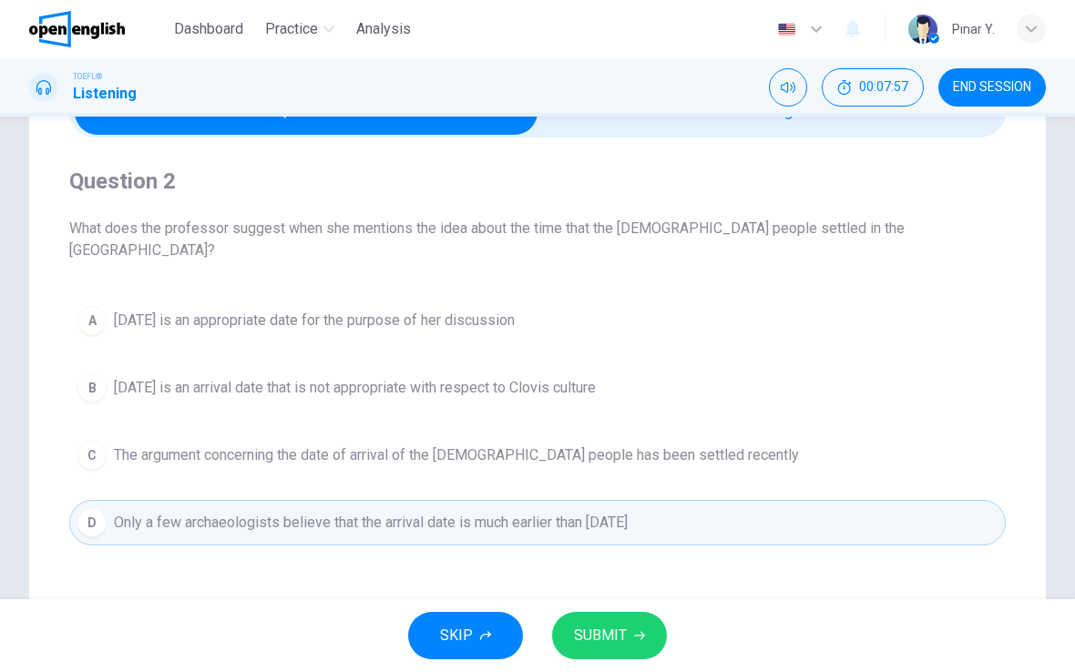
click at [586, 613] on button "SUBMIT" at bounding box center [609, 635] width 115 height 47
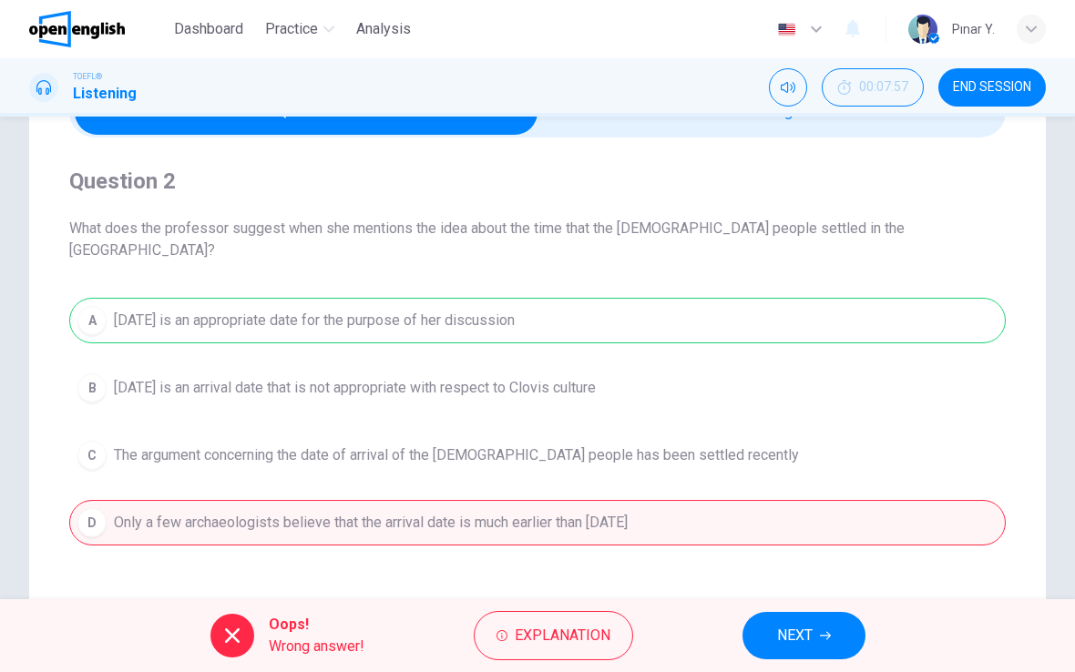
click at [764, 638] on button "NEXT" at bounding box center [803, 635] width 123 height 47
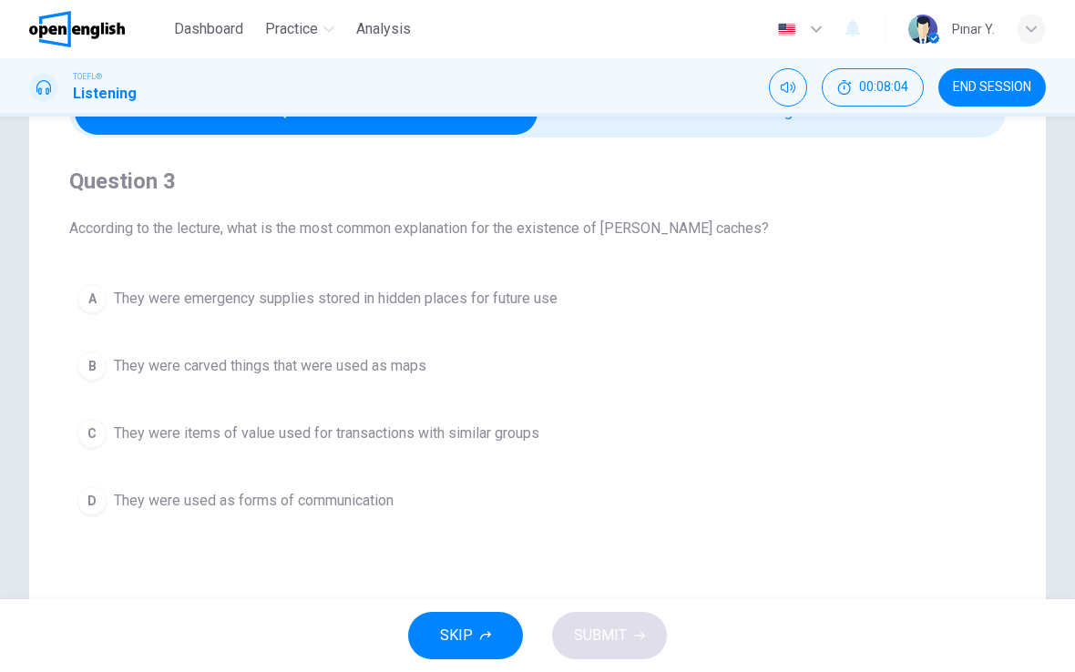
click at [264, 307] on span "They were emergency supplies stored in hidden places for future use" at bounding box center [336, 299] width 444 height 22
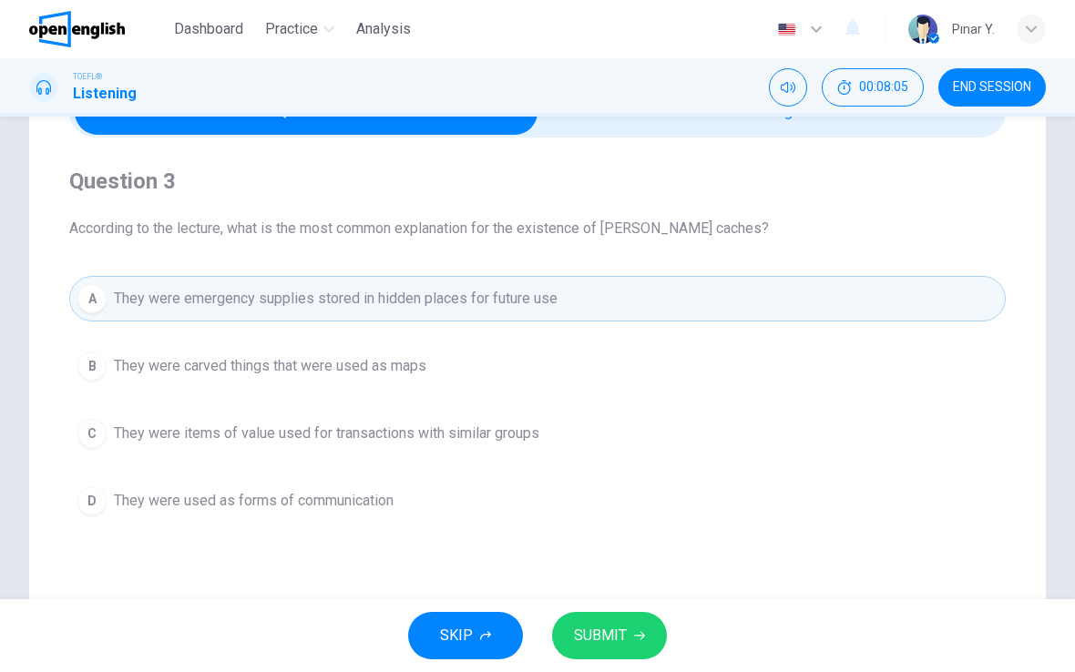
click at [577, 637] on span "SUBMIT" at bounding box center [600, 635] width 53 height 25
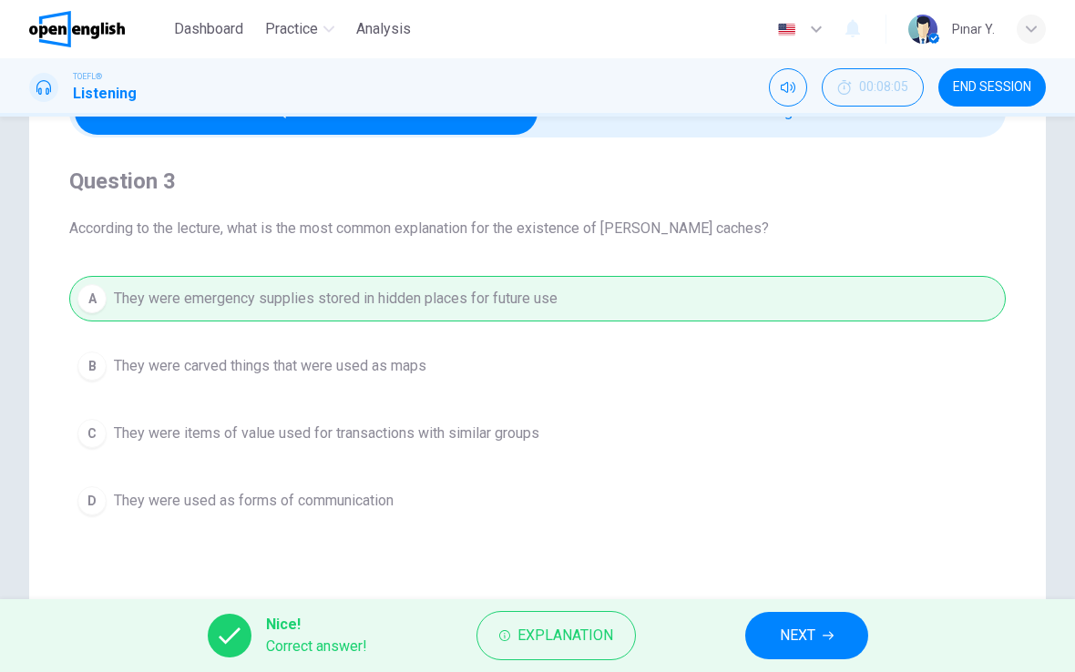
click at [780, 657] on button "NEXT" at bounding box center [806, 635] width 123 height 47
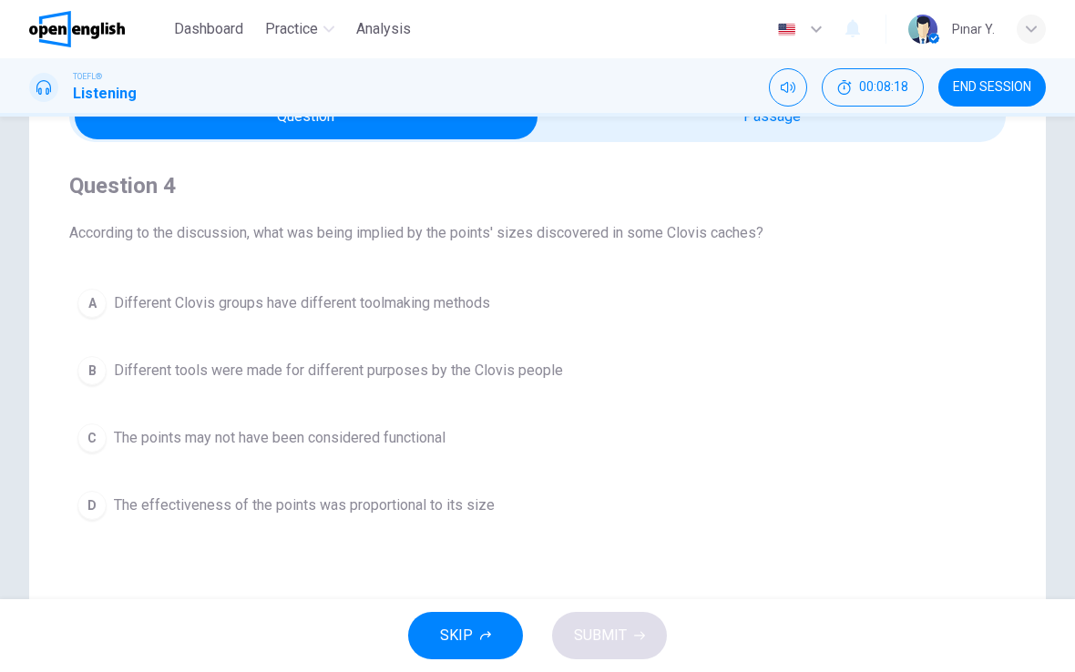
scroll to position [100, 0]
click at [120, 311] on span "Different Clovis groups have different toolmaking methods" at bounding box center [302, 305] width 376 height 22
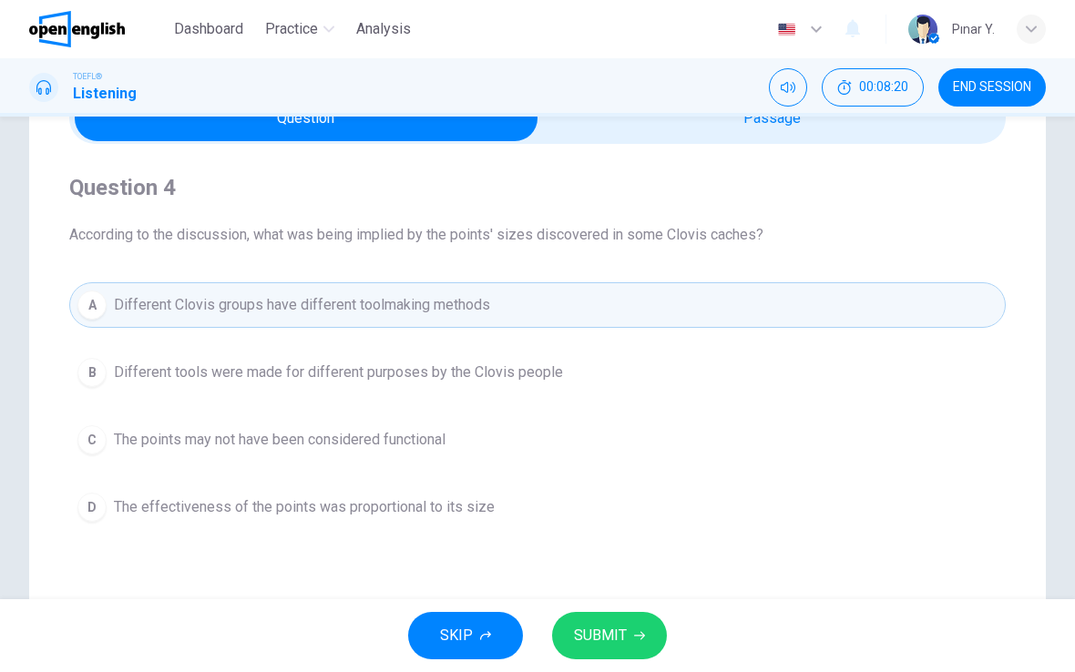
click at [143, 382] on span "Different tools were made for different purposes by the Clovis people" at bounding box center [338, 373] width 449 height 22
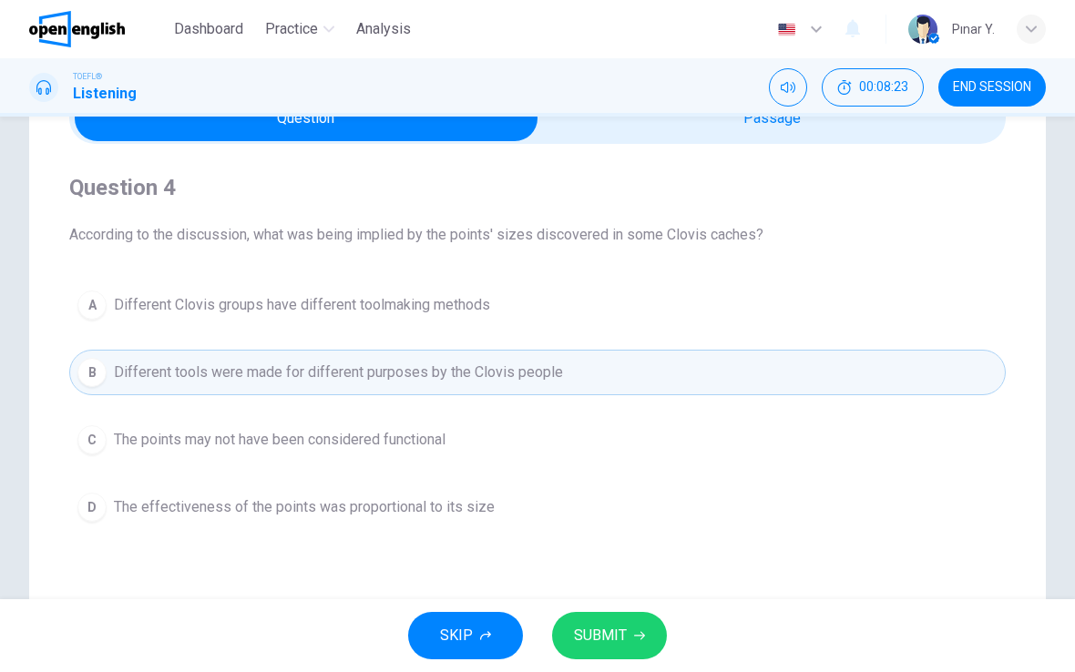
click at [589, 624] on span "SUBMIT" at bounding box center [600, 635] width 53 height 25
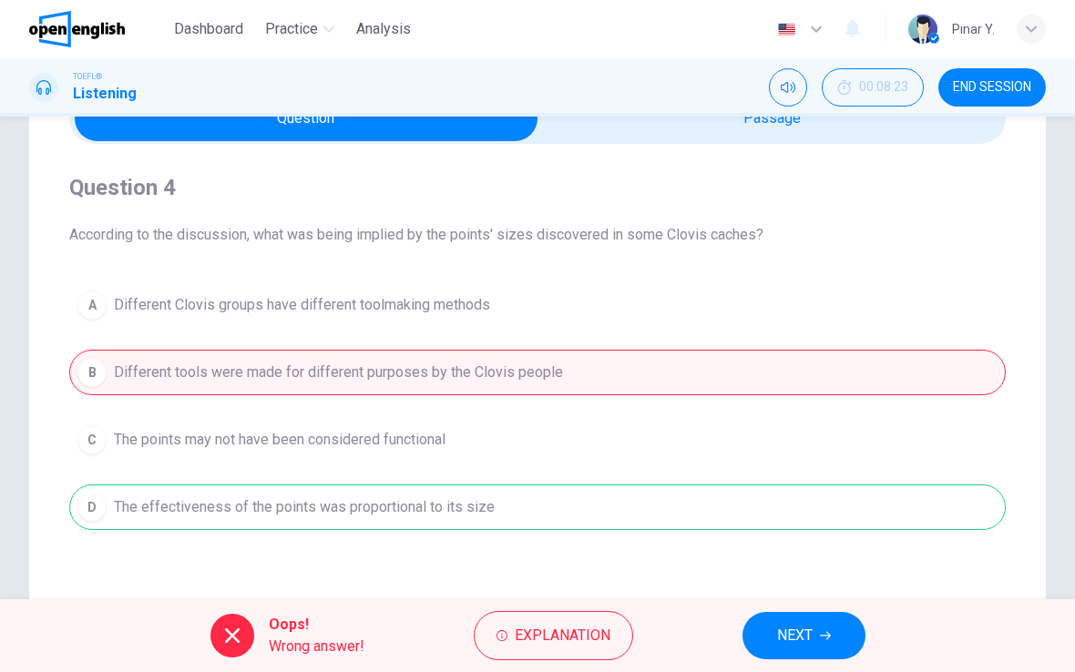
click at [772, 623] on button "NEXT" at bounding box center [803, 635] width 123 height 47
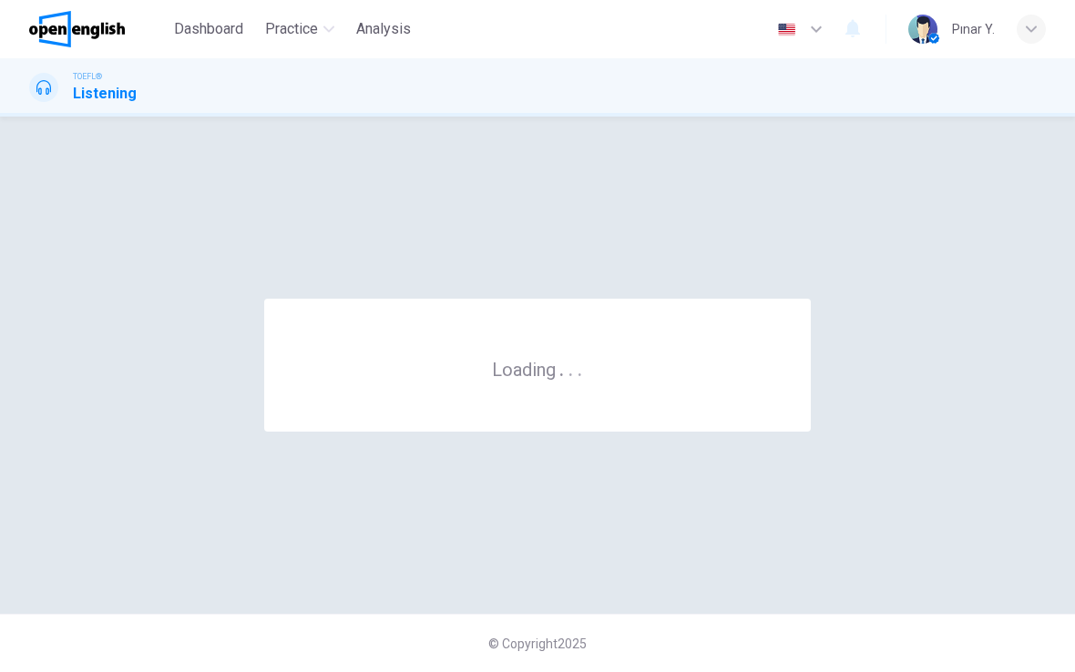
scroll to position [0, 0]
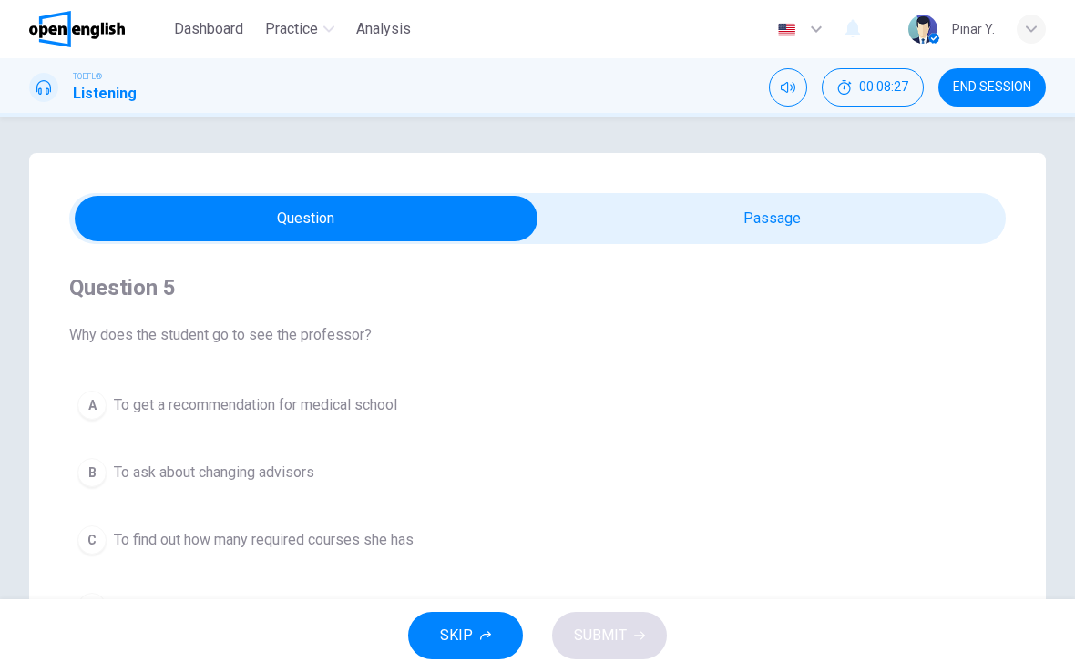
click at [954, 75] on button "END SESSION" at bounding box center [991, 87] width 107 height 38
click at [966, 81] on span "END SESSION" at bounding box center [992, 87] width 78 height 15
